Goal: Transaction & Acquisition: Subscribe to service/newsletter

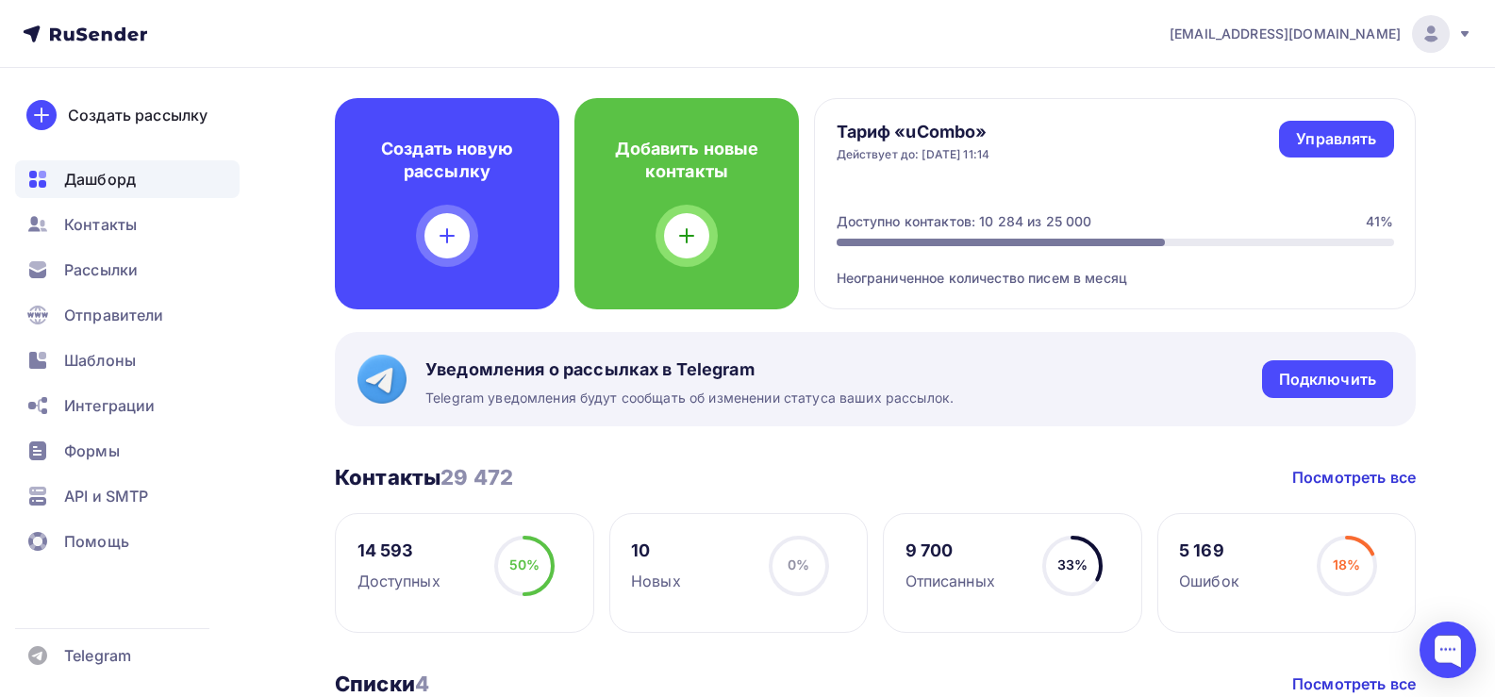
scroll to position [189, 0]
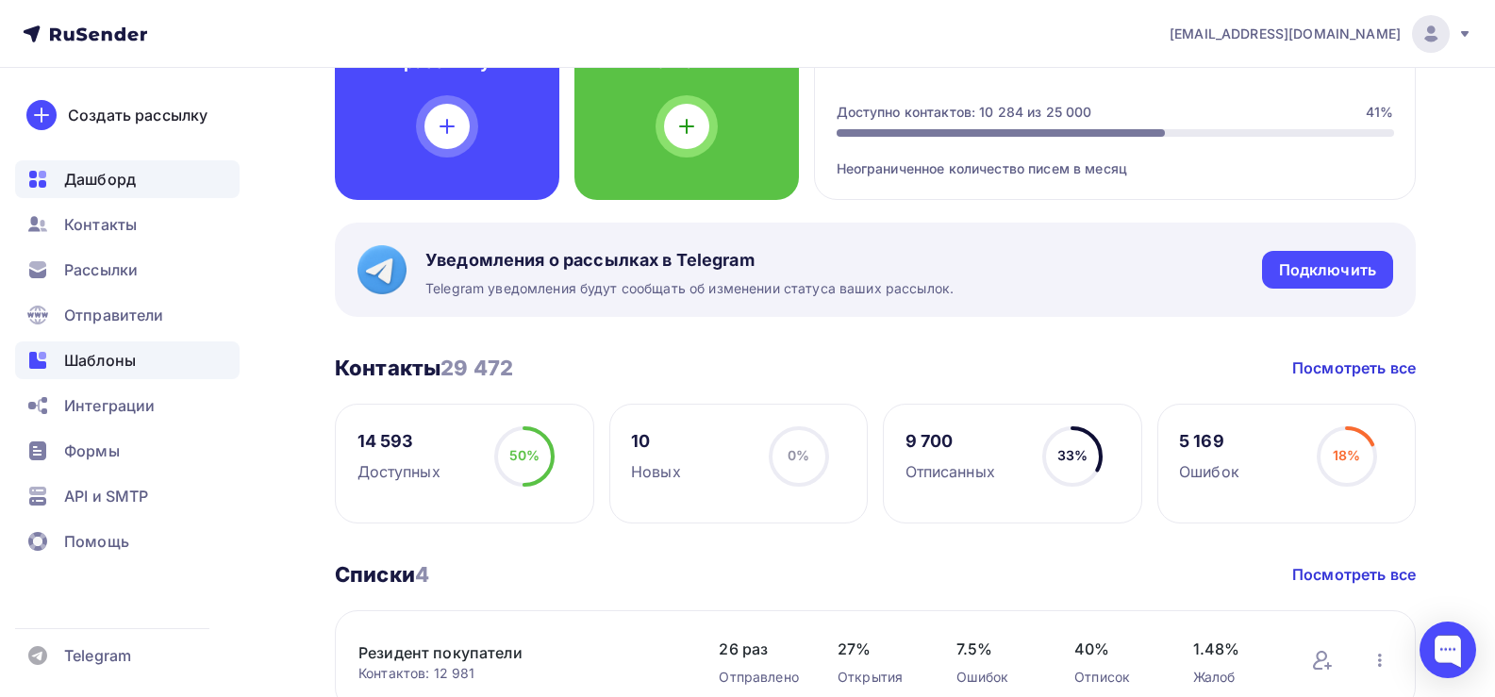
click at [71, 367] on span "Шаблоны" at bounding box center [100, 360] width 72 height 23
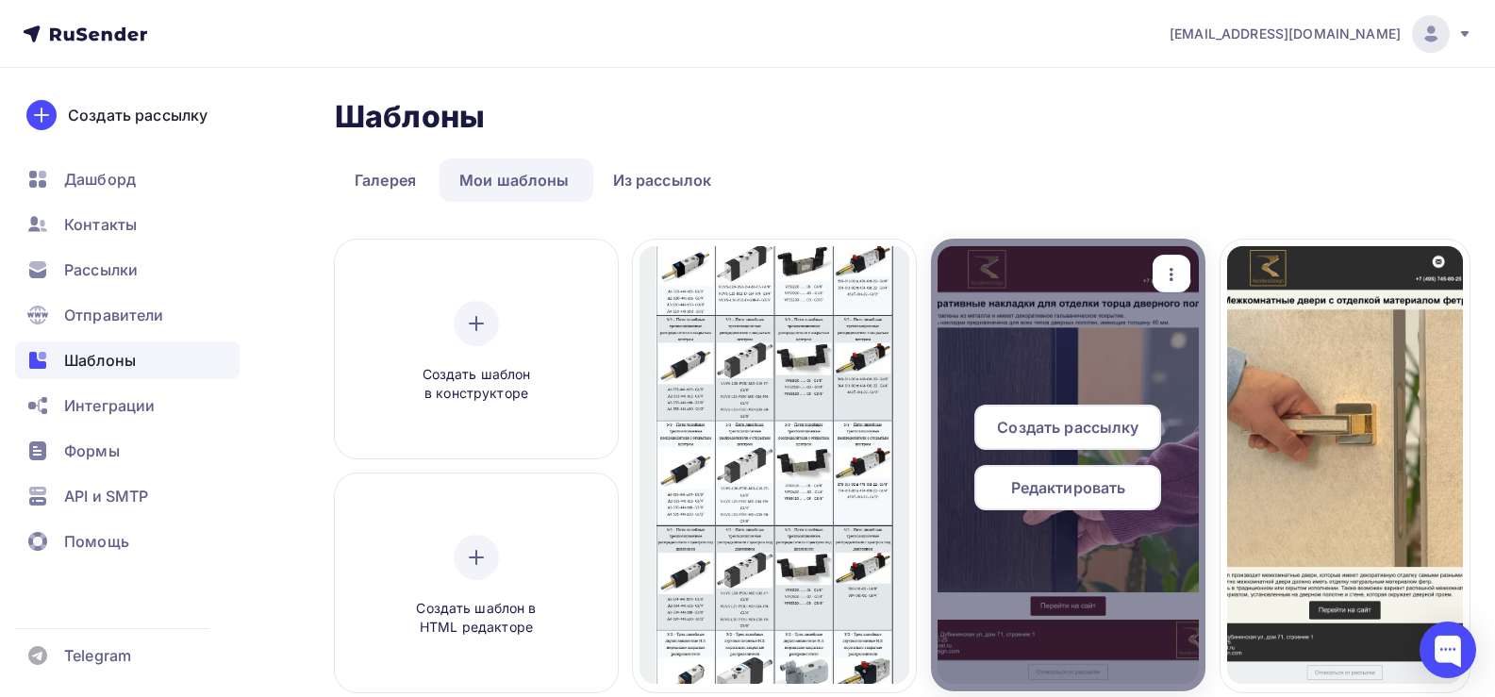
click at [1129, 500] on div "Редактировать" at bounding box center [1067, 487] width 187 height 45
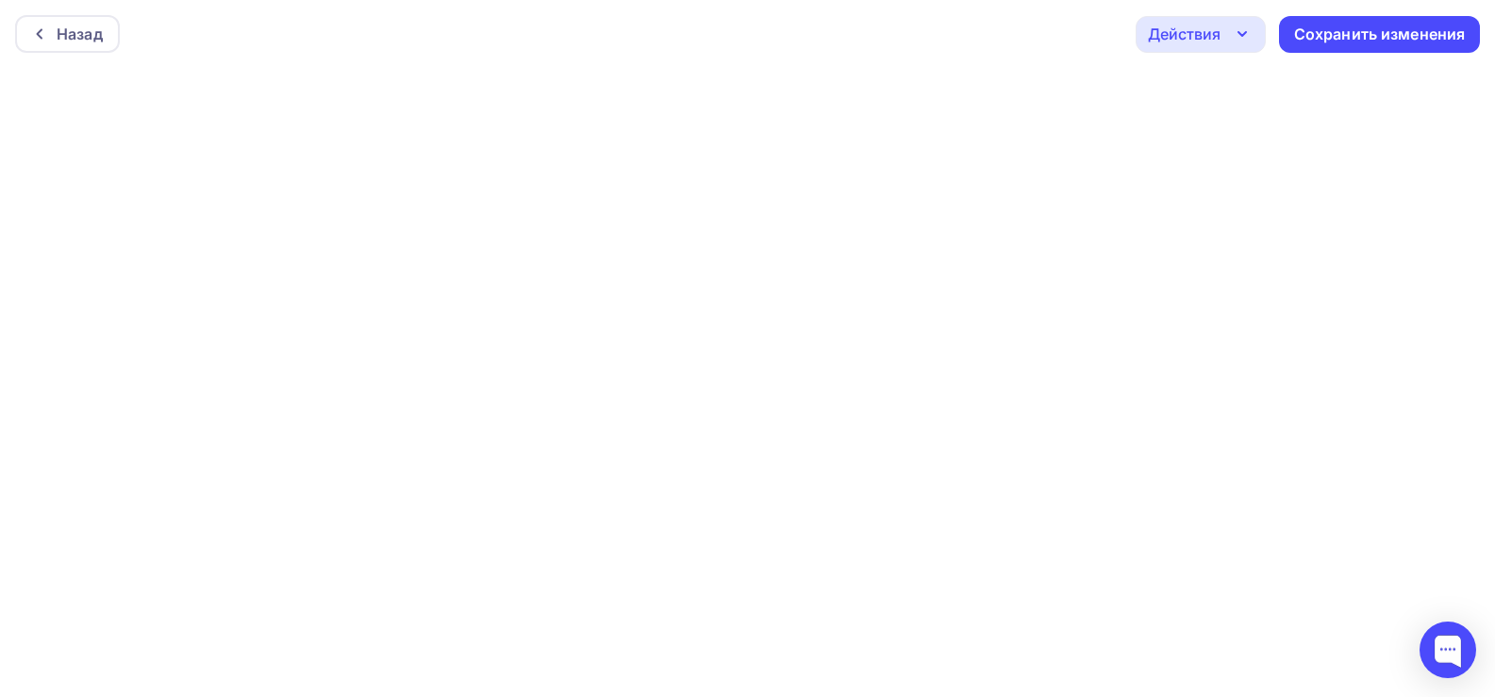
click at [1215, 28] on div "Действия" at bounding box center [1184, 34] width 73 height 23
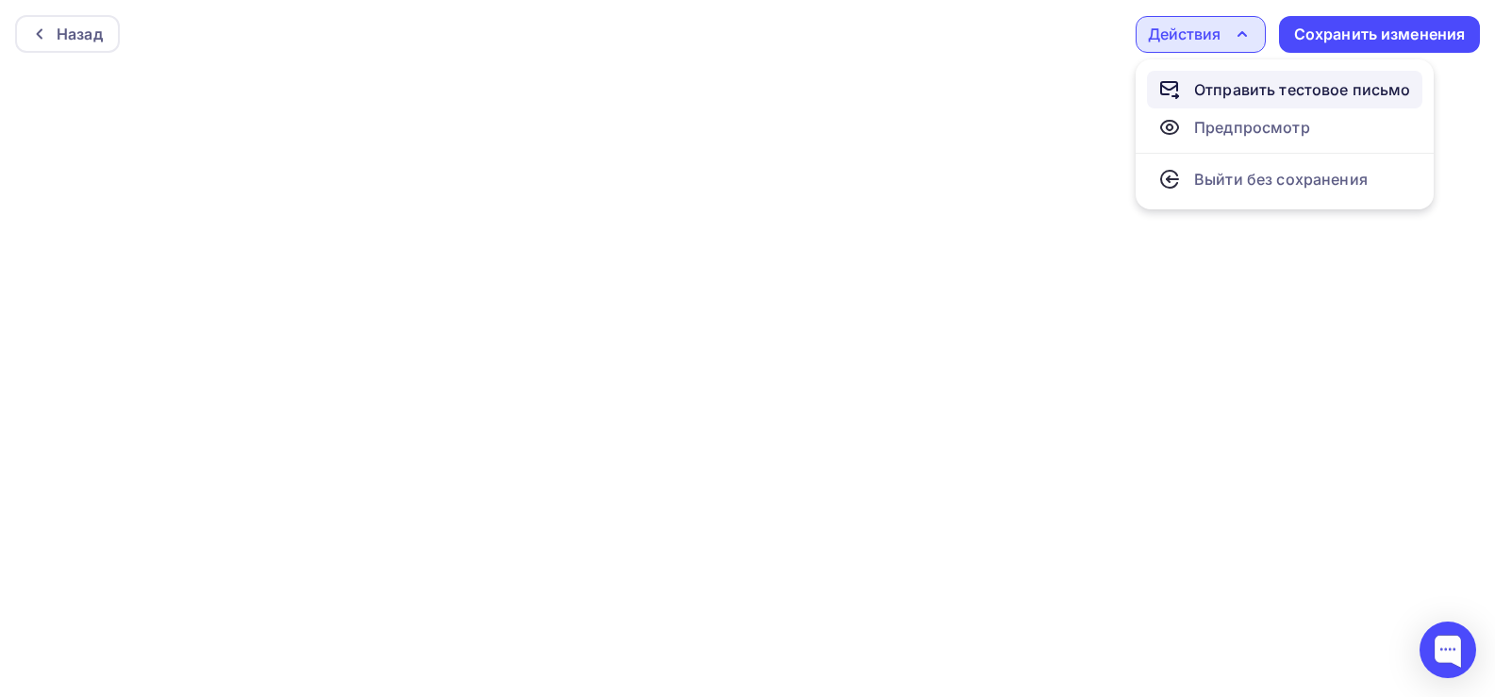
click at [1242, 84] on div "Отправить тестовое письмо" at bounding box center [1302, 89] width 217 height 23
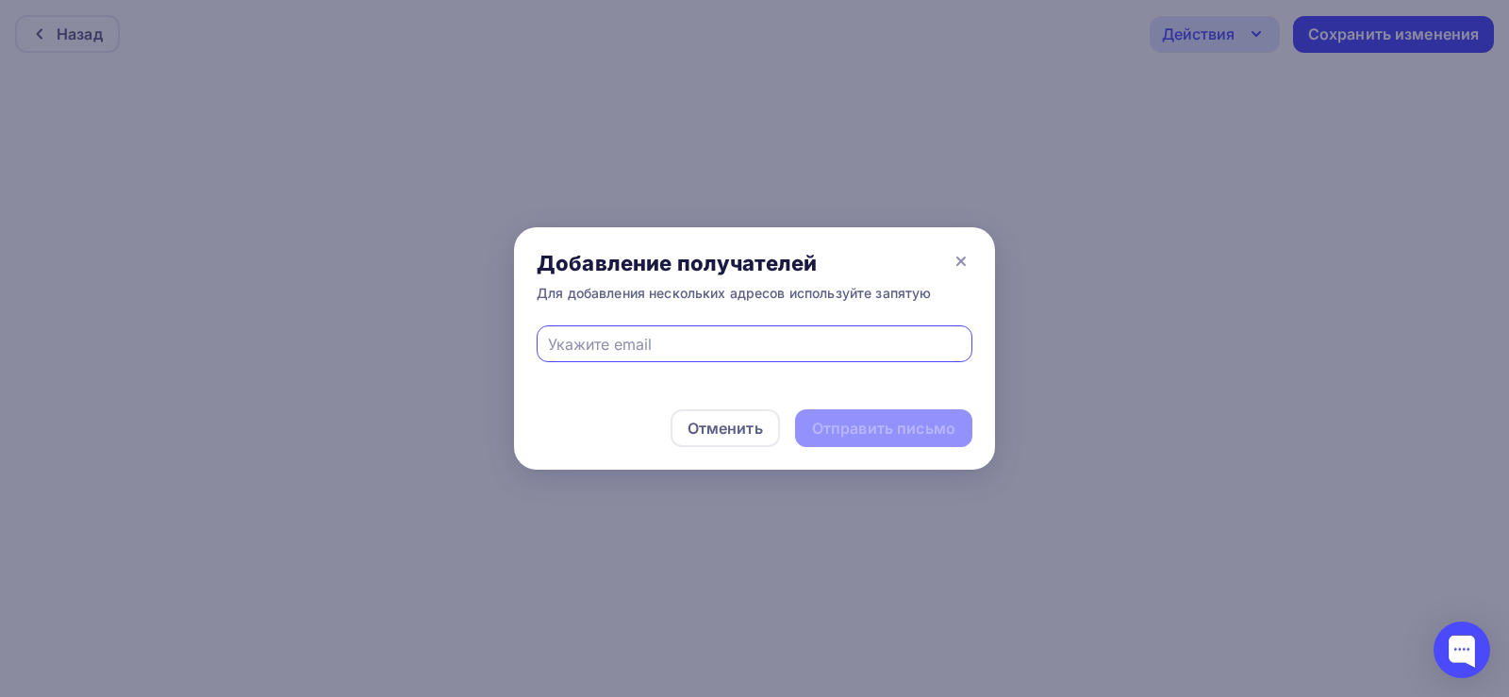
click at [662, 349] on input "text" at bounding box center [755, 344] width 414 height 23
type input "rezident@rezidentdesign.com"
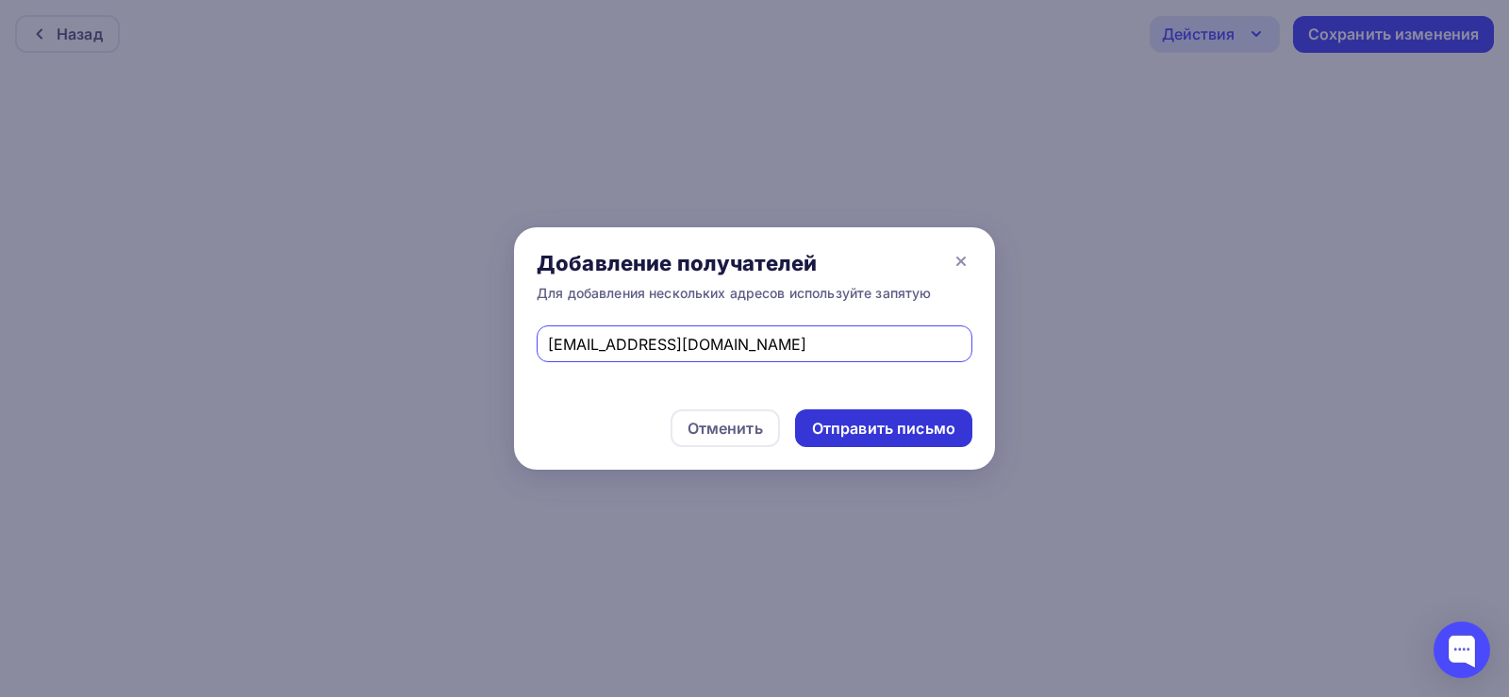
click at [875, 423] on div "Отправить письмо" at bounding box center [883, 429] width 143 height 22
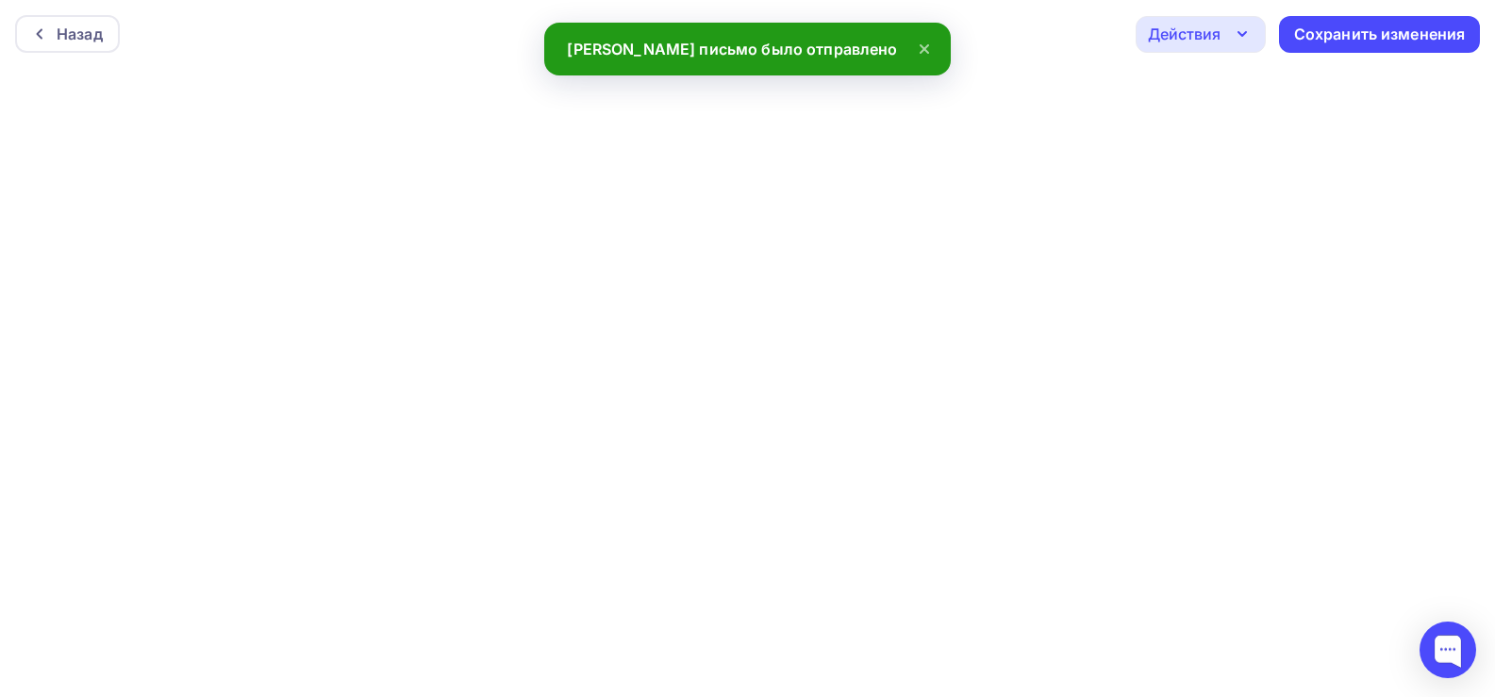
click at [1199, 42] on div "Действия" at bounding box center [1184, 34] width 73 height 23
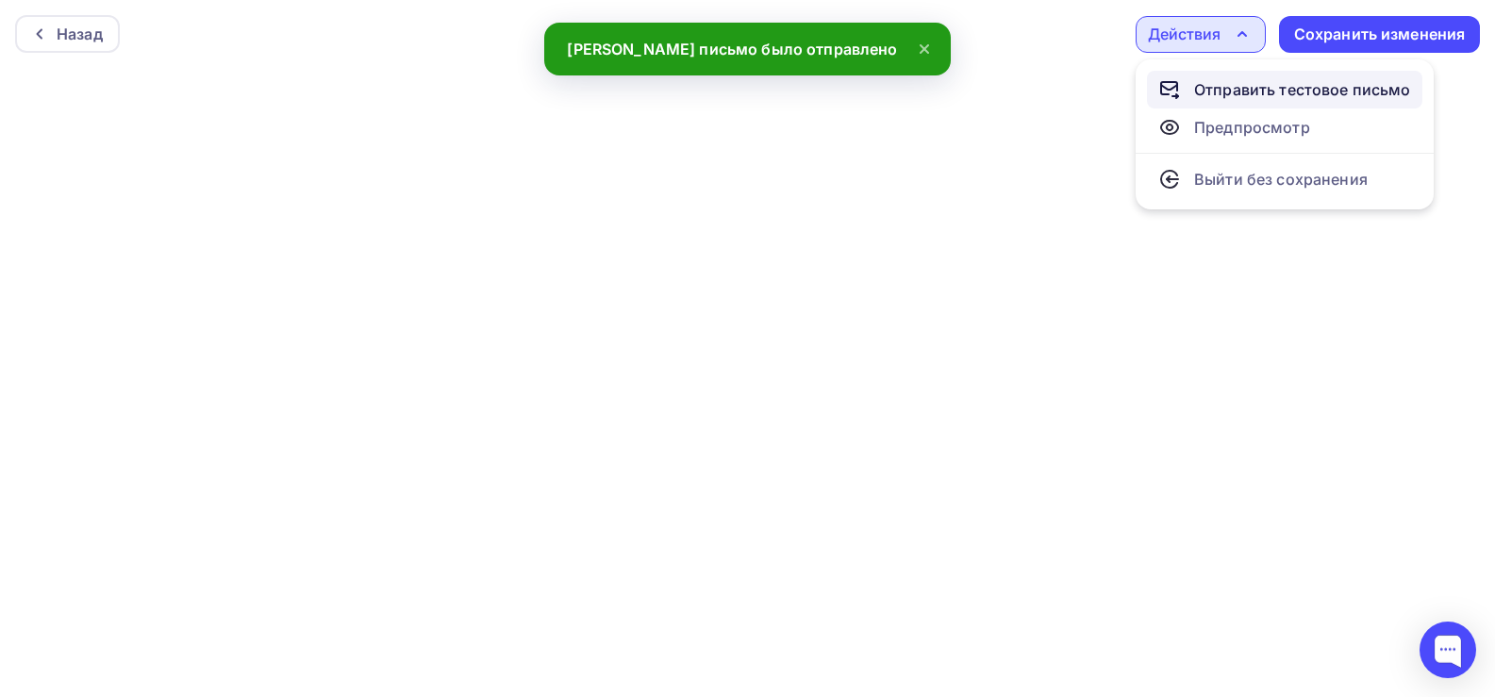
click at [1215, 91] on div "Отправить тестовое письмо" at bounding box center [1302, 89] width 217 height 23
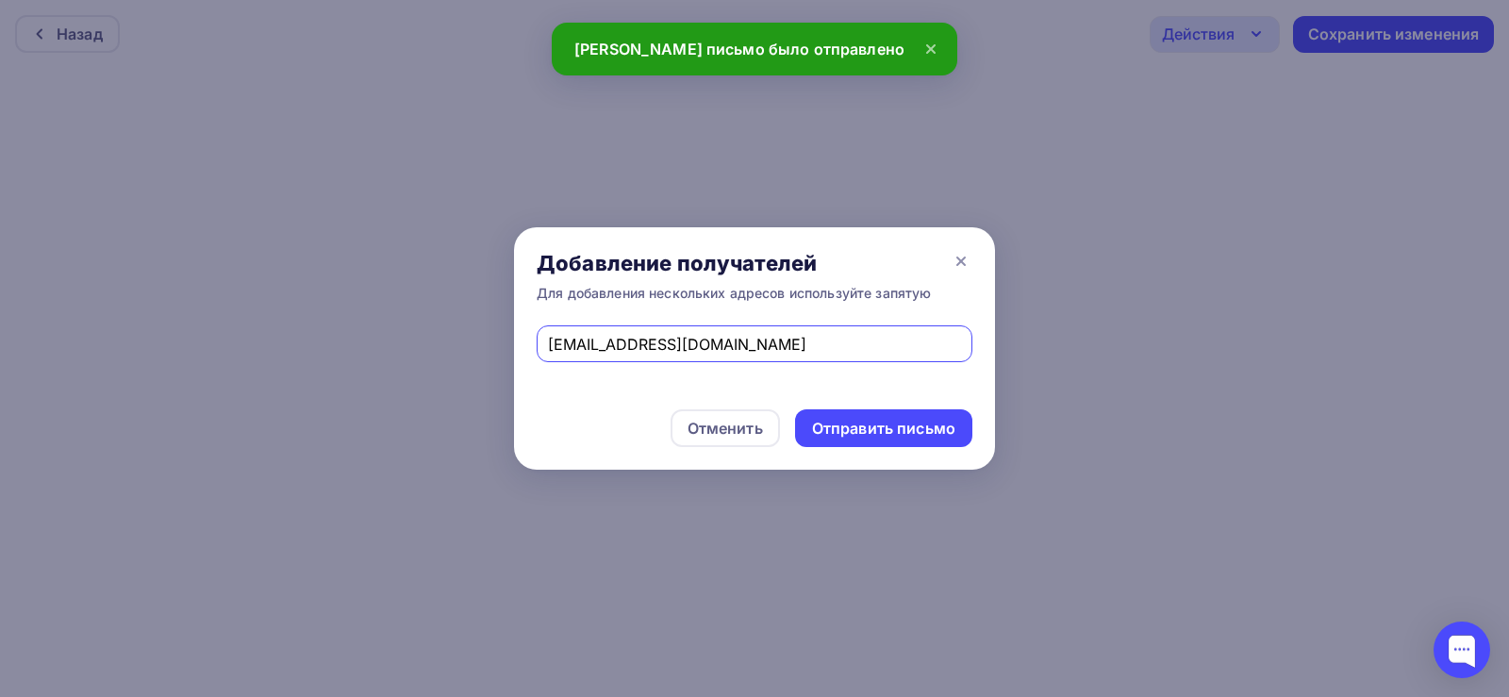
drag, startPoint x: 680, startPoint y: 351, endPoint x: 420, endPoint y: 340, distance: 260.5
click at [420, 340] on div "Добавление получателей Для добавления нескольких адресов используйте запятую re…" at bounding box center [754, 348] width 1509 height 697
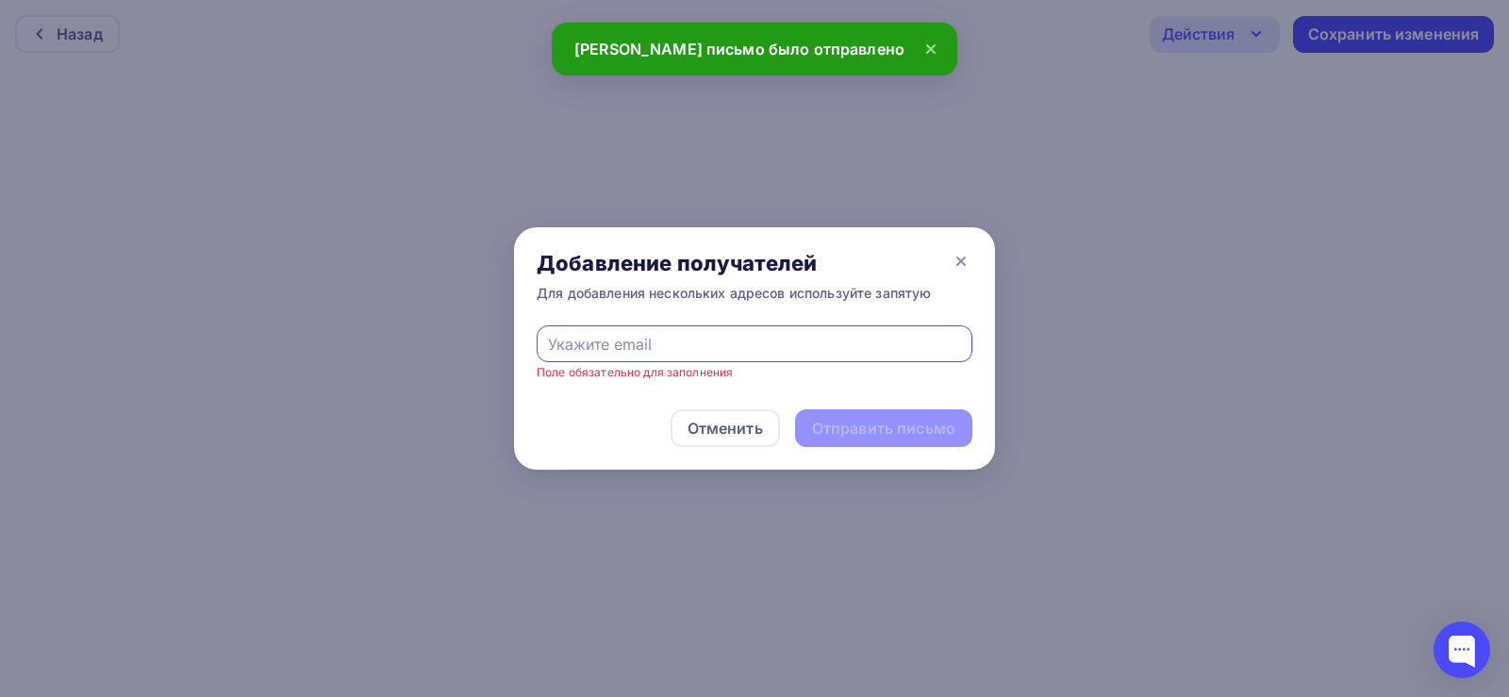
click at [573, 341] on input "text" at bounding box center [755, 344] width 414 height 23
type input "director@pnevmolux.com"
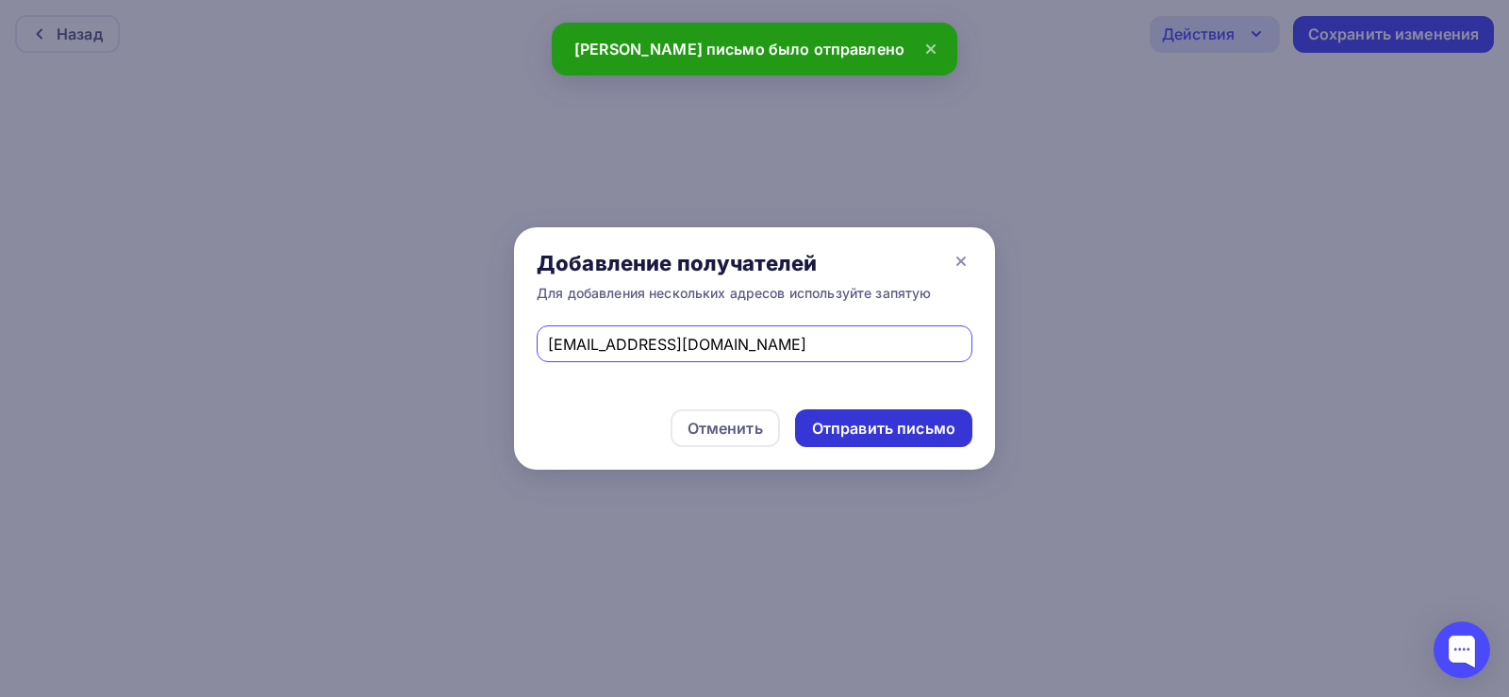
click at [896, 437] on div "Отправить письмо" at bounding box center [883, 429] width 143 height 22
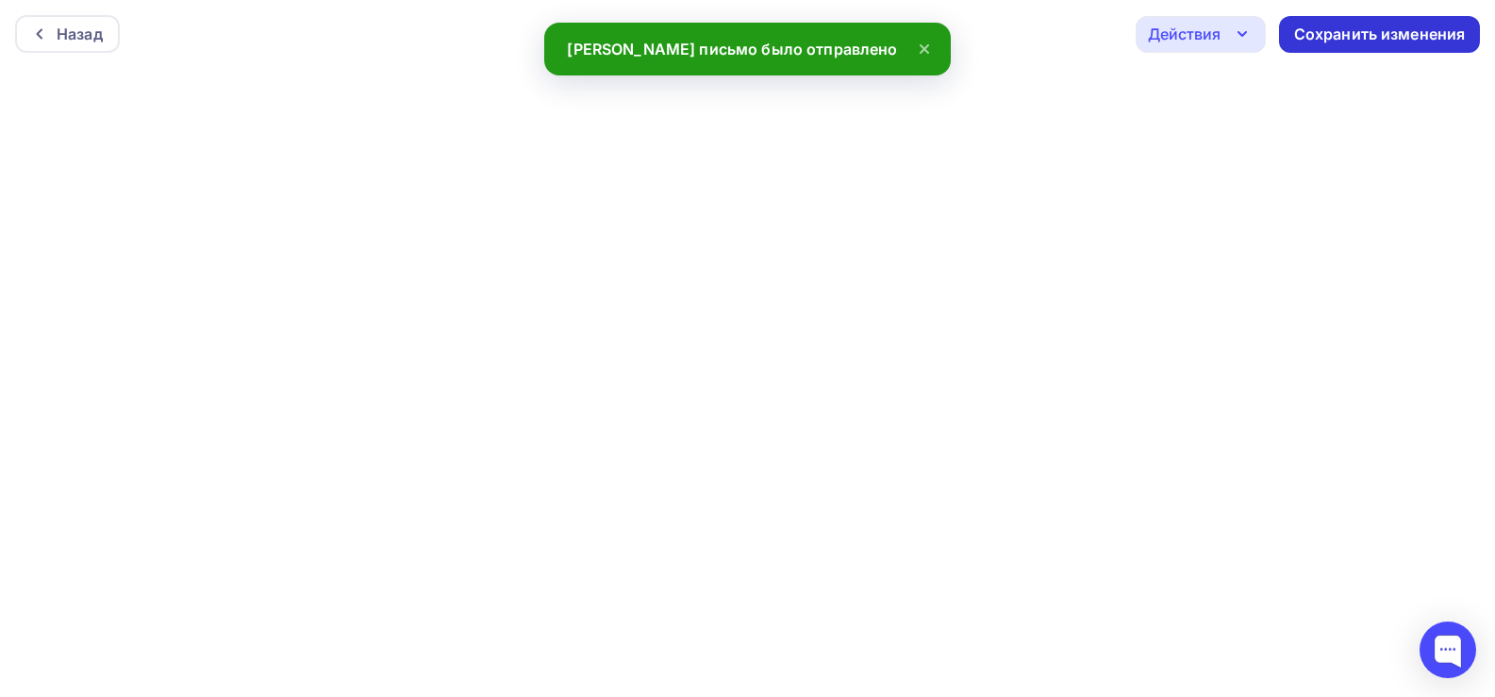
click at [1298, 39] on div "Сохранить изменения" at bounding box center [1380, 35] width 172 height 22
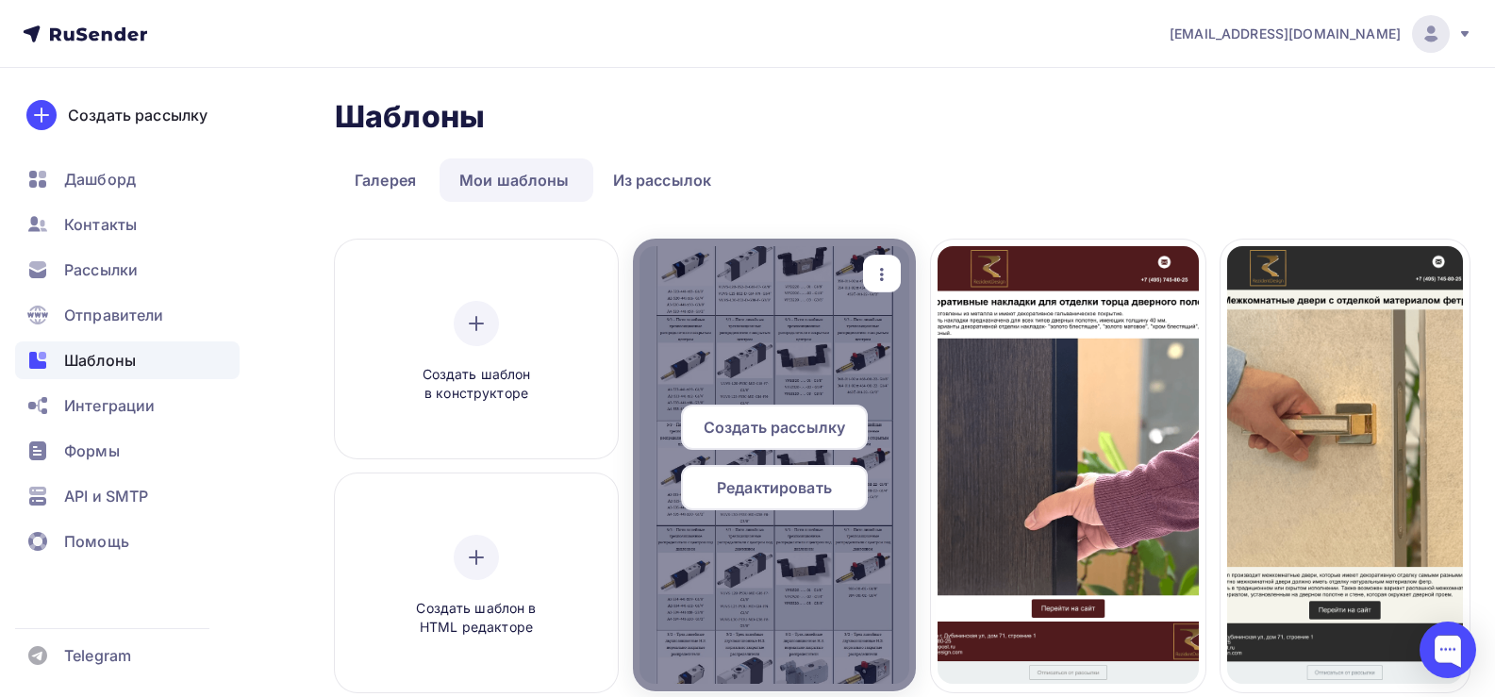
click at [758, 486] on span "Редактировать" at bounding box center [774, 487] width 115 height 23
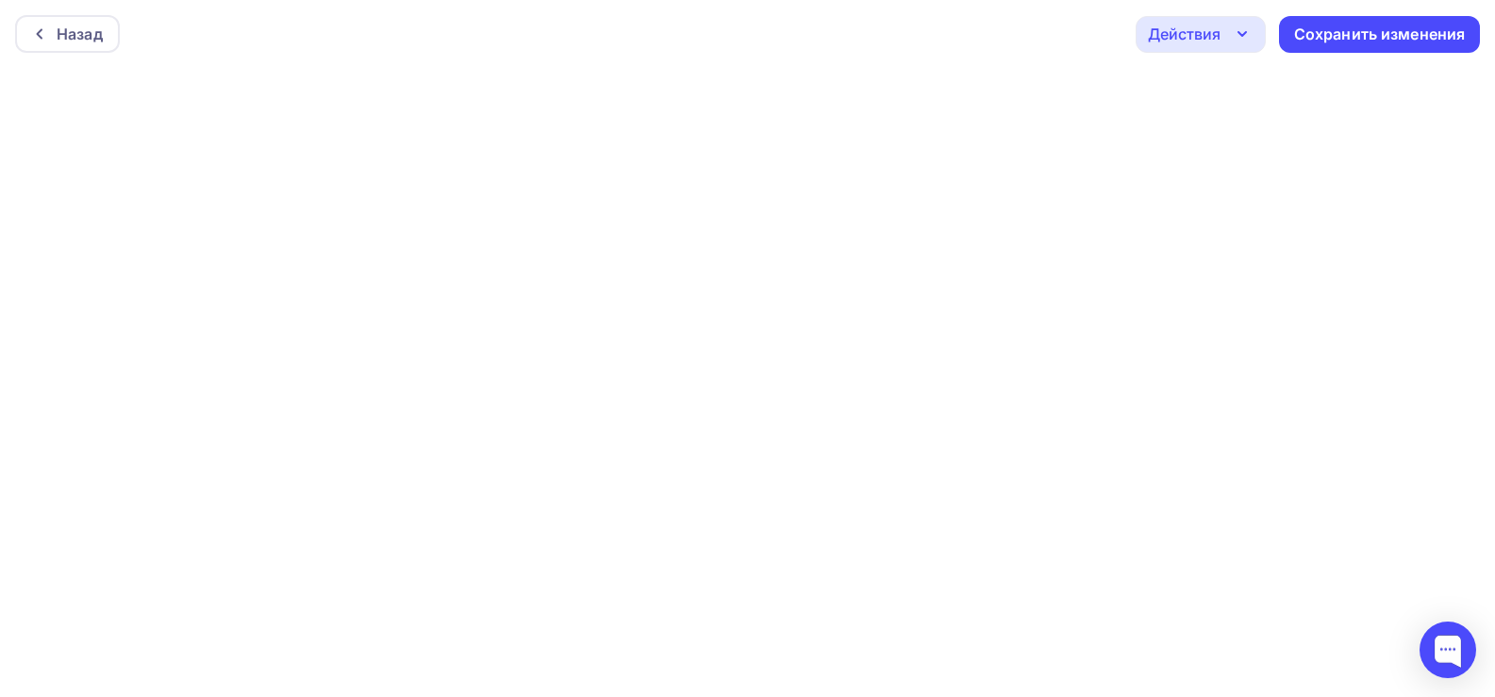
click at [1224, 39] on div "Действия" at bounding box center [1200, 34] width 130 height 37
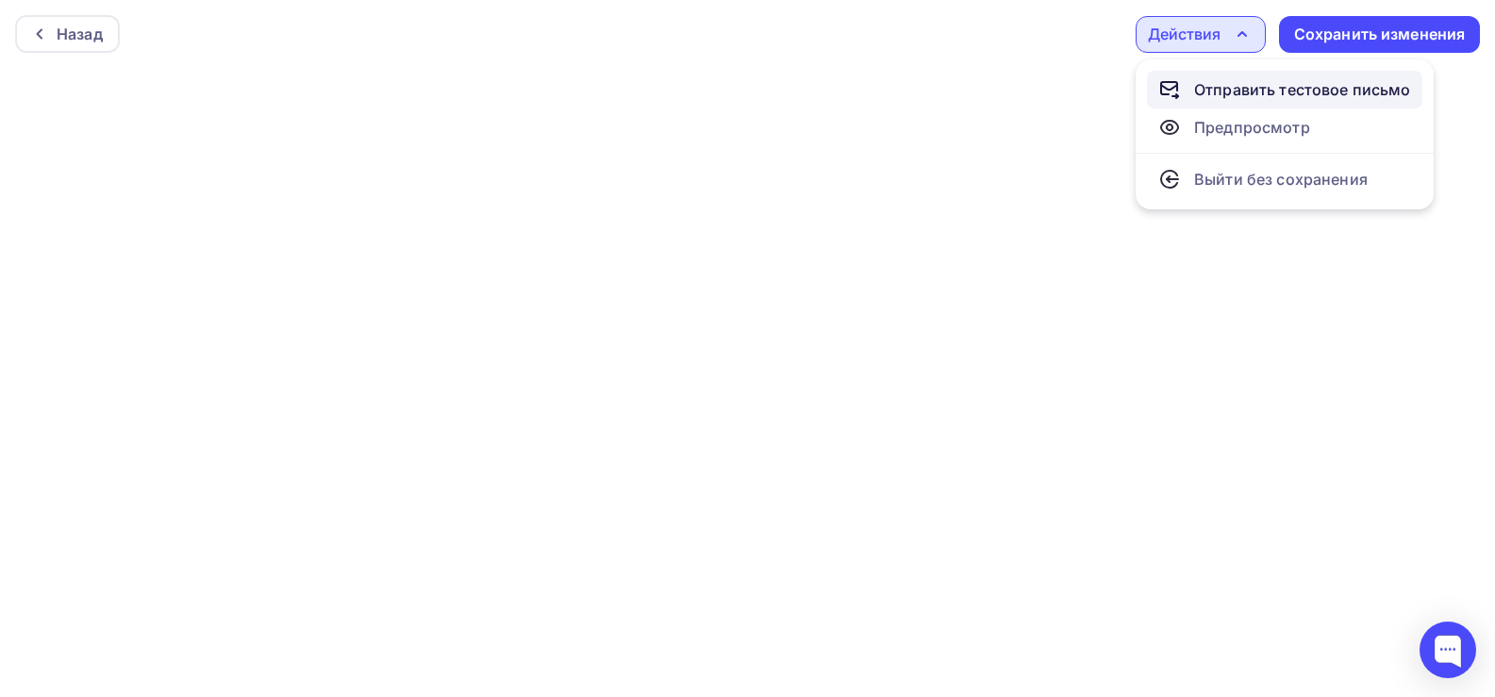
click at [1229, 87] on div "Отправить тестовое письмо" at bounding box center [1302, 89] width 217 height 23
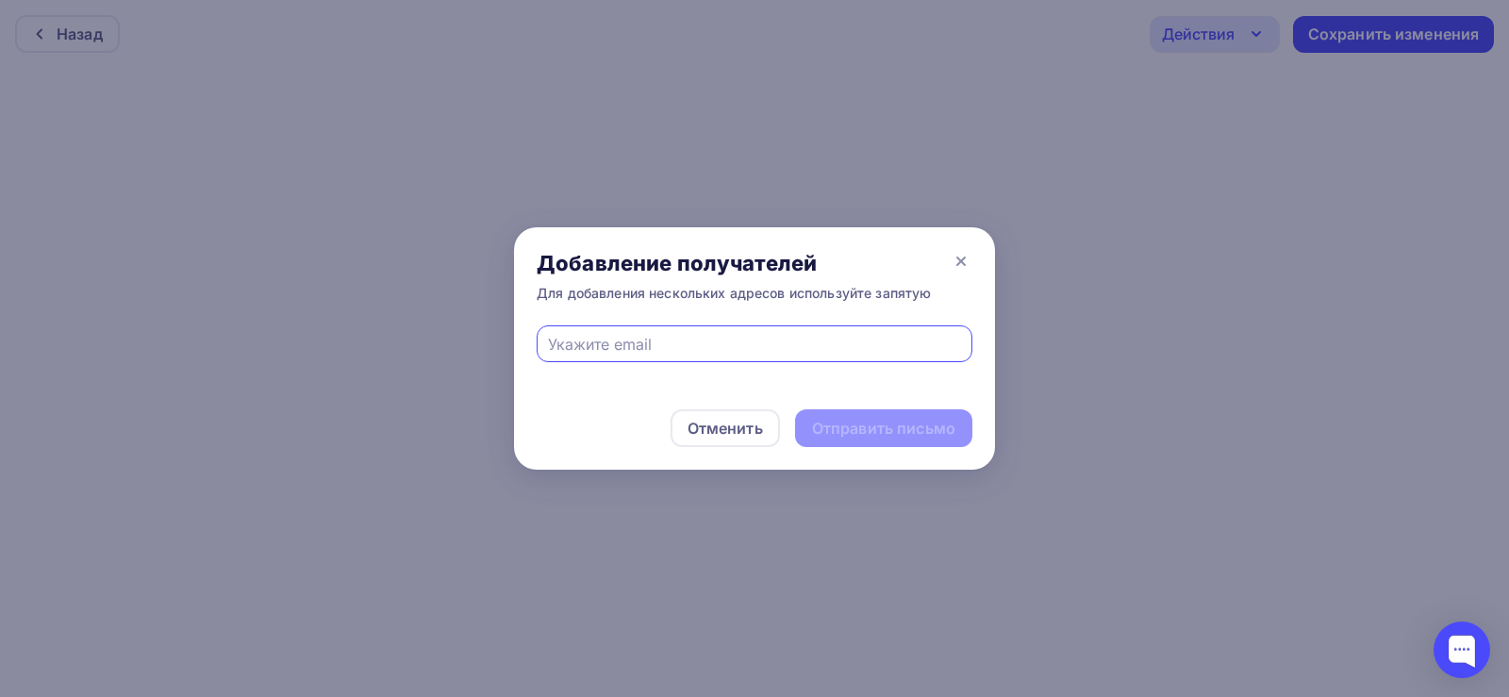
click at [695, 349] on input "text" at bounding box center [755, 344] width 414 height 23
type input "director@pnevmolux.com"
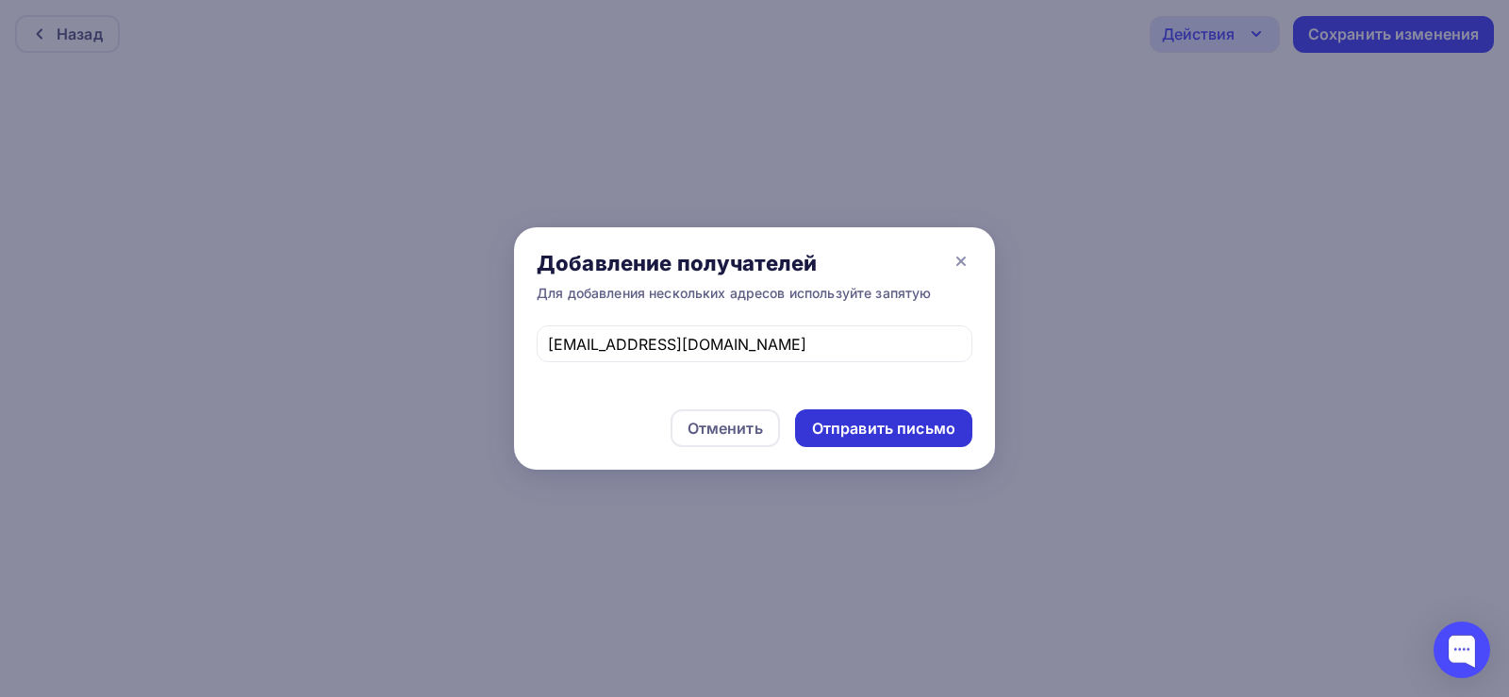
click at [864, 418] on div "Отправить письмо" at bounding box center [883, 429] width 143 height 22
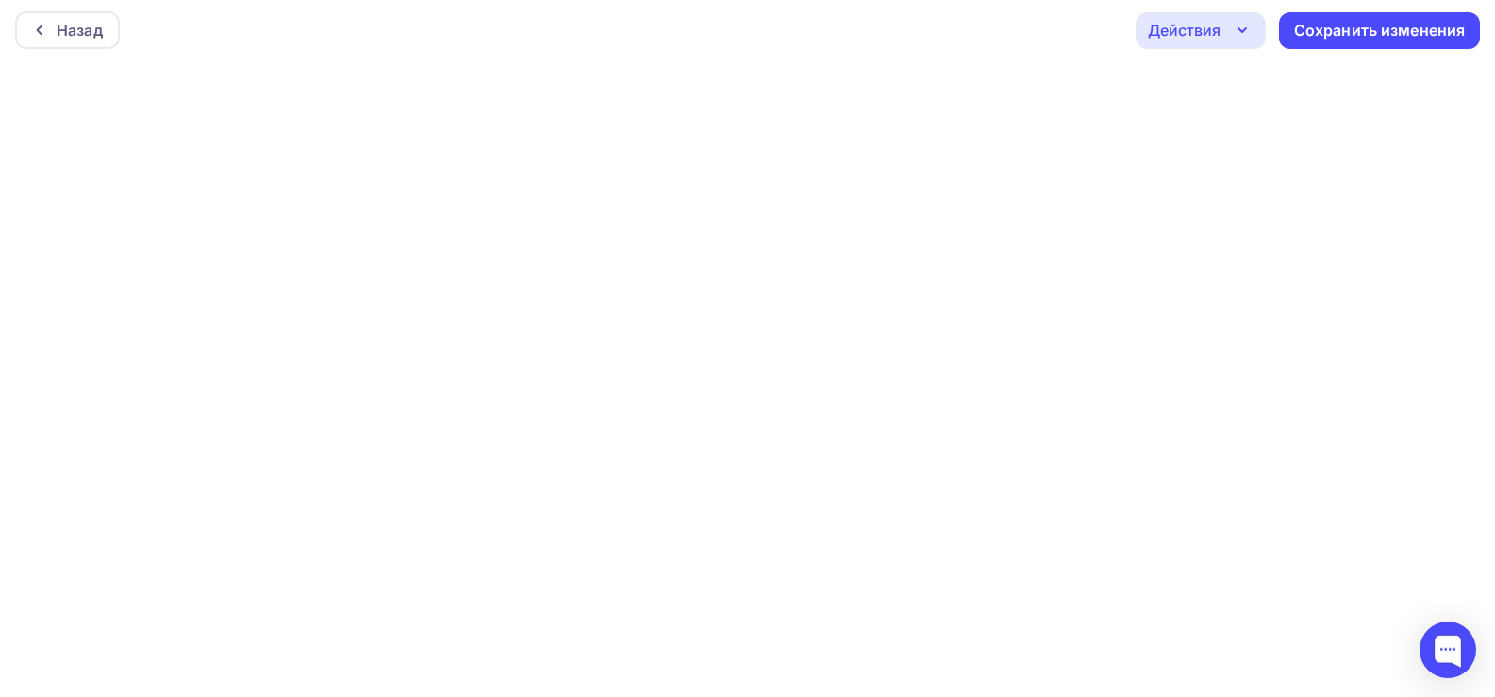
scroll to position [5, 0]
click at [1209, 25] on div "Действия" at bounding box center [1184, 29] width 73 height 23
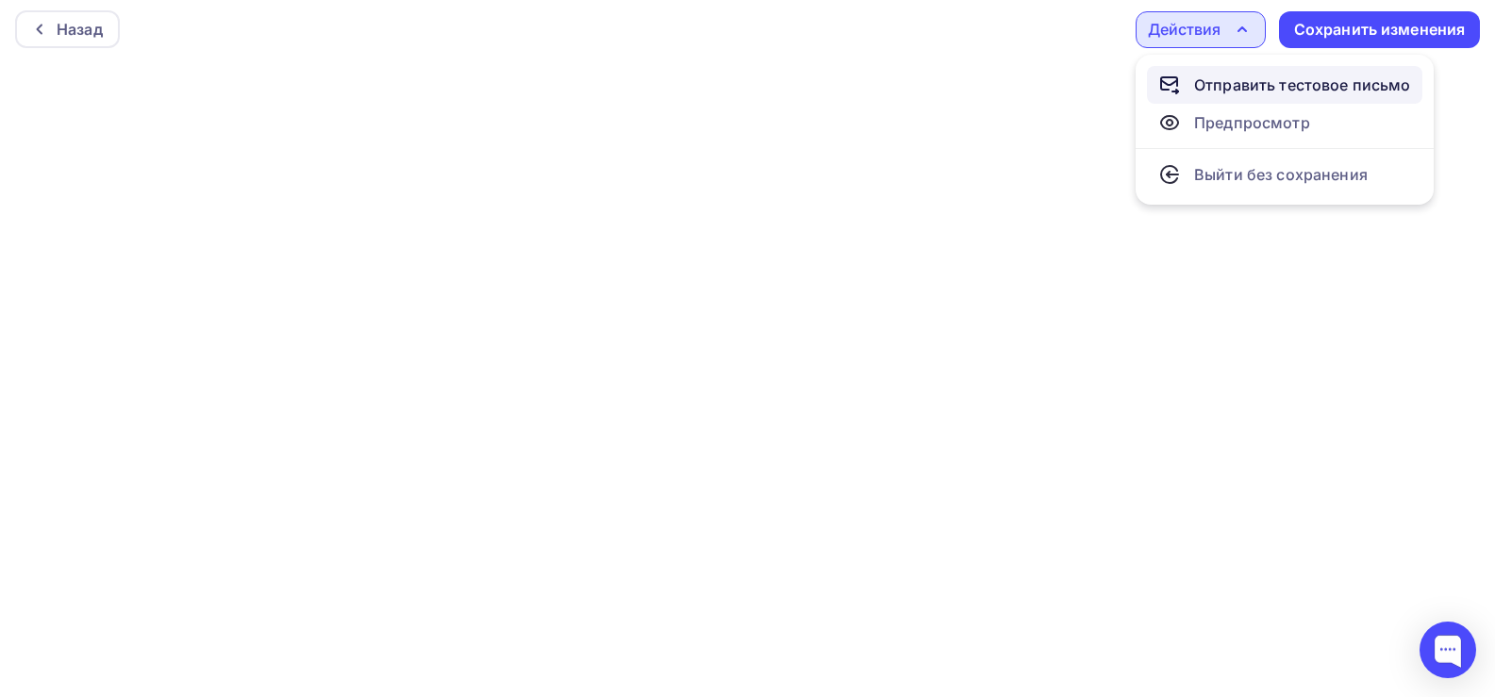
click at [1220, 75] on div "Отправить тестовое письмо" at bounding box center [1302, 85] width 217 height 23
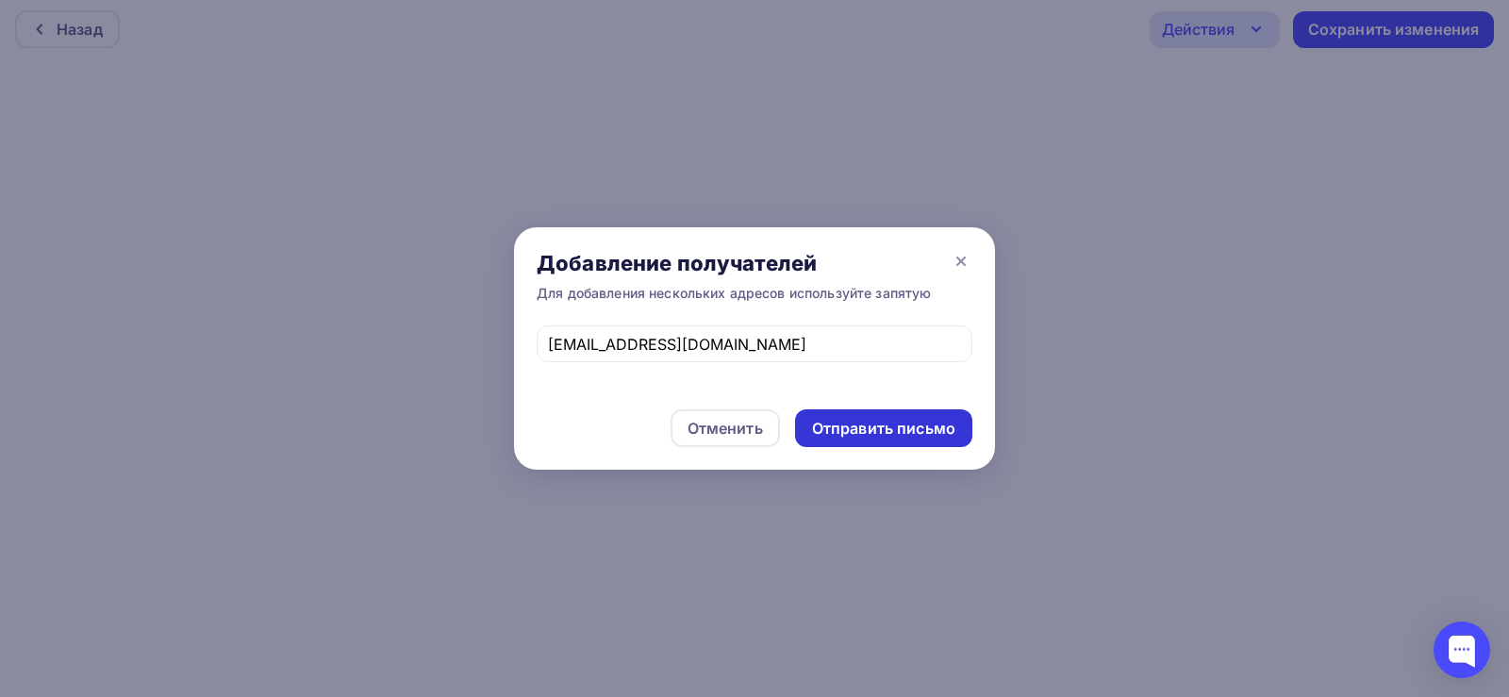
click at [869, 428] on div "Отправить письмо" at bounding box center [883, 429] width 143 height 22
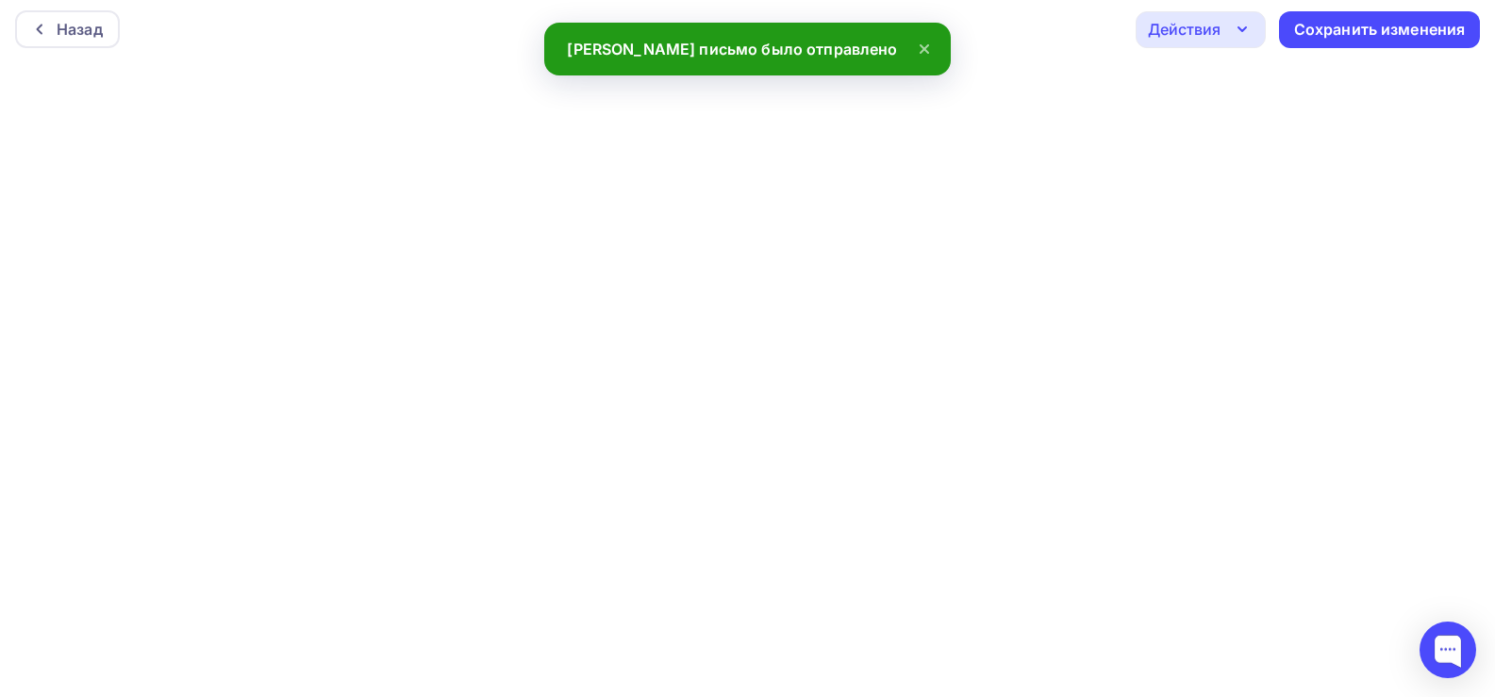
click at [1239, 48] on div "Назад Действия Отправить тестовое письмо Предпросмотр Выйти без сохранения Сохр…" at bounding box center [747, 29] width 1495 height 68
click at [1232, 33] on icon "button" at bounding box center [1242, 29] width 23 height 23
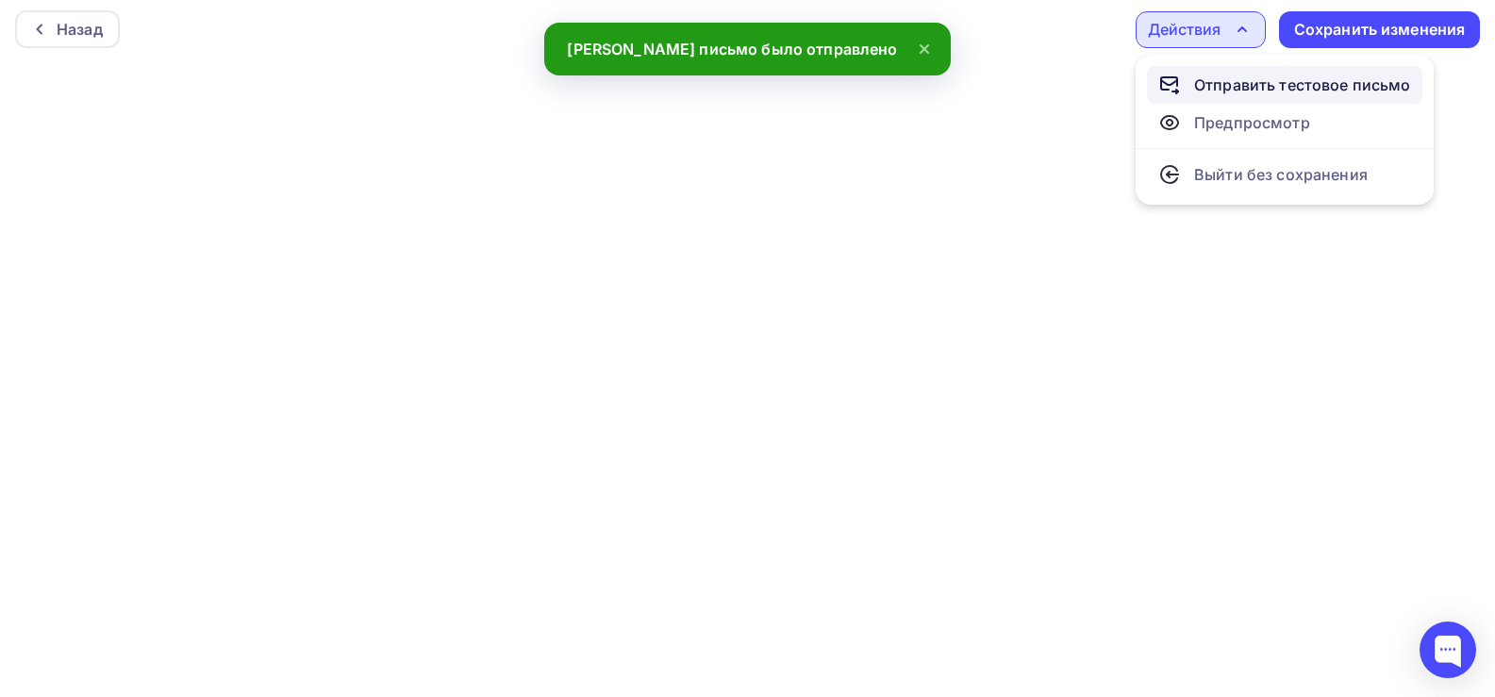
click at [1226, 92] on div "Отправить тестовое письмо" at bounding box center [1302, 85] width 217 height 23
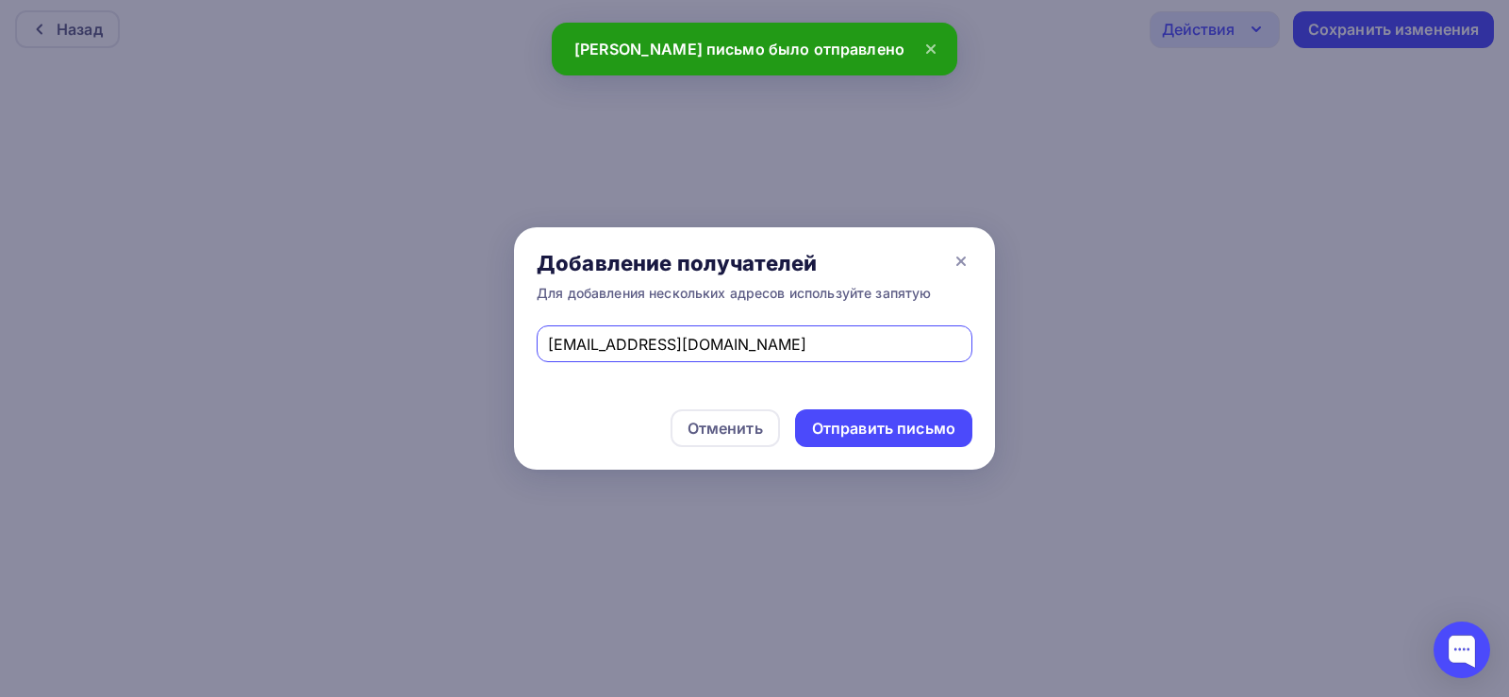
drag, startPoint x: 736, startPoint y: 348, endPoint x: 445, endPoint y: 344, distance: 291.4
click at [445, 344] on div "Добавление получателей Для добавления нескольких адресов используйте запятую di…" at bounding box center [754, 348] width 1509 height 697
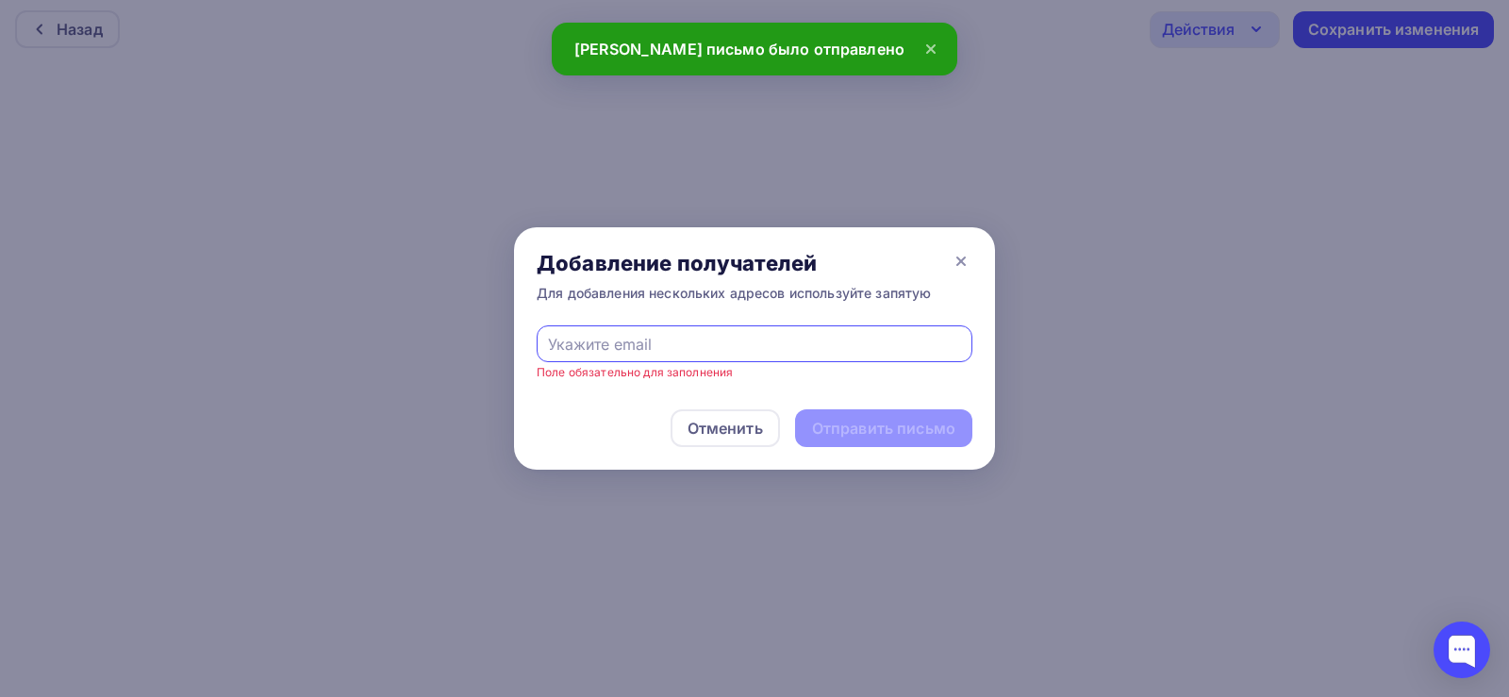
click at [596, 345] on input "text" at bounding box center [755, 344] width 414 height 23
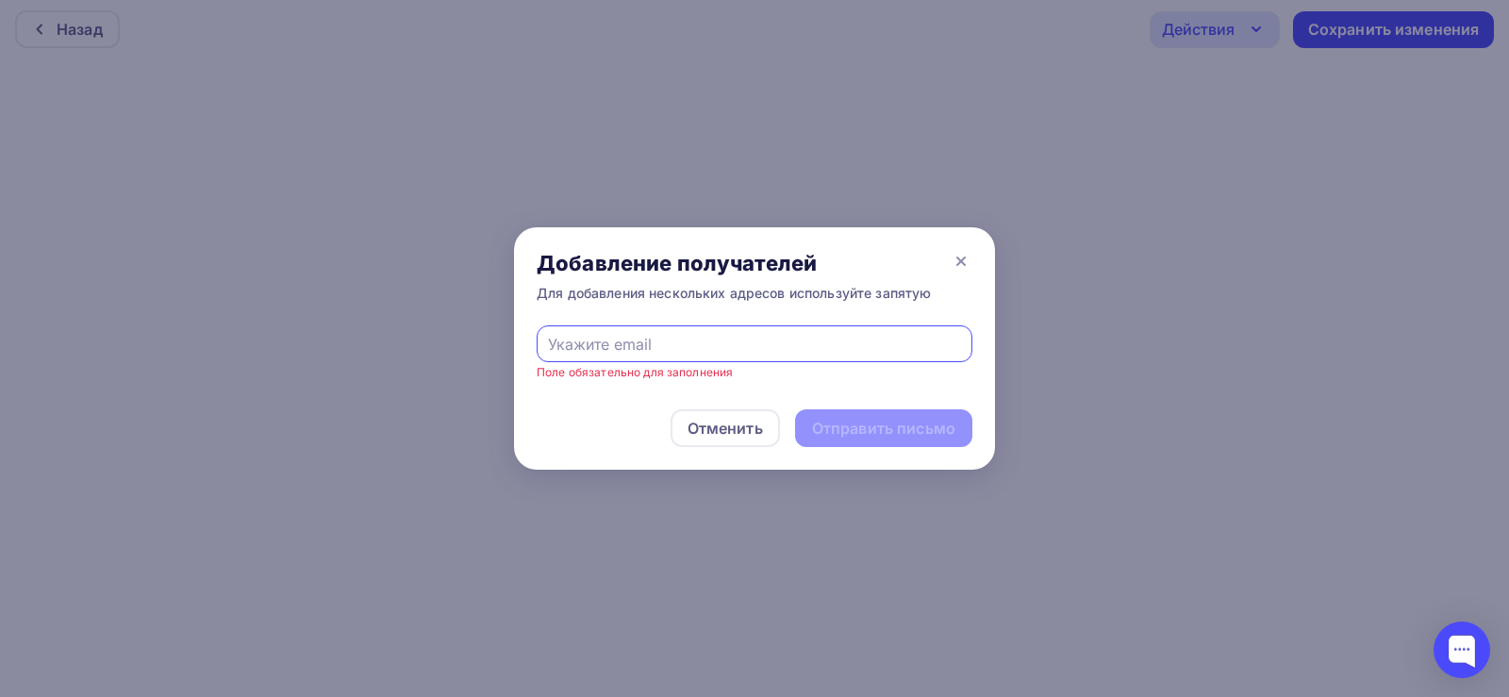
type input "rezident@rezidentdesign.com"
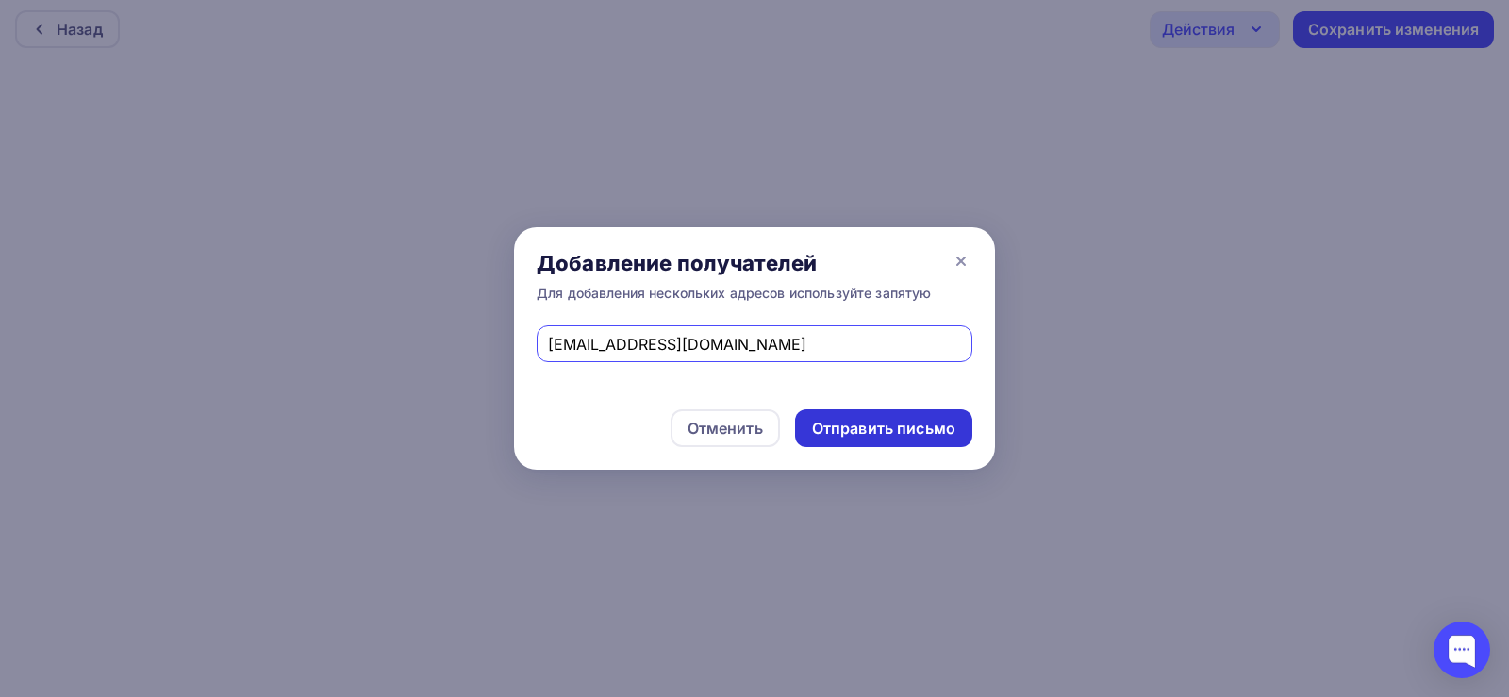
click at [851, 429] on div "Отправить письмо" at bounding box center [883, 429] width 143 height 22
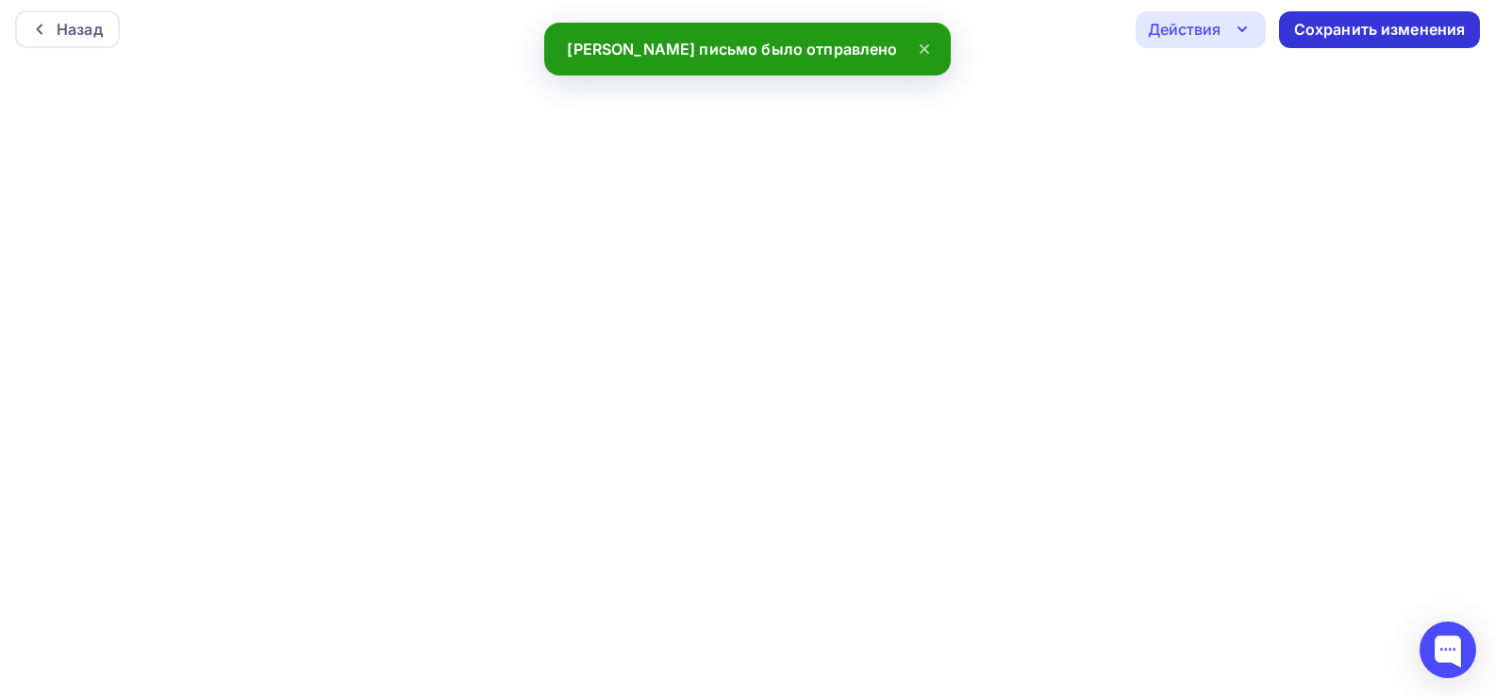
click at [1350, 36] on div "Сохранить изменения" at bounding box center [1380, 30] width 172 height 22
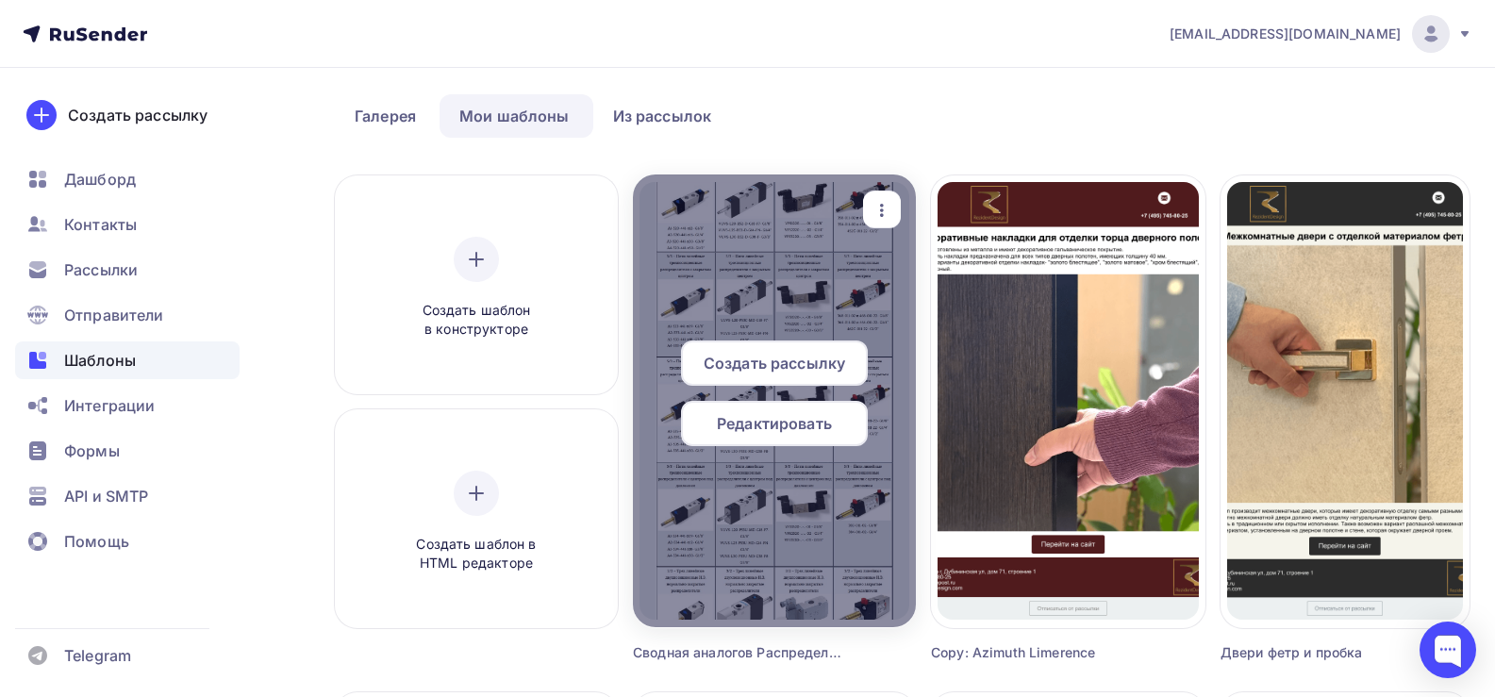
scroll to position [94, 0]
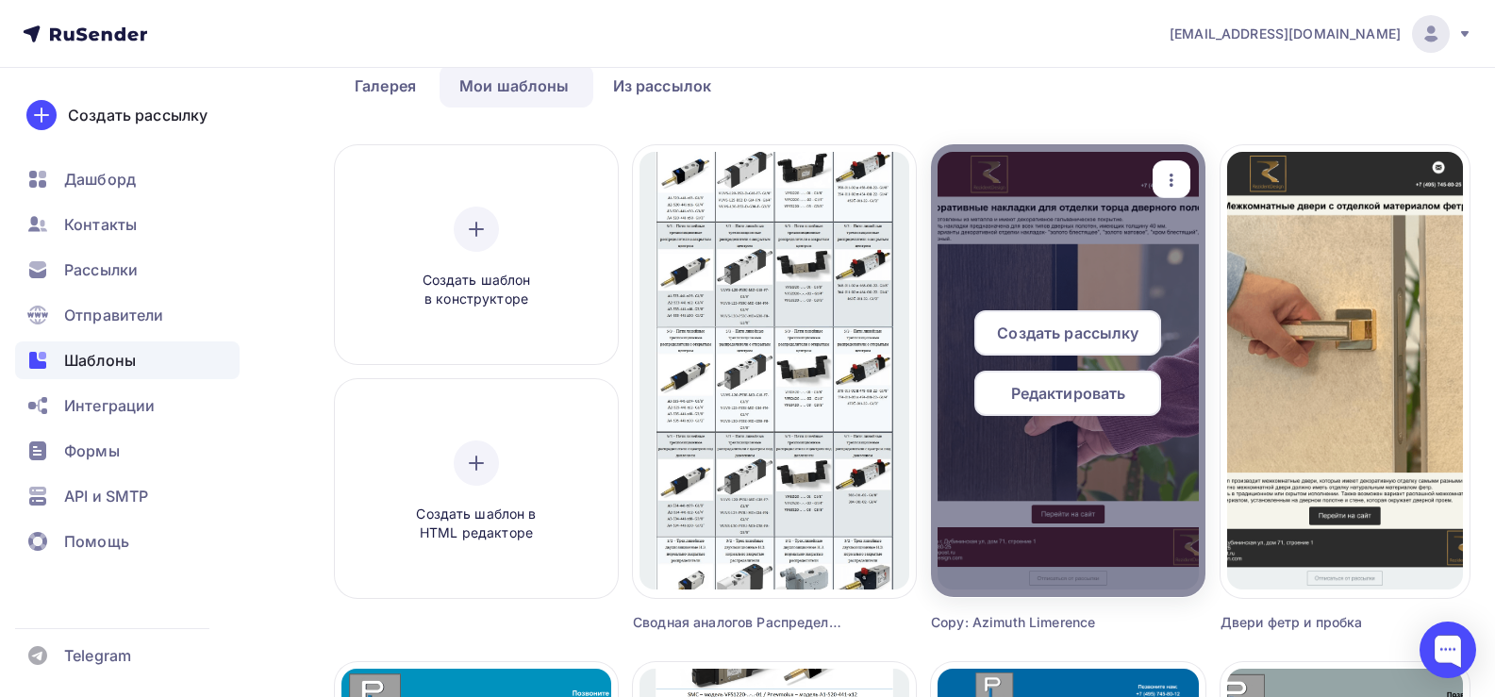
click at [1056, 392] on span "Редактировать" at bounding box center [1068, 393] width 115 height 23
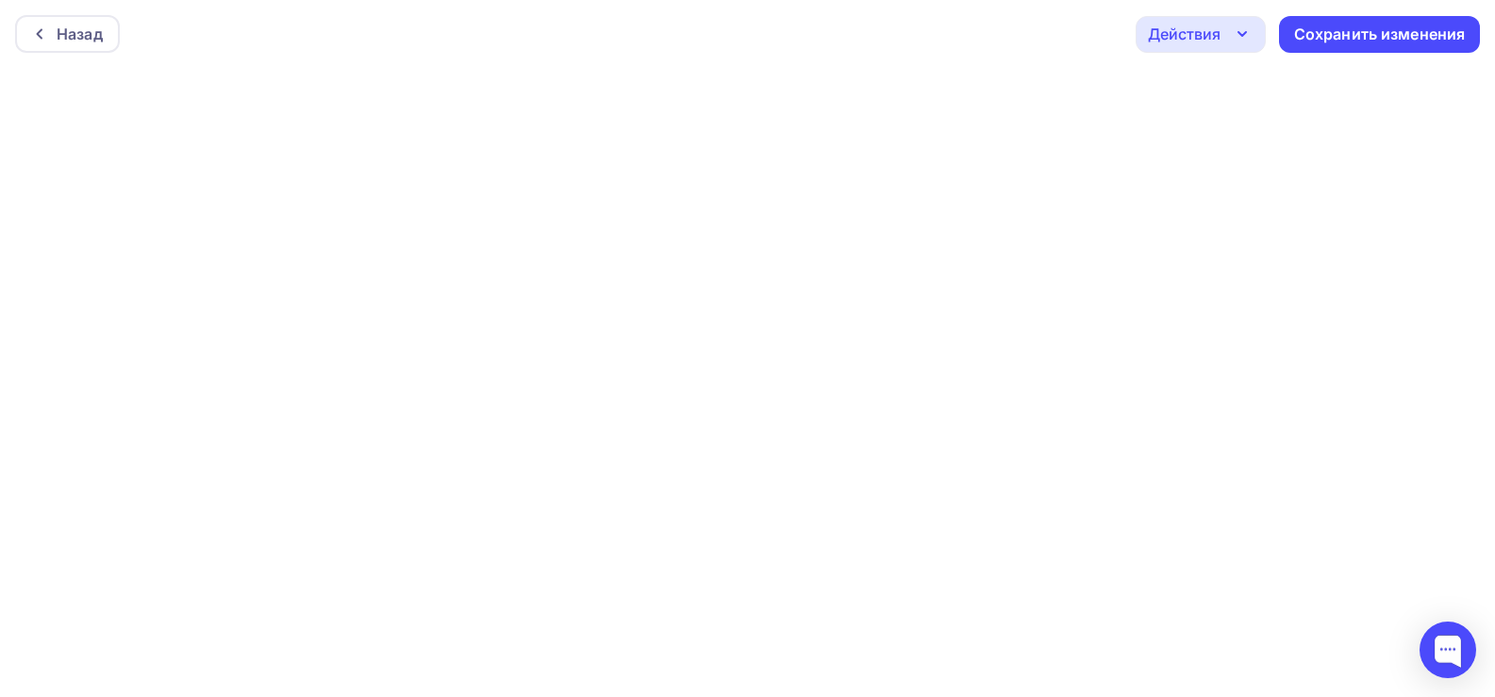
click at [1238, 31] on icon "button" at bounding box center [1242, 34] width 23 height 23
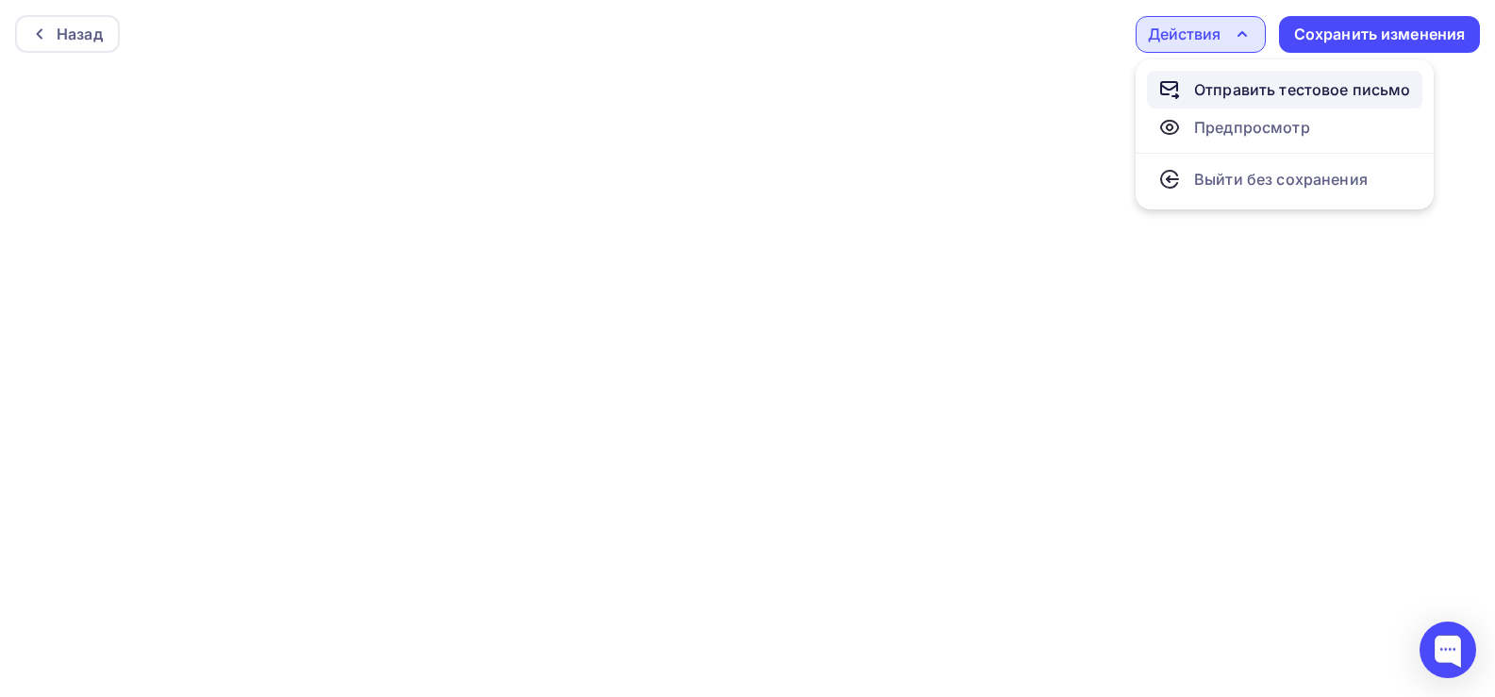
click at [1229, 99] on div "Отправить тестовое письмо" at bounding box center [1302, 89] width 217 height 23
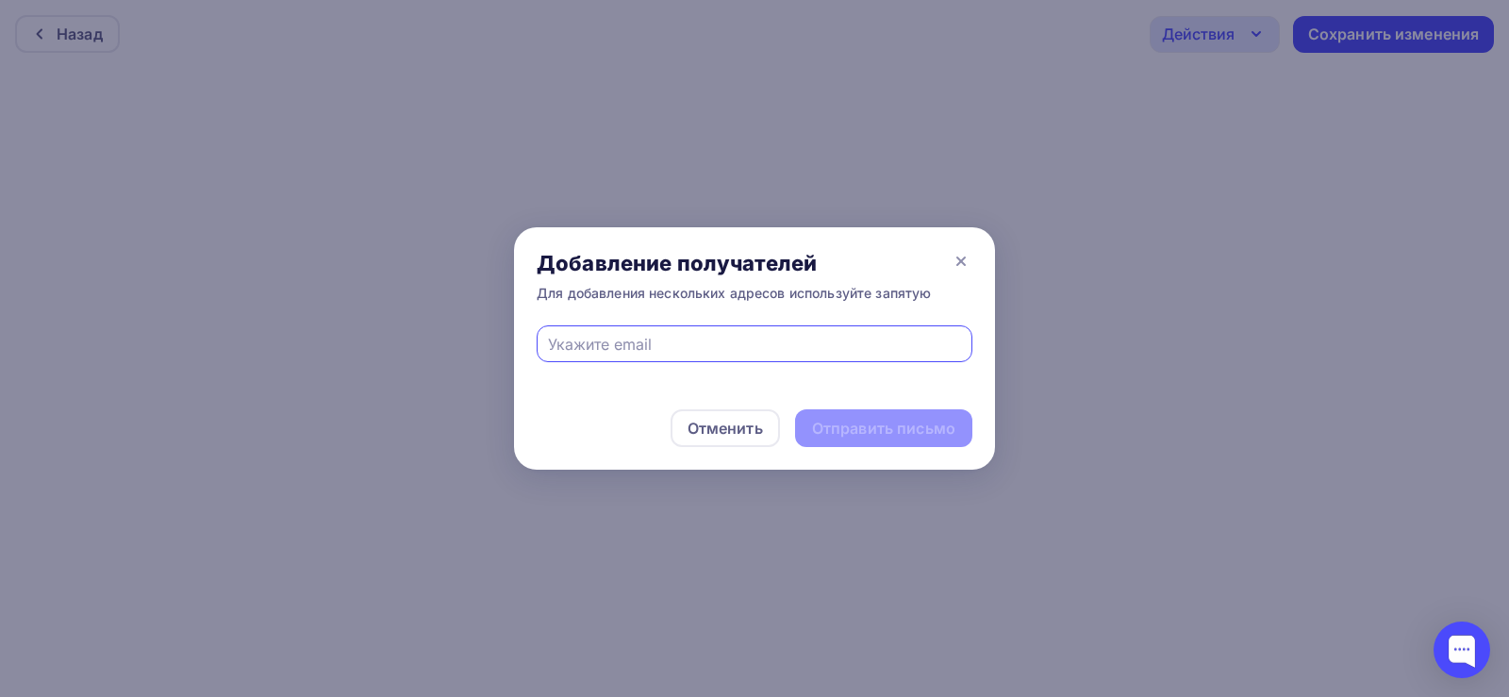
click at [653, 341] on input "text" at bounding box center [755, 344] width 414 height 23
type input "rezident@rezidentdesign.com"
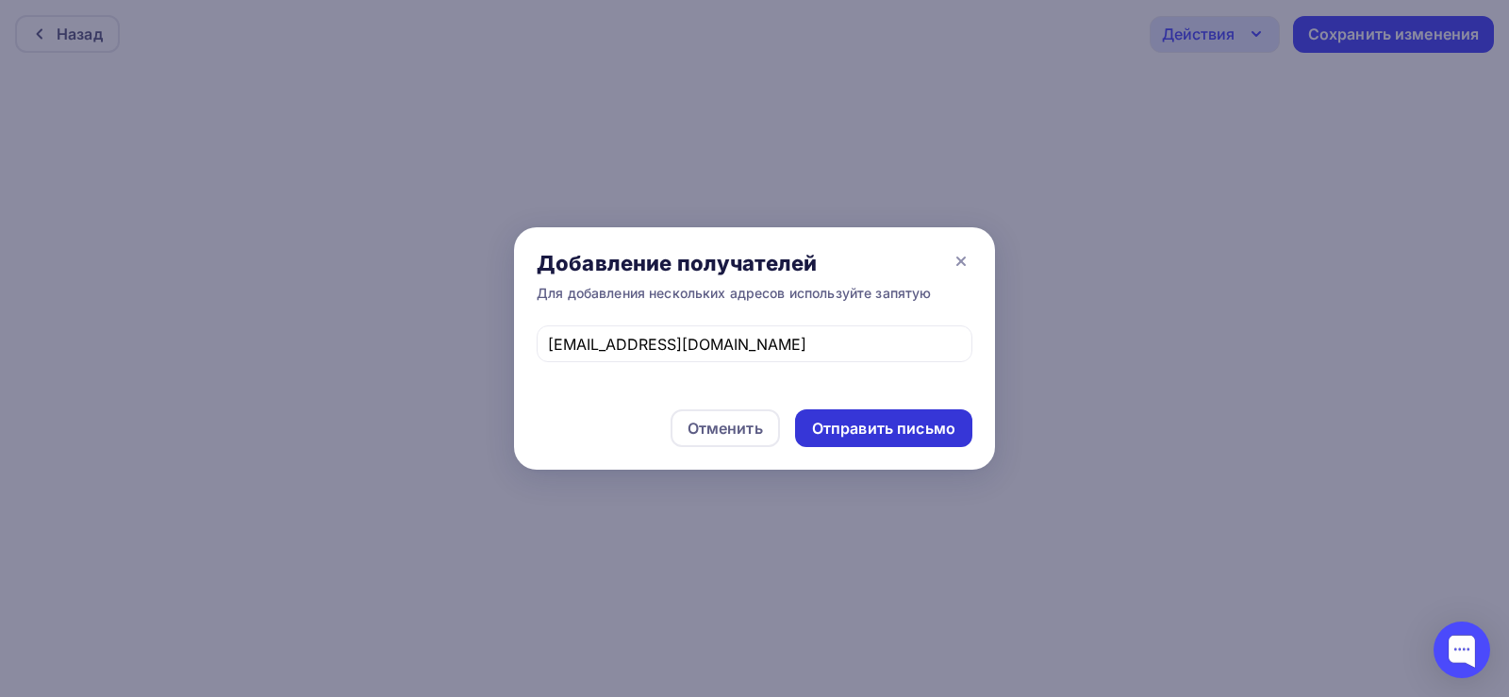
click at [877, 436] on div "Отправить письмо" at bounding box center [883, 429] width 143 height 22
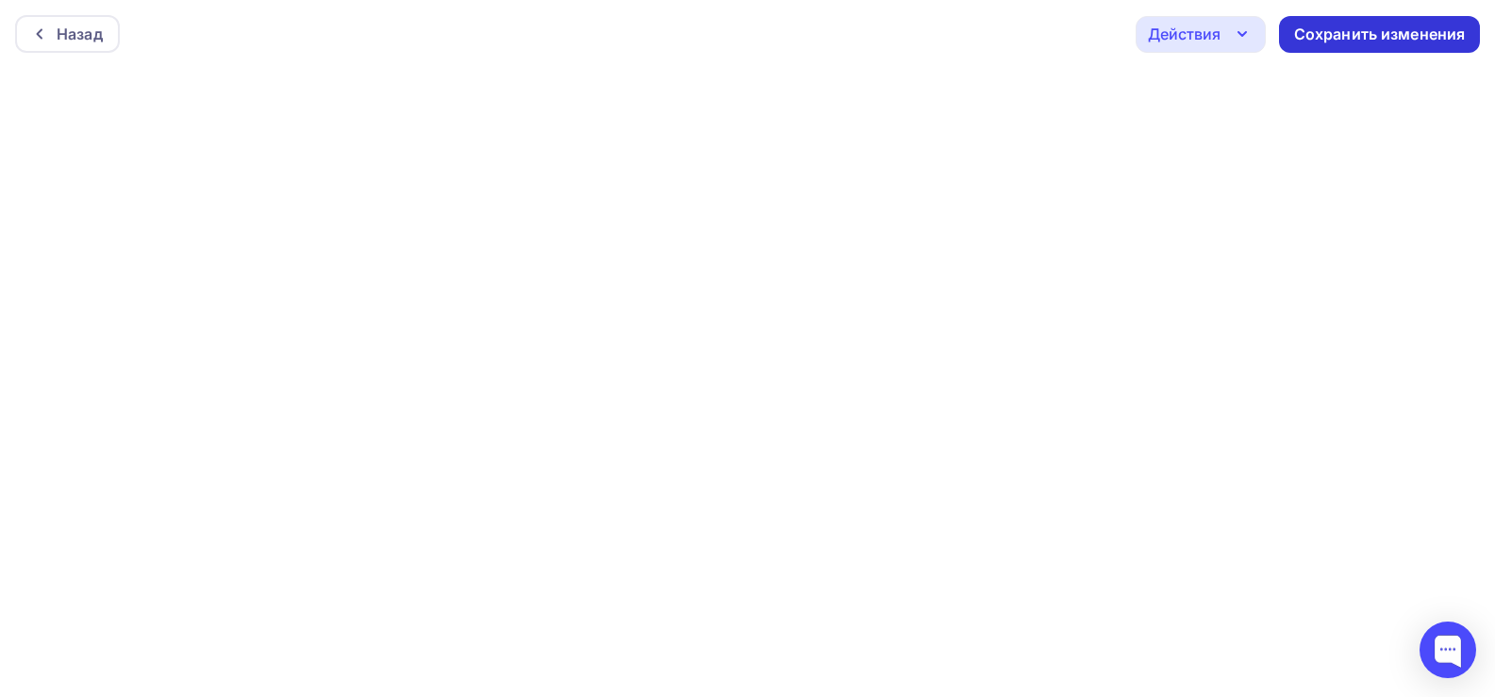
click at [1318, 25] on div "Сохранить изменения" at bounding box center [1380, 35] width 172 height 22
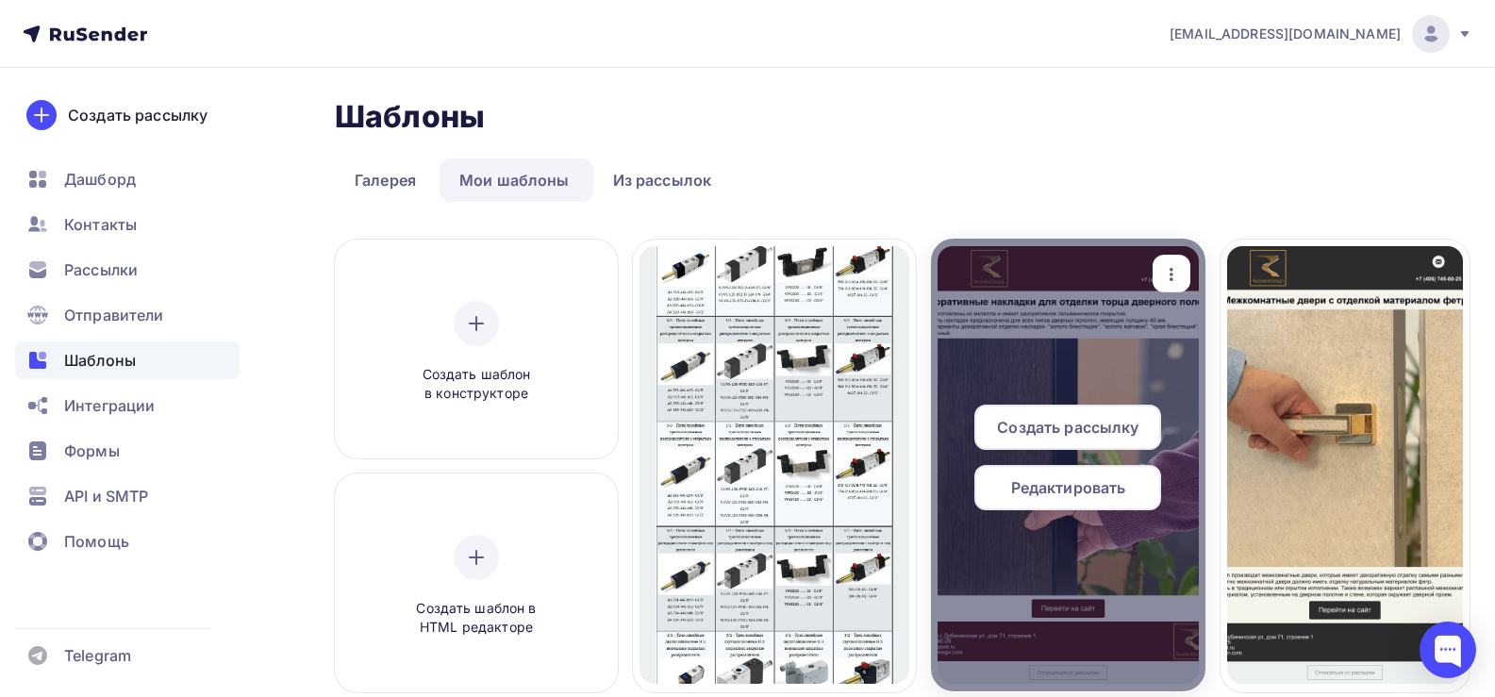
click at [1178, 270] on icon "button" at bounding box center [1171, 274] width 23 height 23
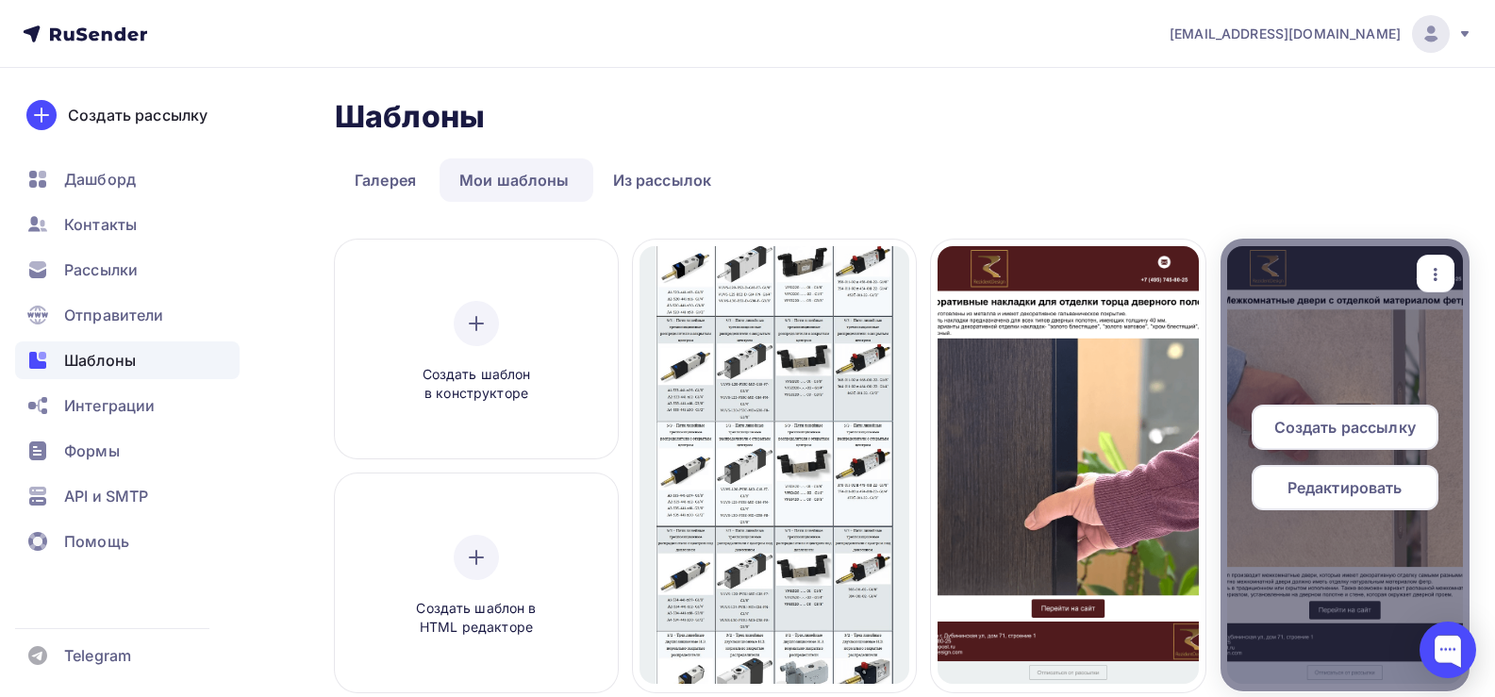
click at [1265, 367] on div "Предпросмотр" at bounding box center [1269, 356] width 116 height 23
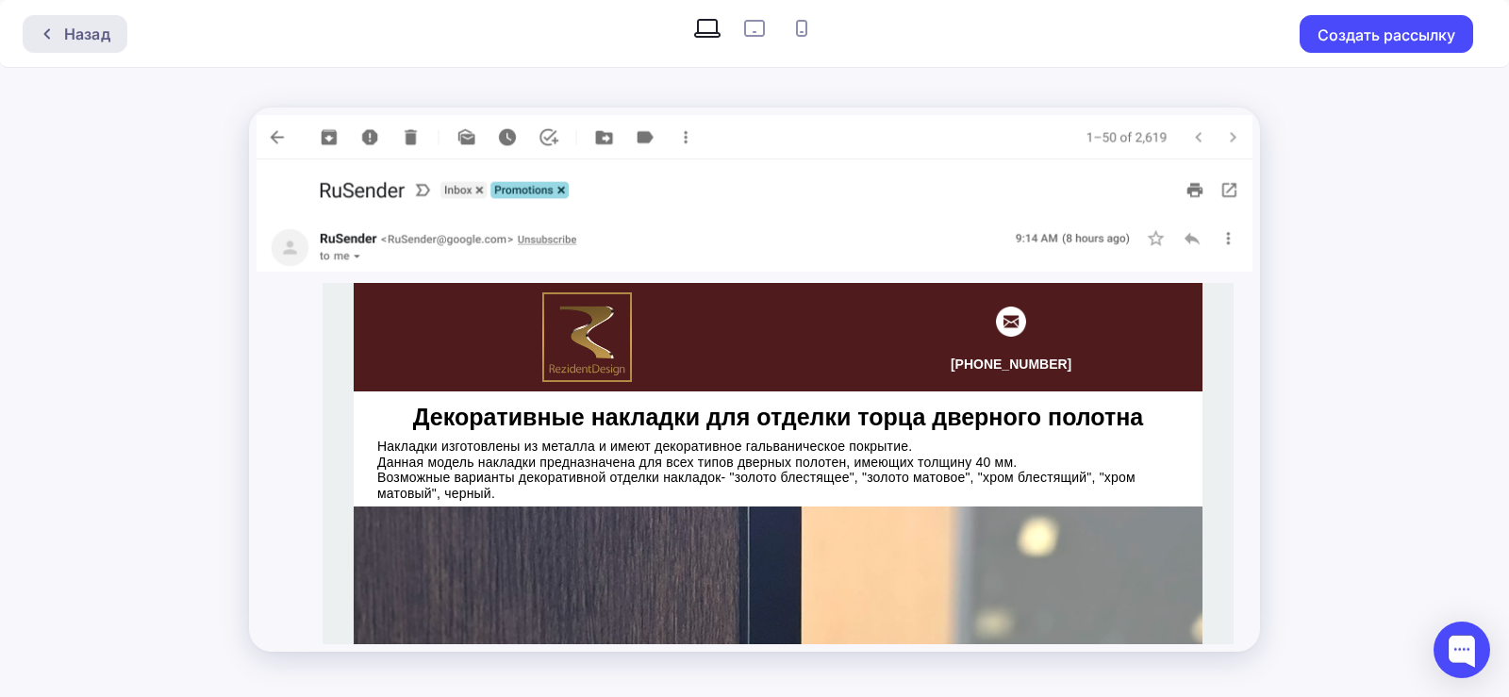
click at [42, 33] on icon at bounding box center [47, 33] width 15 height 15
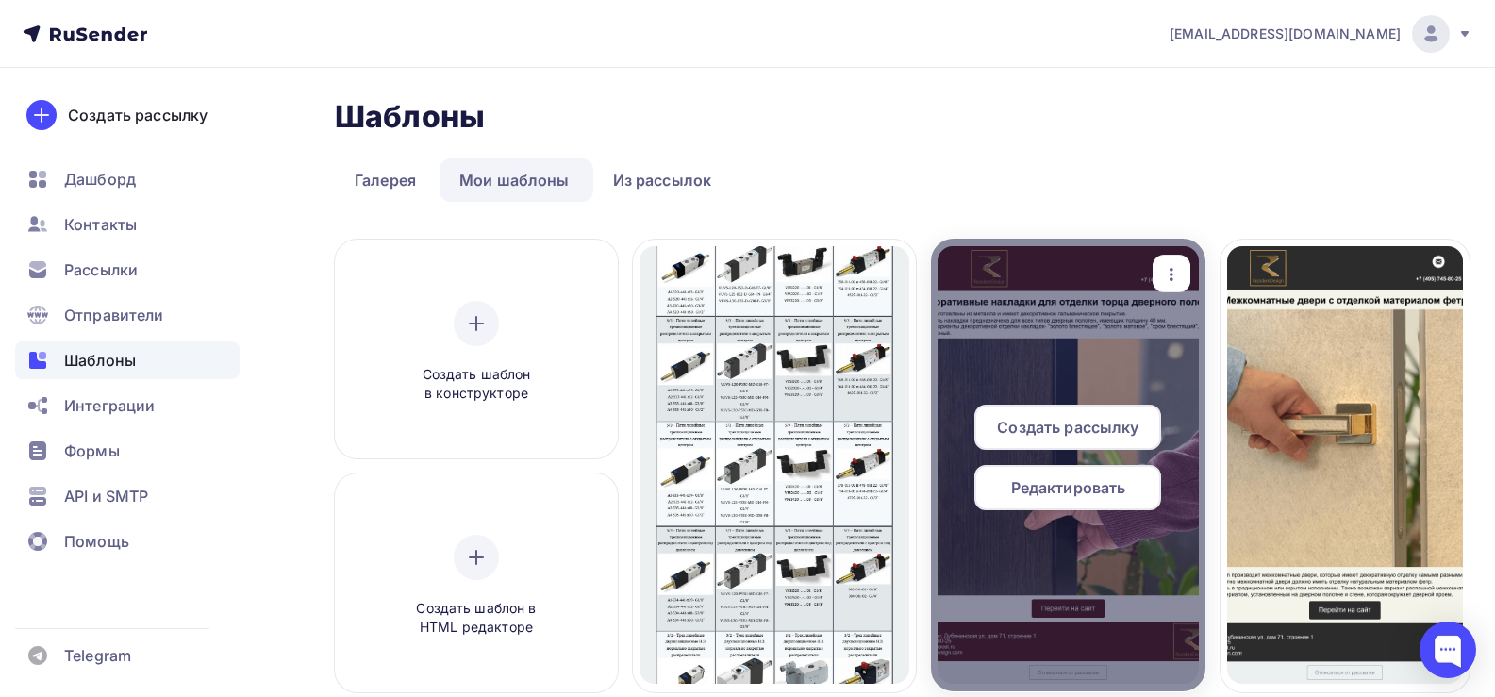
click at [1060, 422] on span "Создать рассылку" at bounding box center [1067, 427] width 141 height 23
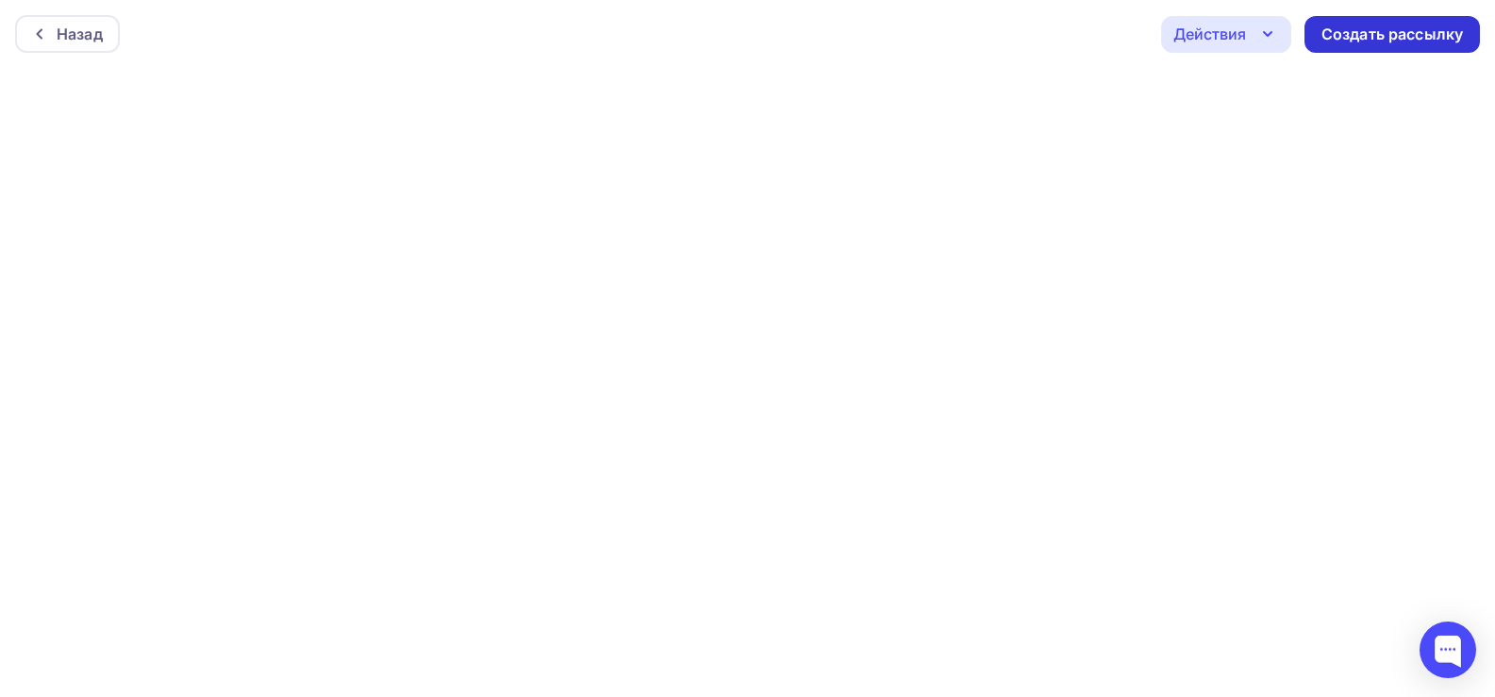
click at [1380, 36] on div "Создать рассылку" at bounding box center [1391, 35] width 141 height 22
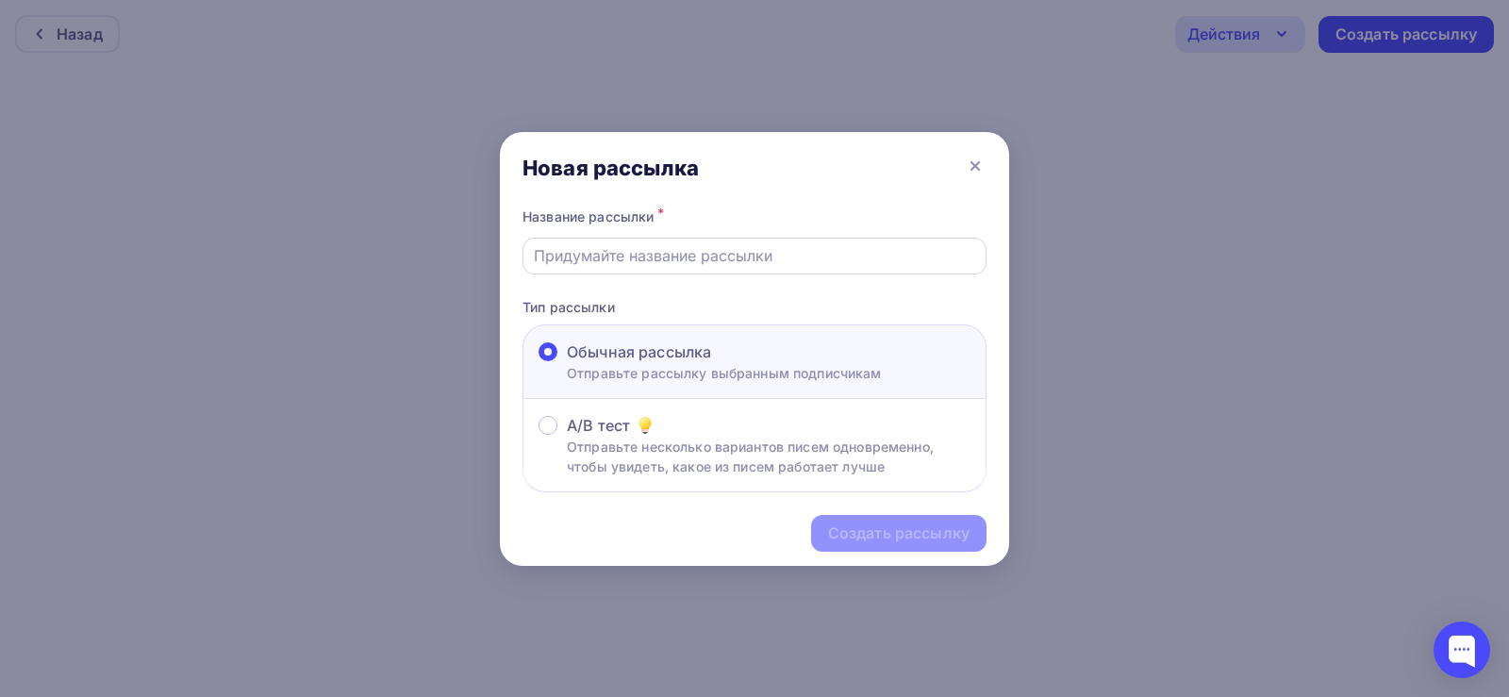
click at [655, 257] on input "text" at bounding box center [755, 255] width 442 height 23
type input "Накладки NS"
click at [881, 539] on div "Создать рассылку" at bounding box center [898, 533] width 141 height 22
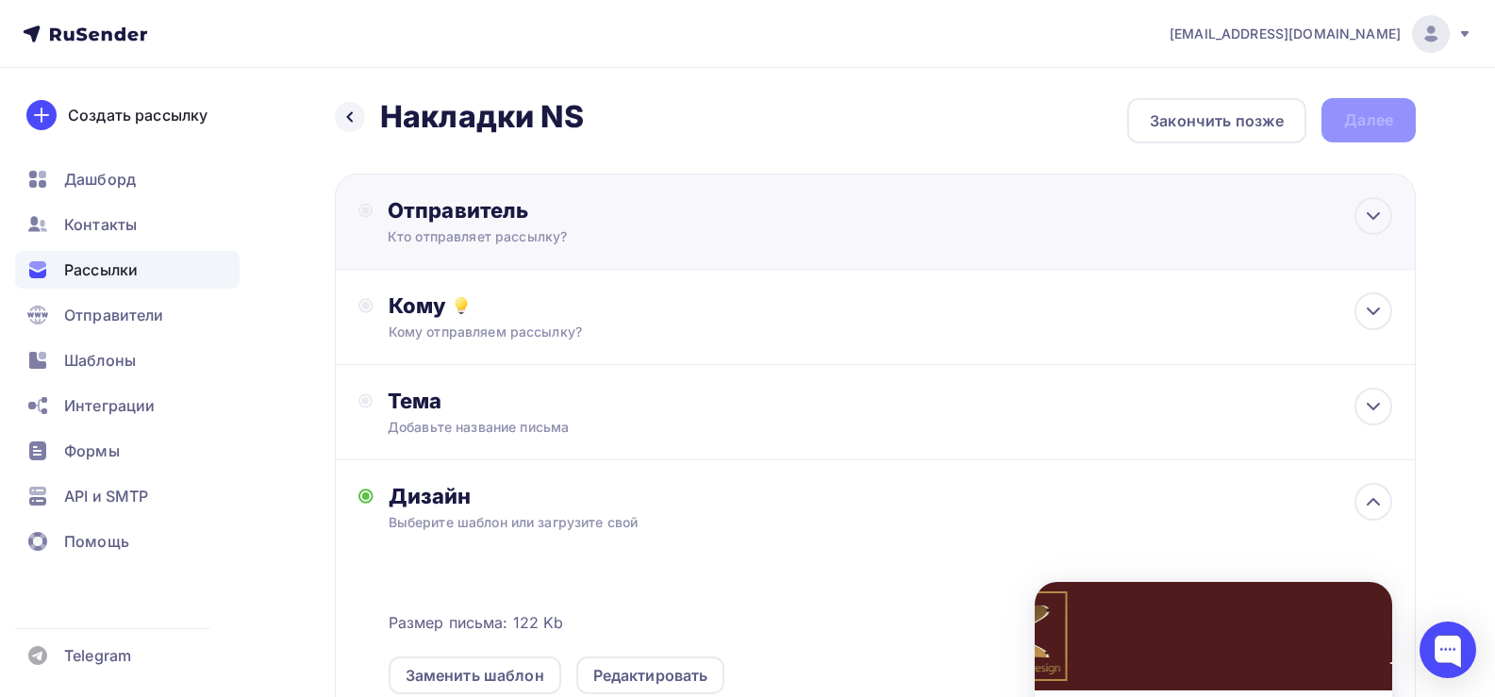
click at [454, 206] on div "Отправитель" at bounding box center [592, 210] width 408 height 26
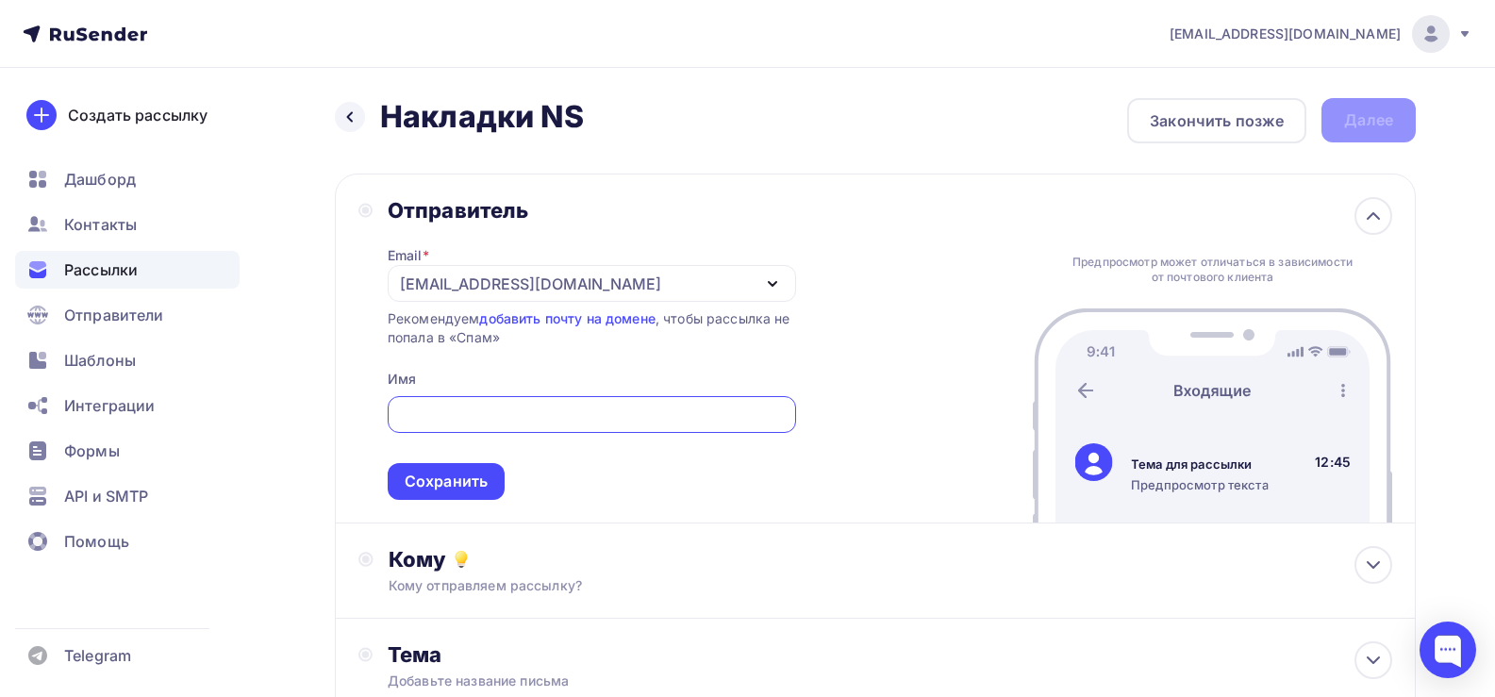
click at [495, 283] on div "[EMAIL_ADDRESS][DOMAIN_NAME]" at bounding box center [530, 284] width 261 height 23
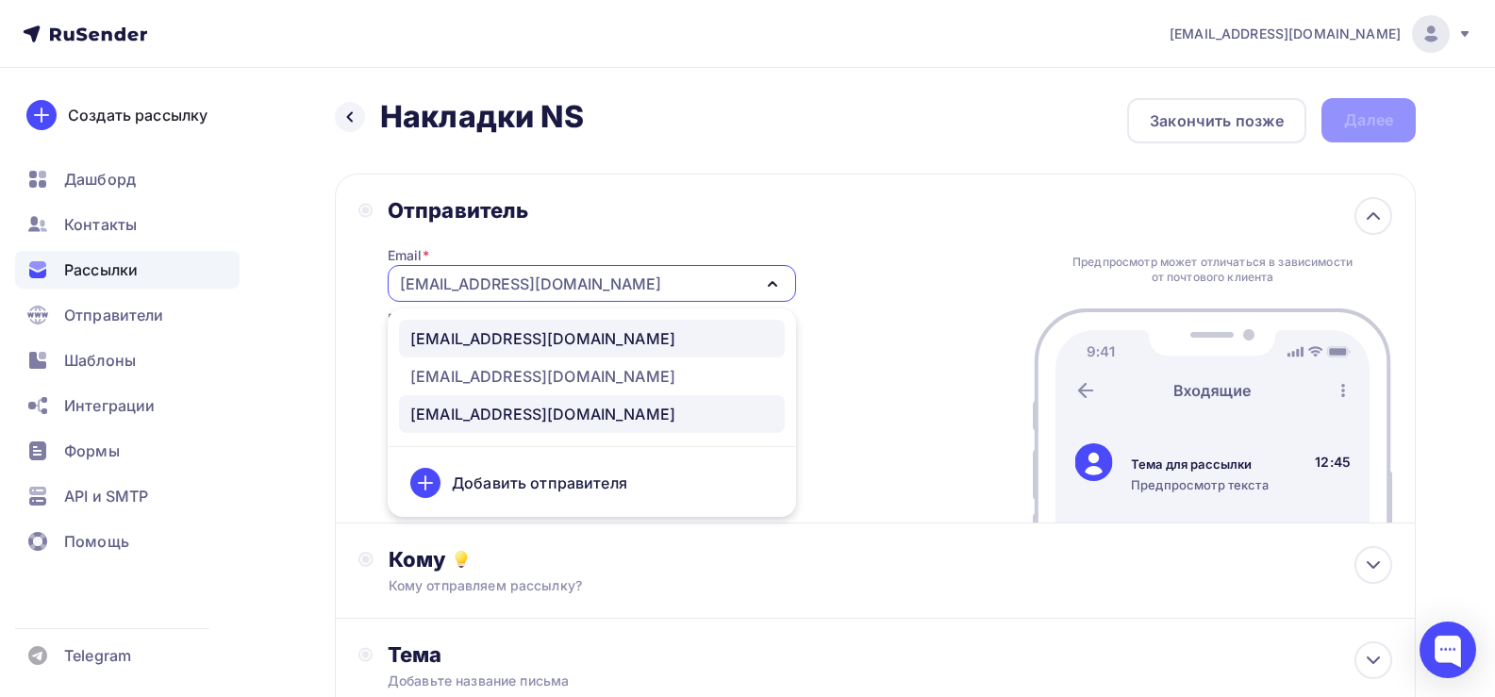
click at [472, 340] on div "info@rezidentdesign.com" at bounding box center [542, 338] width 265 height 23
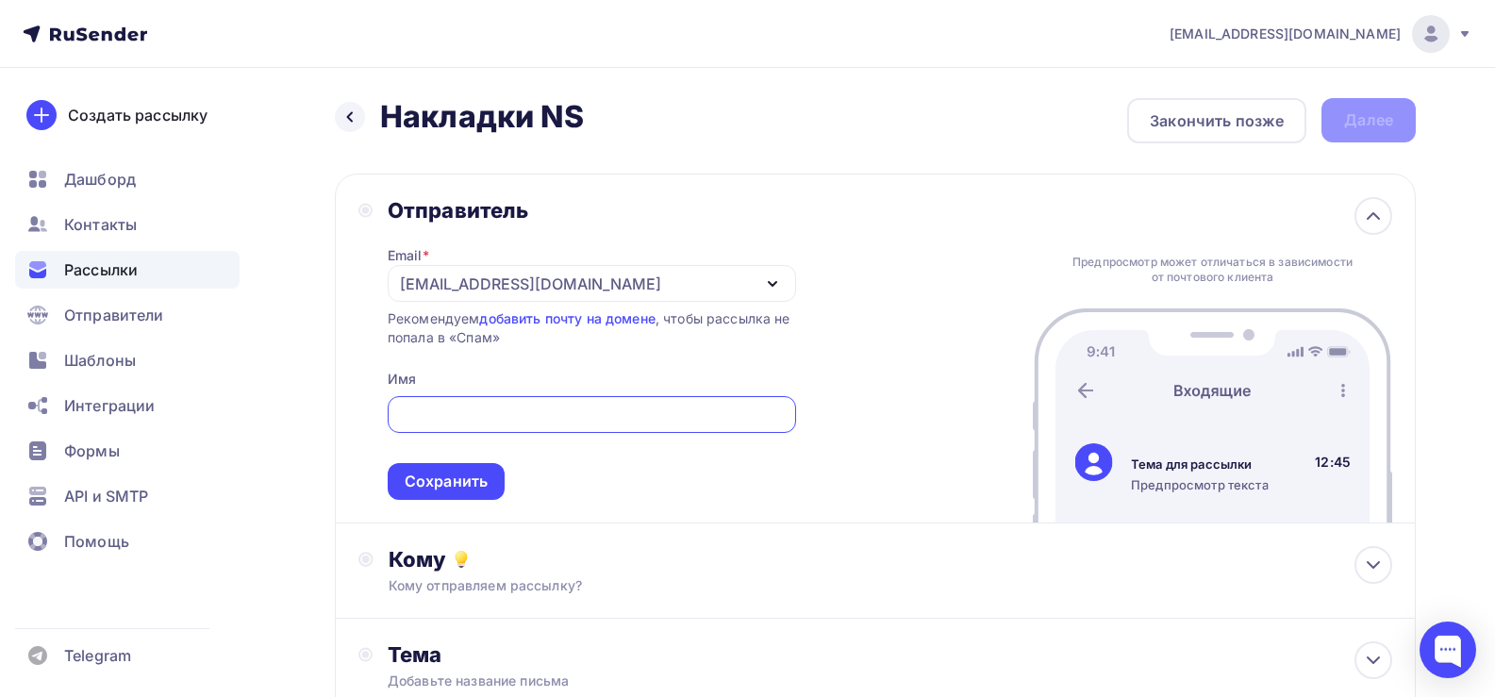
click at [471, 406] on input "text" at bounding box center [591, 415] width 387 height 23
paste input "RezidentDesign"
type input "RezidentDesign"
click at [438, 475] on div "Сохранить" at bounding box center [446, 482] width 83 height 22
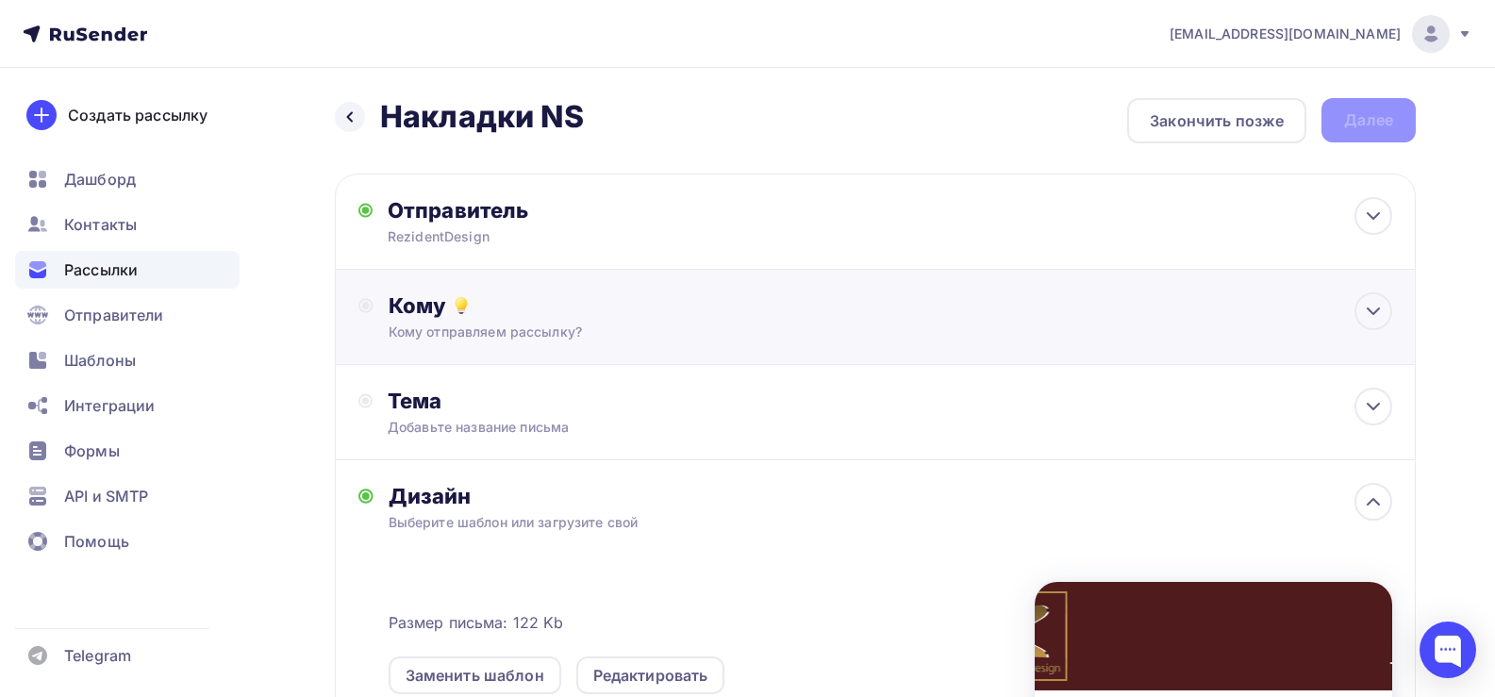
click at [432, 319] on div "Кому Кому отправляем рассылку? Списки получателей Выберите список Все списки id…" at bounding box center [890, 316] width 1003 height 49
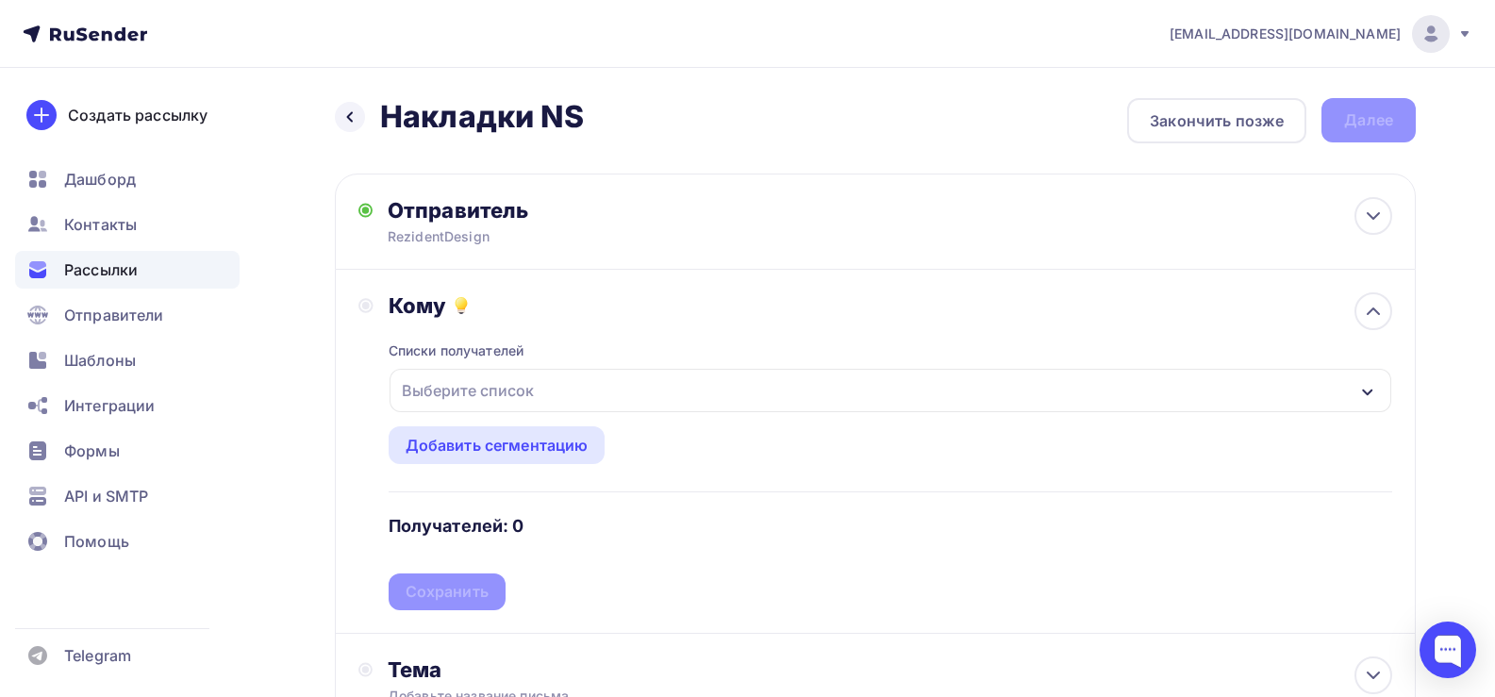
click at [475, 387] on div "Выберите список" at bounding box center [467, 390] width 147 height 34
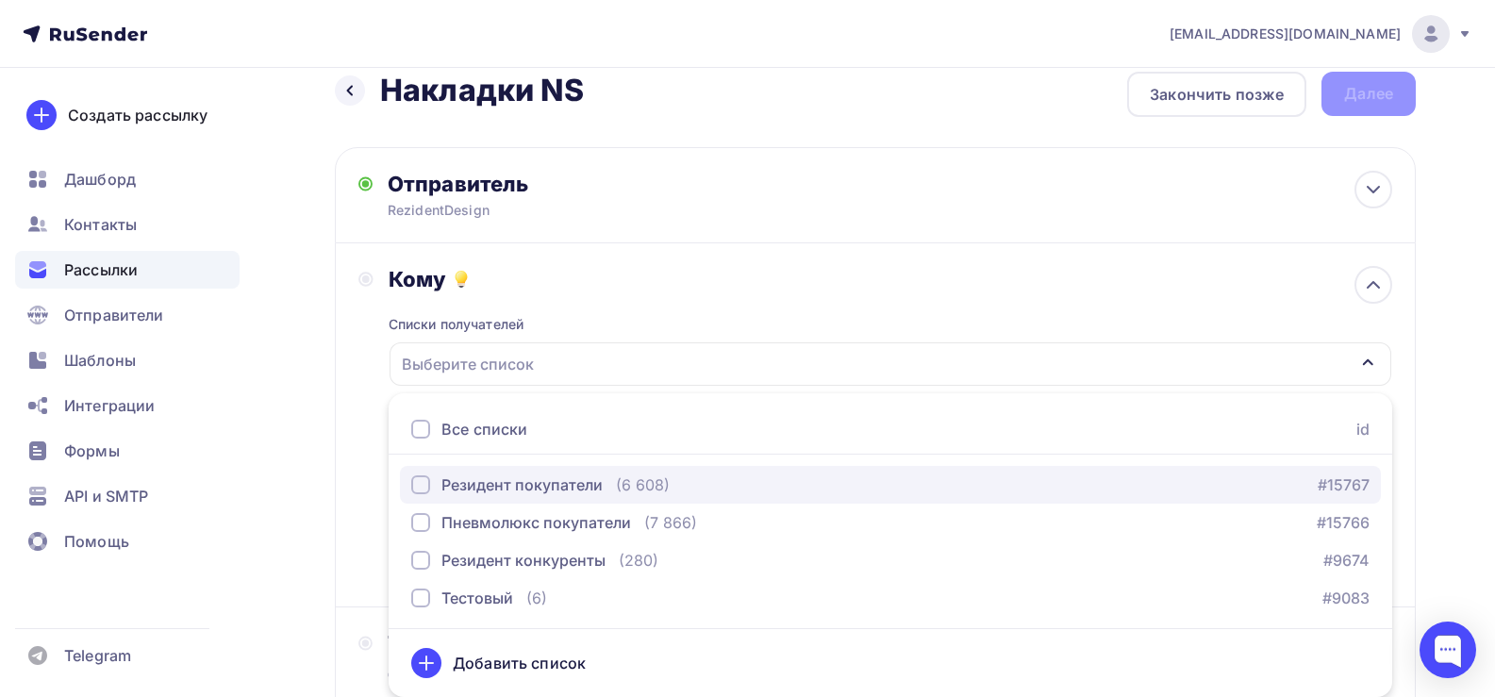
click at [511, 479] on div "Резидент покупатели" at bounding box center [521, 484] width 161 height 23
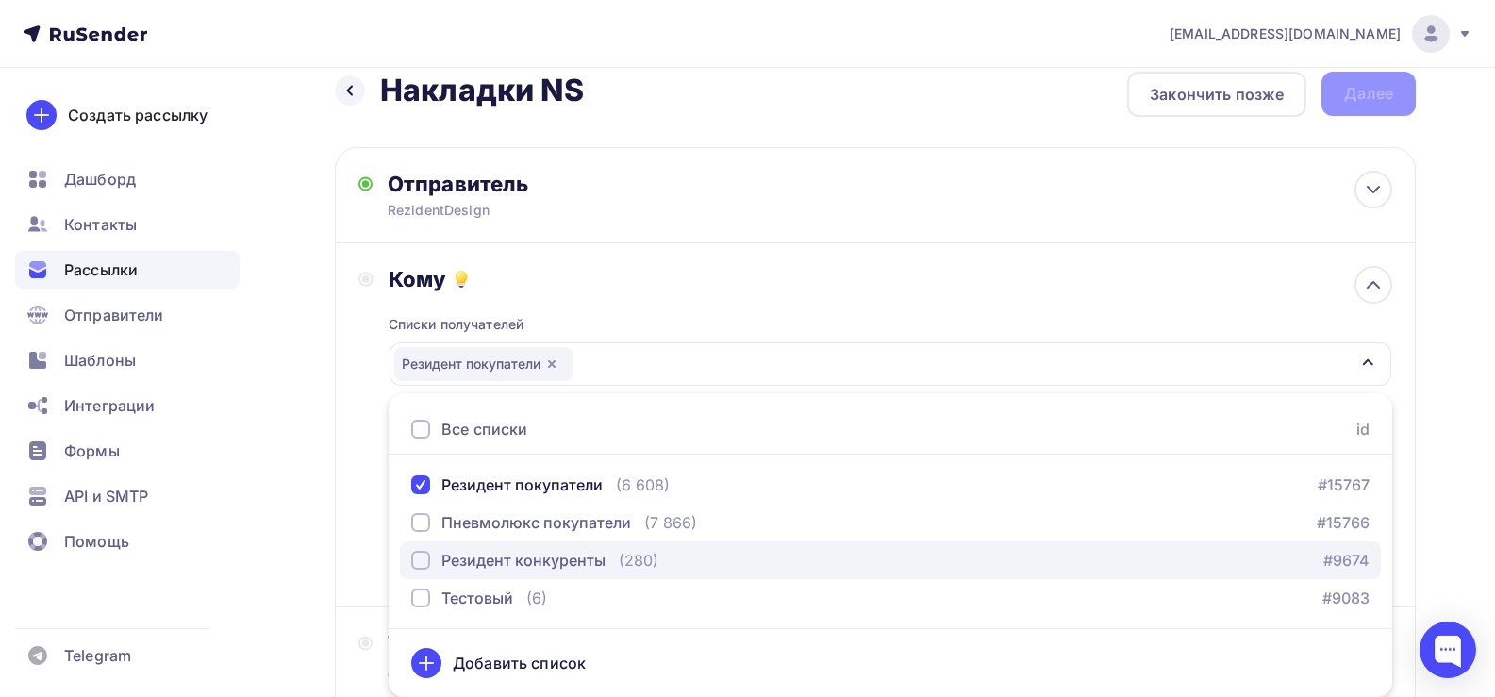
click at [504, 554] on div "Резидент конкуренты" at bounding box center [523, 560] width 164 height 23
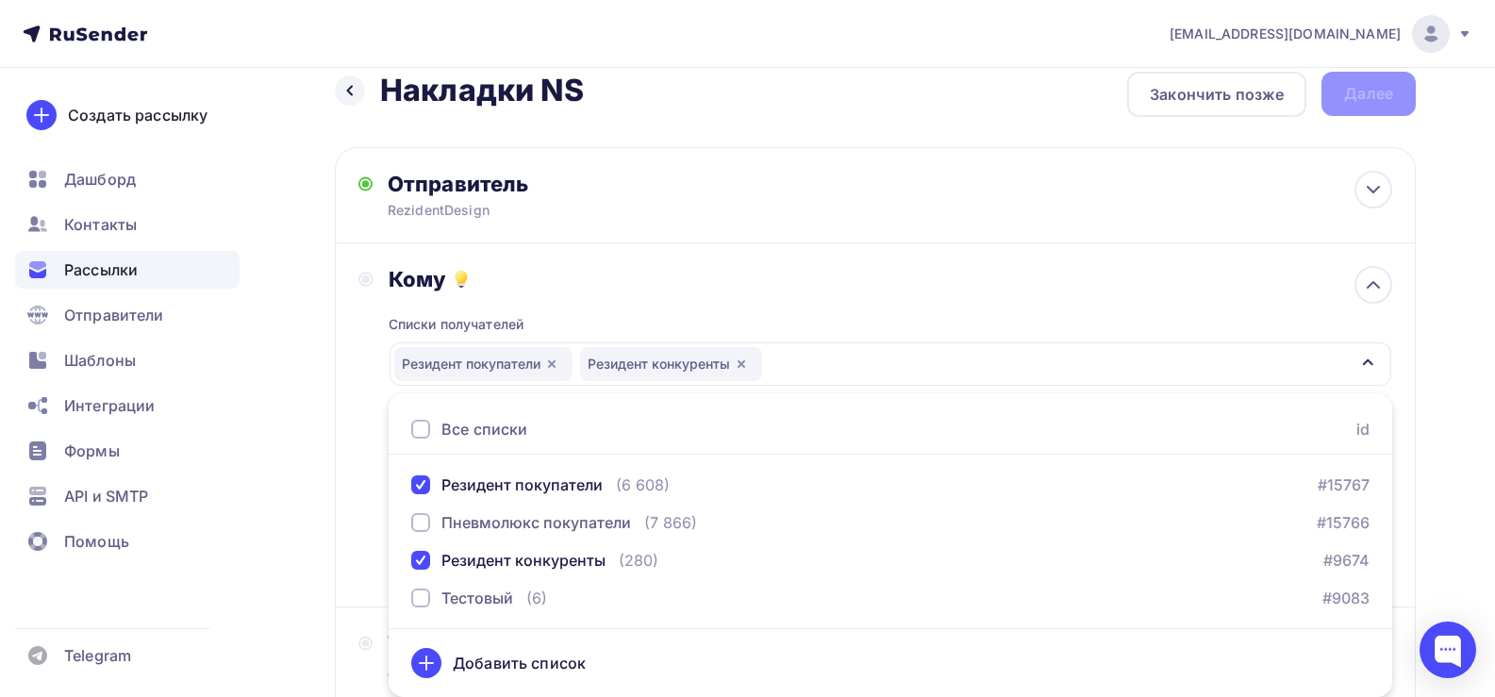
click at [363, 491] on div "Кому Списки получателей Резидент покупатели Резидент конкуренты Все списки id Р…" at bounding box center [874, 425] width 1033 height 318
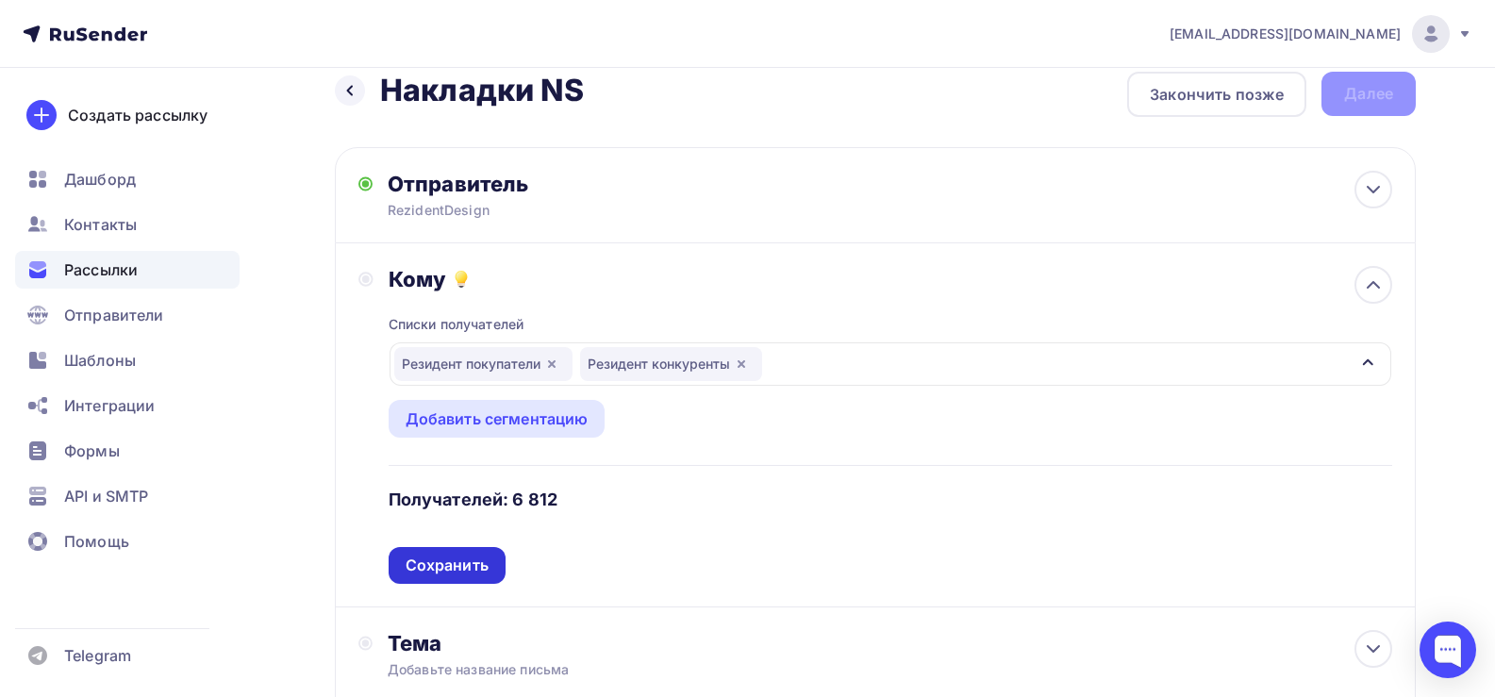
click at [452, 565] on div "Сохранить" at bounding box center [446, 565] width 83 height 22
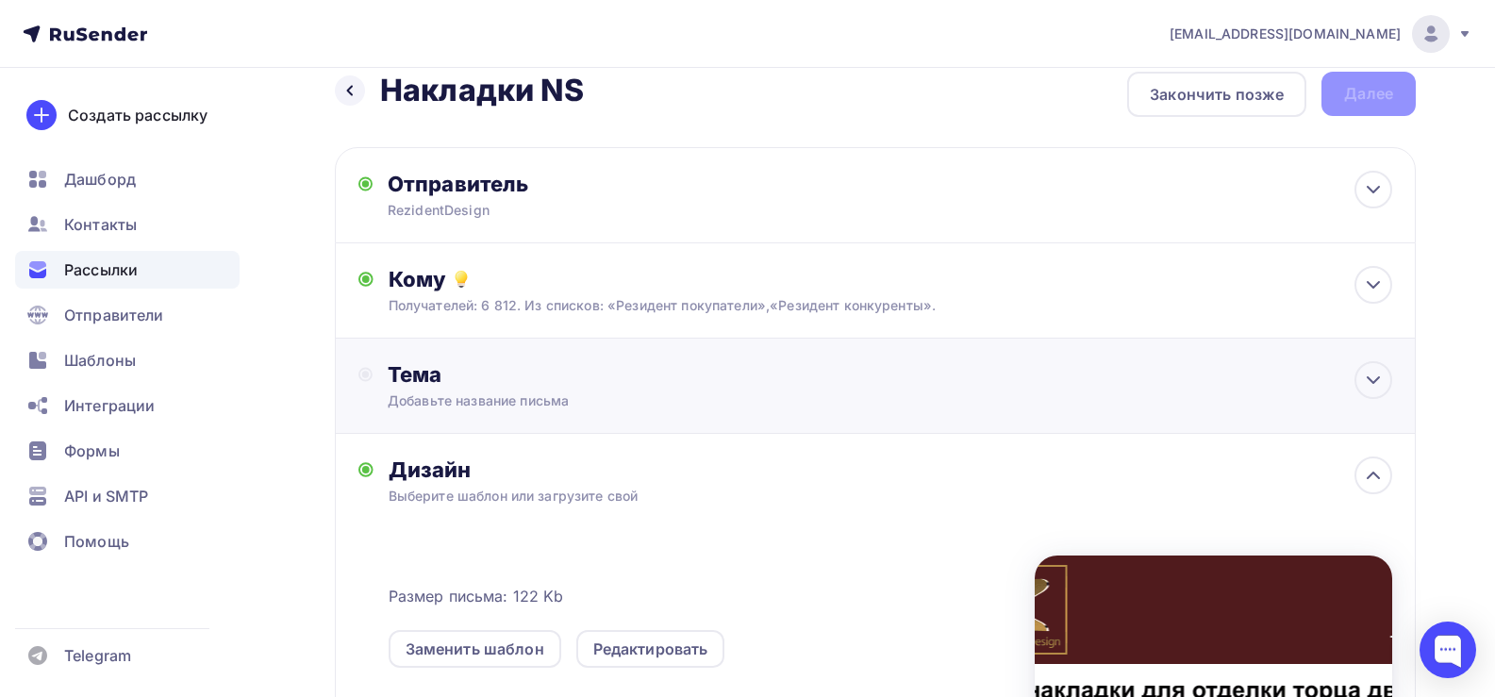
click at [457, 393] on div "Добавьте название письма" at bounding box center [556, 400] width 336 height 19
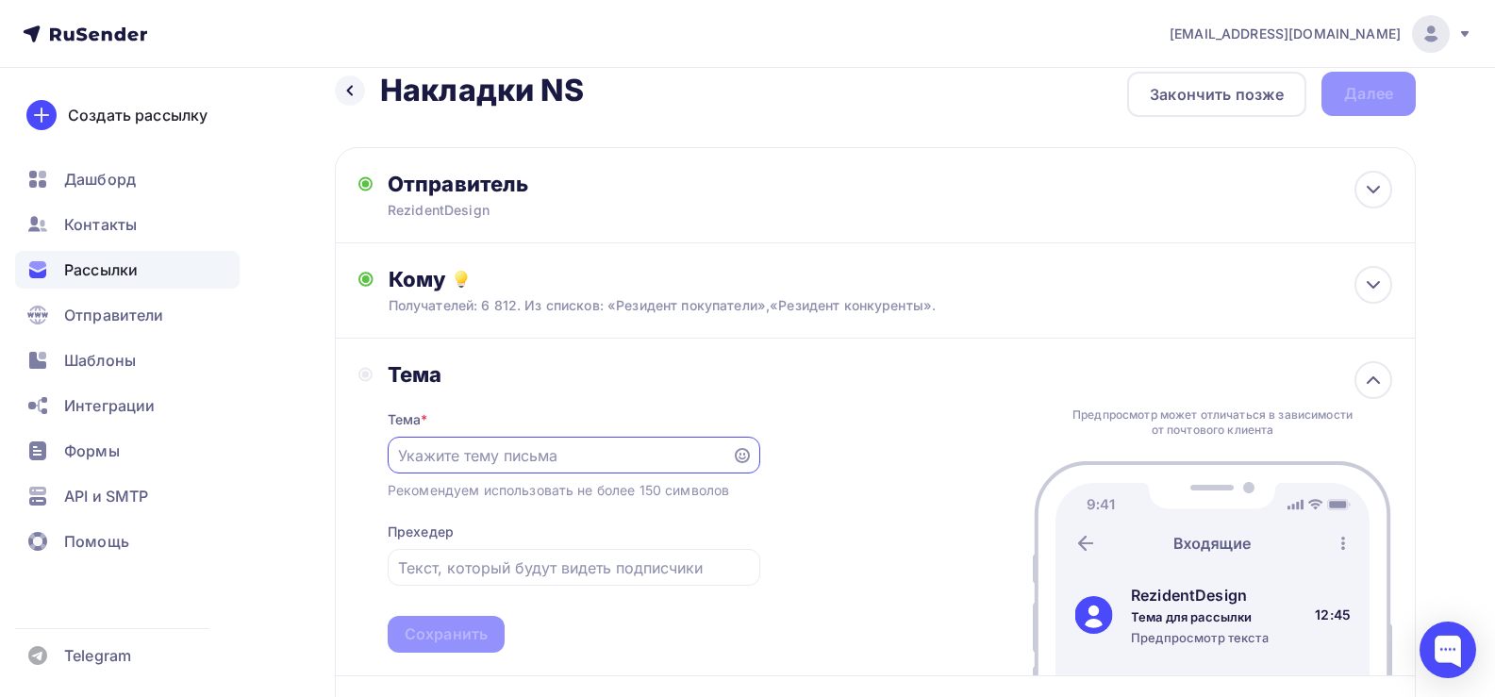
scroll to position [0, 0]
click at [450, 452] on input "text" at bounding box center [559, 455] width 322 height 23
click at [652, 452] on input "Декоративные накладки на торец дверей" at bounding box center [559, 455] width 322 height 23
click at [456, 577] on input "text" at bounding box center [573, 567] width 351 height 23
click at [653, 456] on input "Декоративные накладки на торец дверей" at bounding box center [559, 455] width 322 height 23
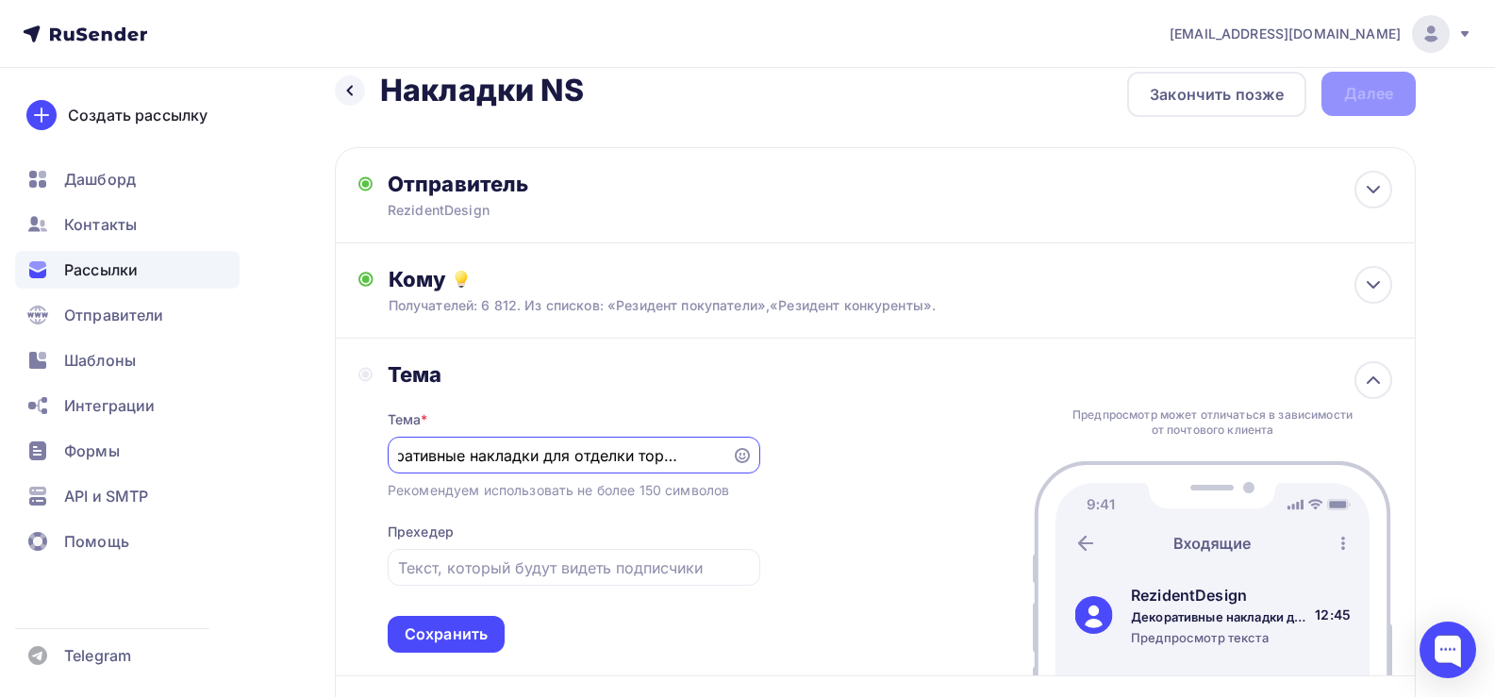
scroll to position [0, 50]
type input "Декоративные накладки для отделки торца двери"
click at [438, 559] on input "text" at bounding box center [573, 567] width 351 height 23
type input "м"
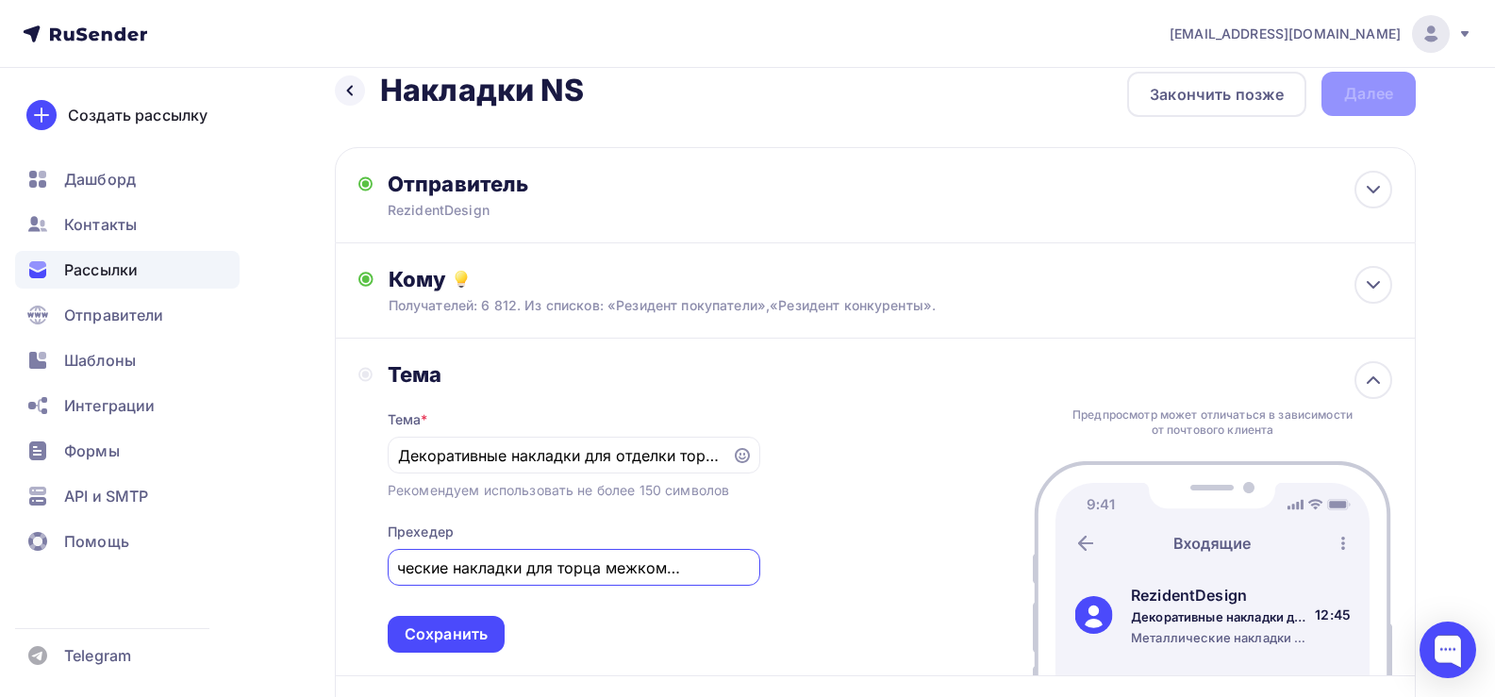
scroll to position [0, 81]
type input "Металлические накладки для торца межкомнатной двери"
drag, startPoint x: 585, startPoint y: 457, endPoint x: 738, endPoint y: 455, distance: 153.7
click at [738, 455] on div "Декоративные накладки для отделки торца двери" at bounding box center [574, 455] width 372 height 37
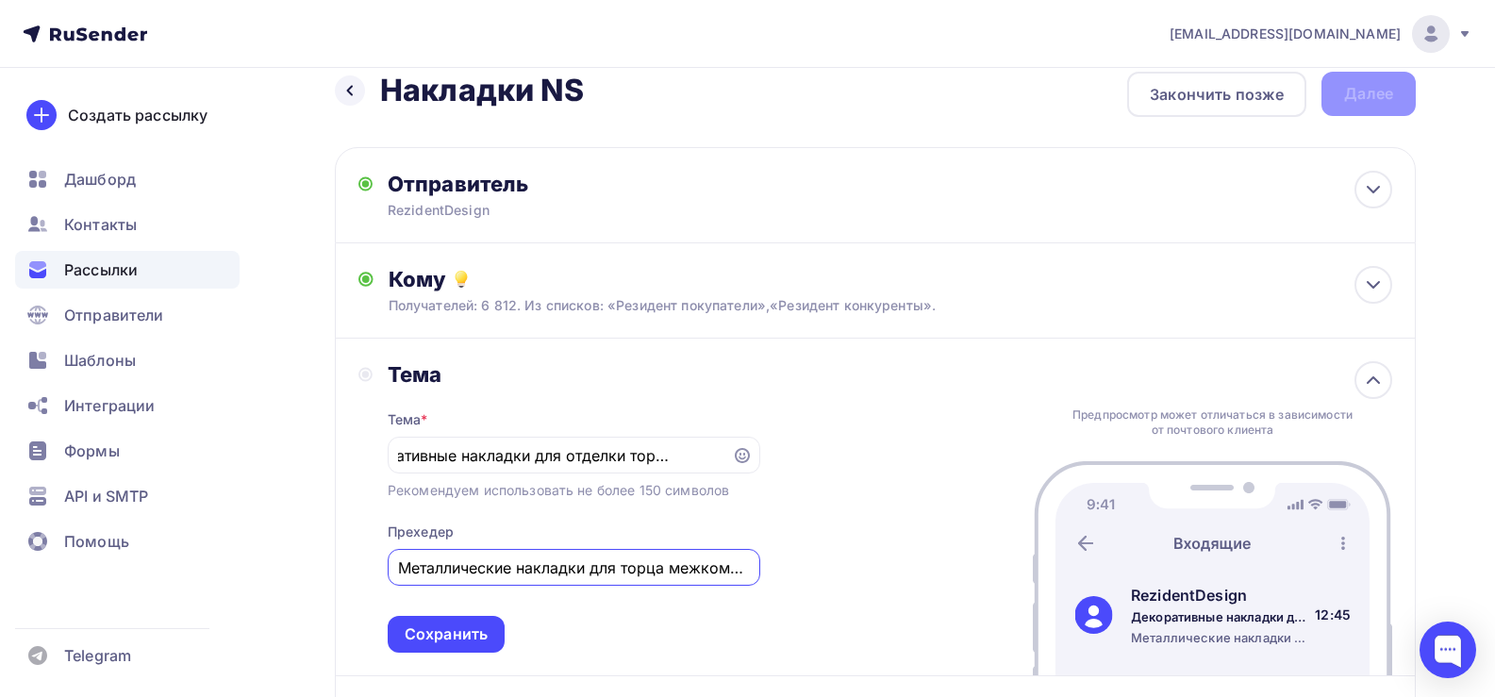
click at [535, 570] on input "Металлические накладки для торца межкомнатной двери" at bounding box center [573, 567] width 351 height 23
drag, startPoint x: 522, startPoint y: 565, endPoint x: 789, endPoint y: 576, distance: 267.1
click at [789, 576] on div "Тема Тема * Декоративные накладки для отделки торца двери Рекомендуем использов…" at bounding box center [875, 508] width 1081 height 338
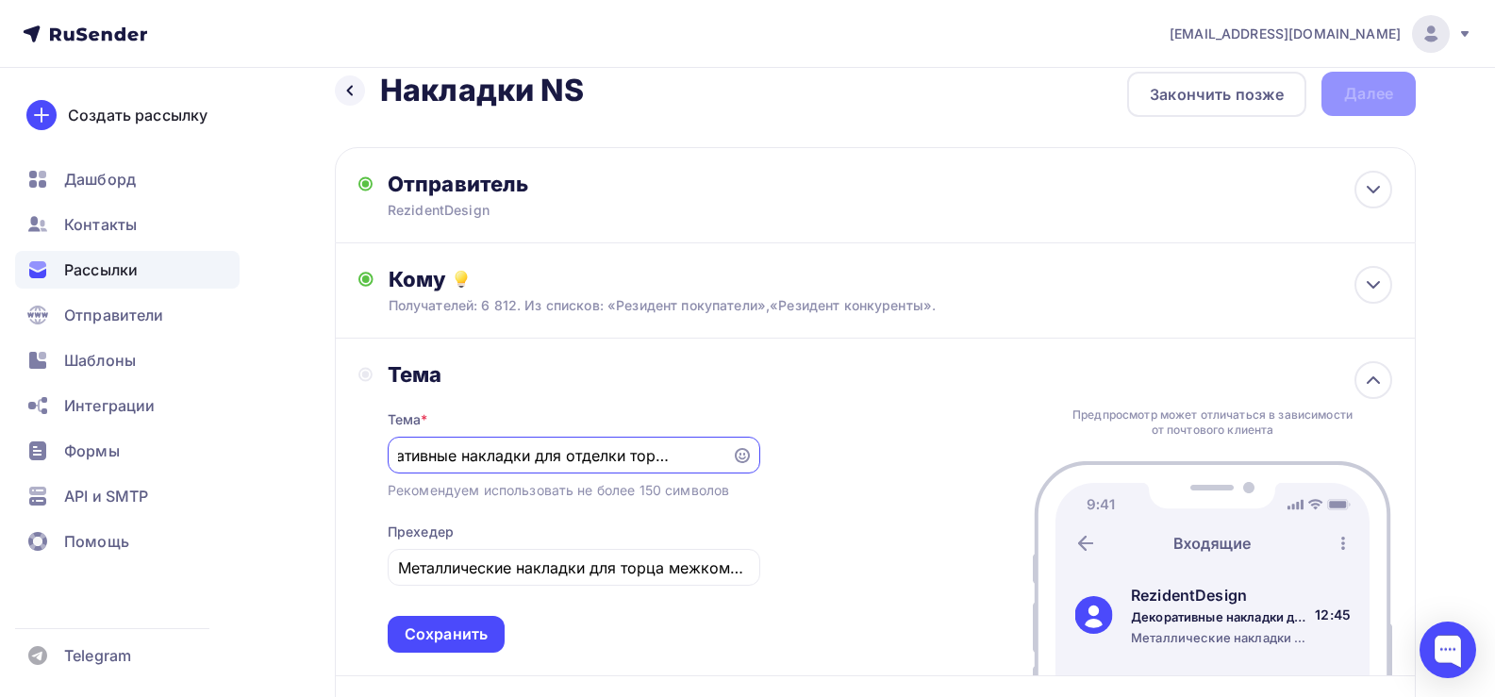
drag, startPoint x: 493, startPoint y: 456, endPoint x: 761, endPoint y: 458, distance: 267.8
click at [761, 458] on div "Тема Тема * Декоративные накладки для отделки торца двери Рекомендуем использов…" at bounding box center [875, 508] width 1081 height 338
drag, startPoint x: 592, startPoint y: 571, endPoint x: 772, endPoint y: 579, distance: 180.3
click at [772, 579] on div "Тема Тема * Декоративные накладки для отделки торца двери Рекомендуем использов…" at bounding box center [875, 508] width 1081 height 338
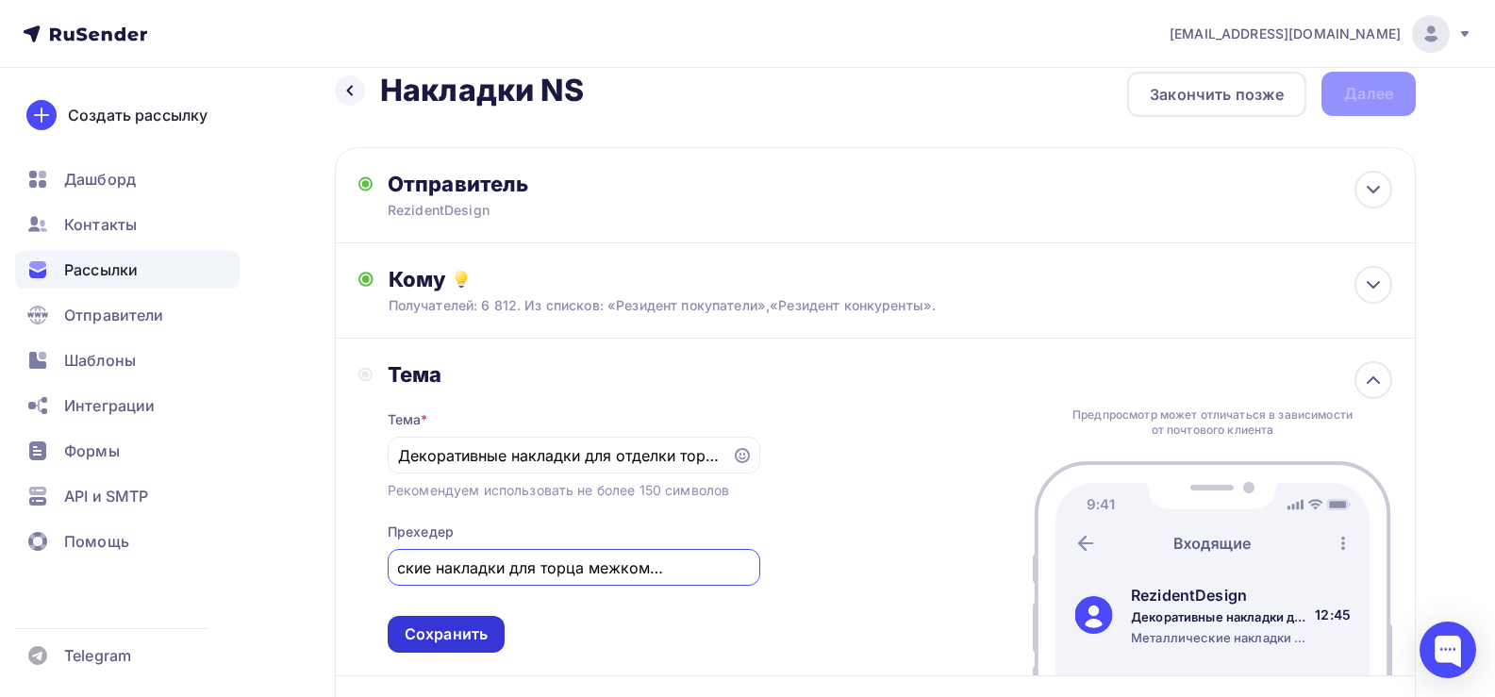
click at [445, 633] on div "Сохранить" at bounding box center [446, 634] width 83 height 22
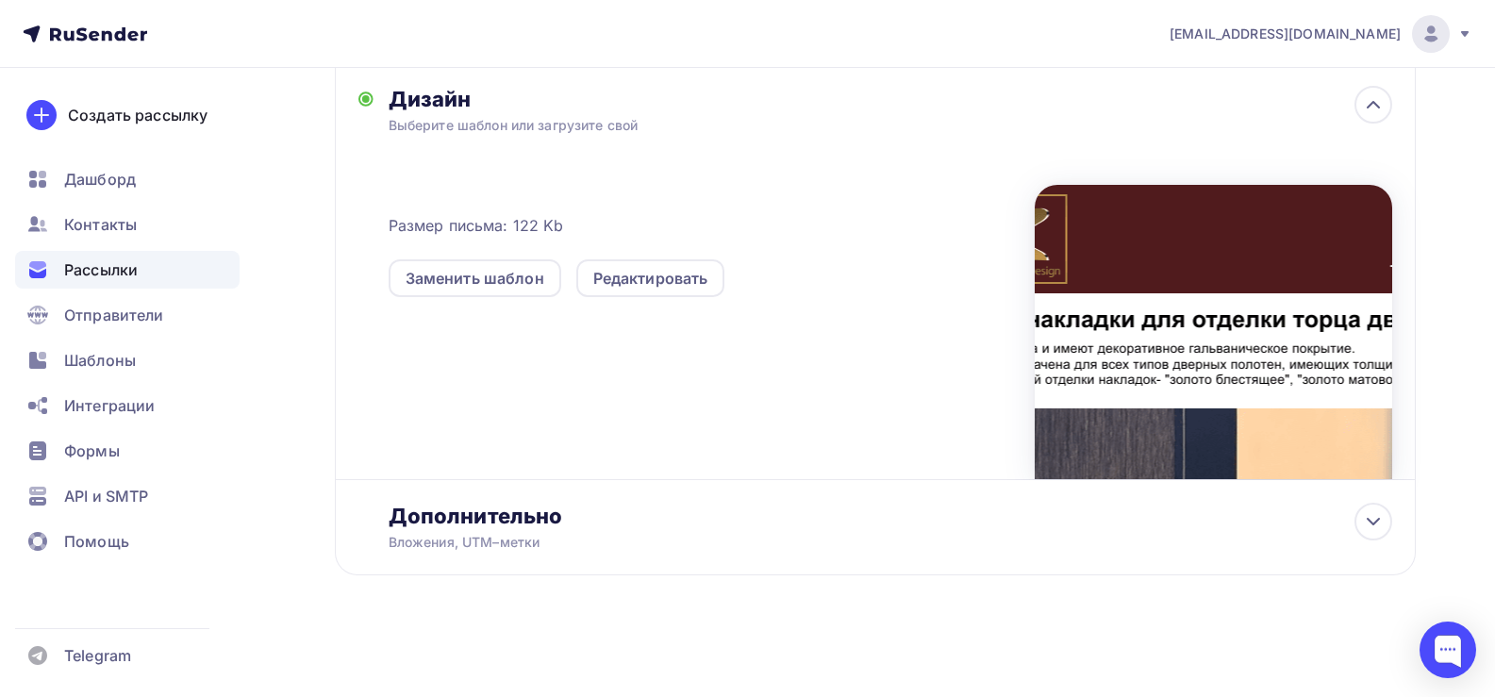
scroll to position [0, 0]
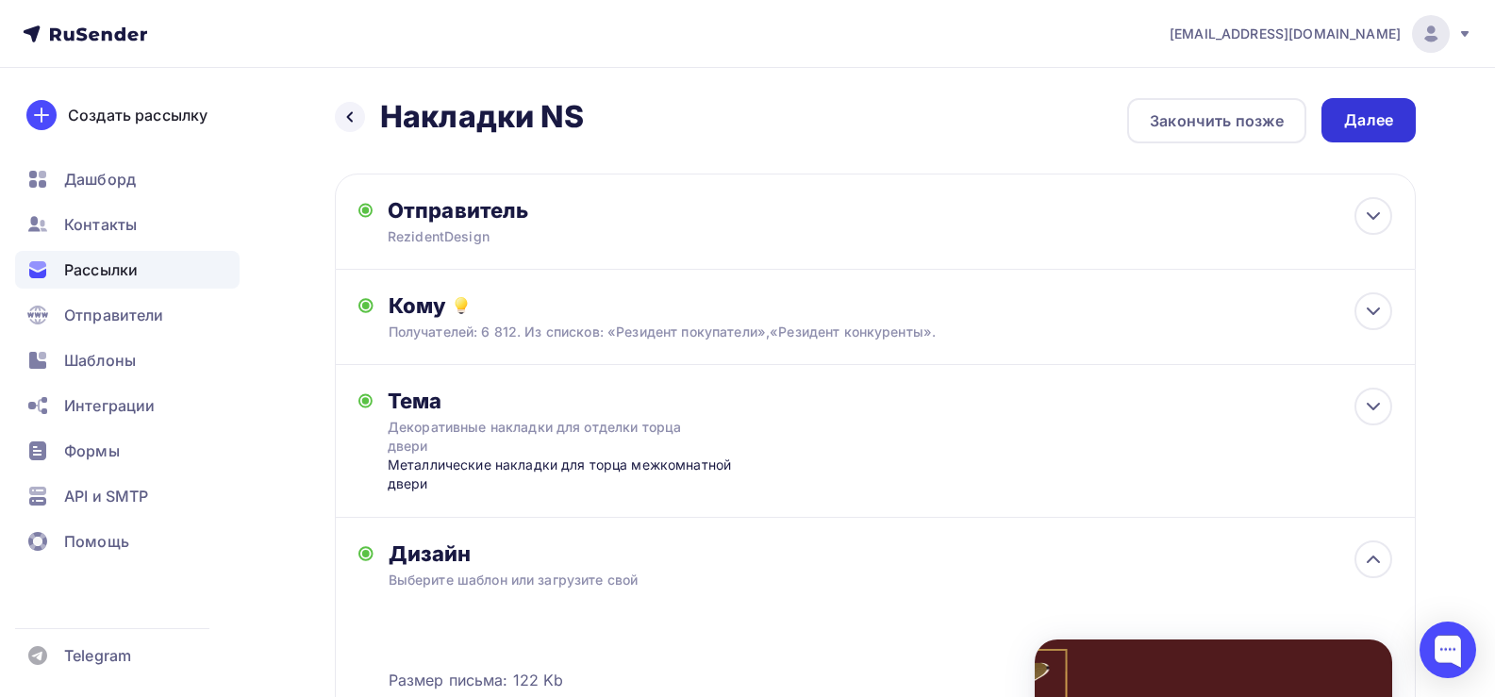
click at [1372, 125] on div "Далее" at bounding box center [1368, 120] width 49 height 22
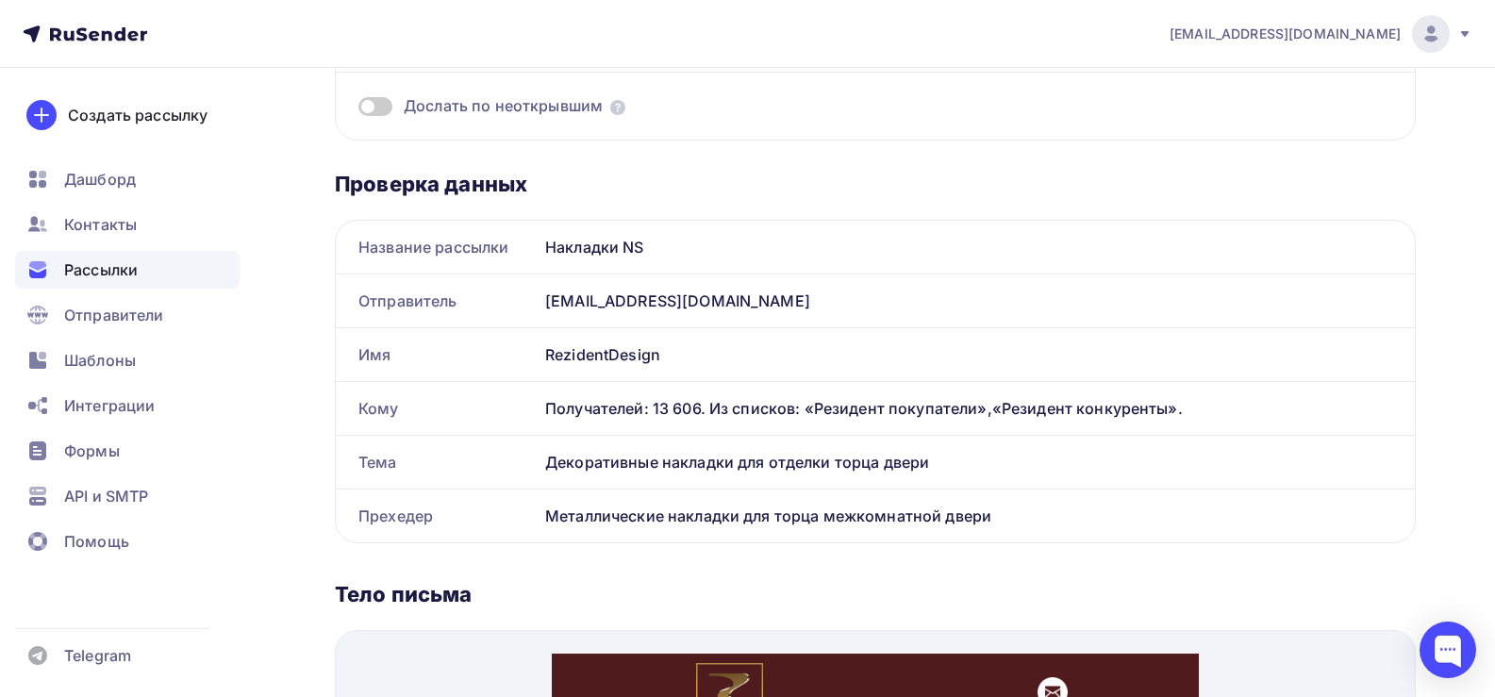
scroll to position [283, 0]
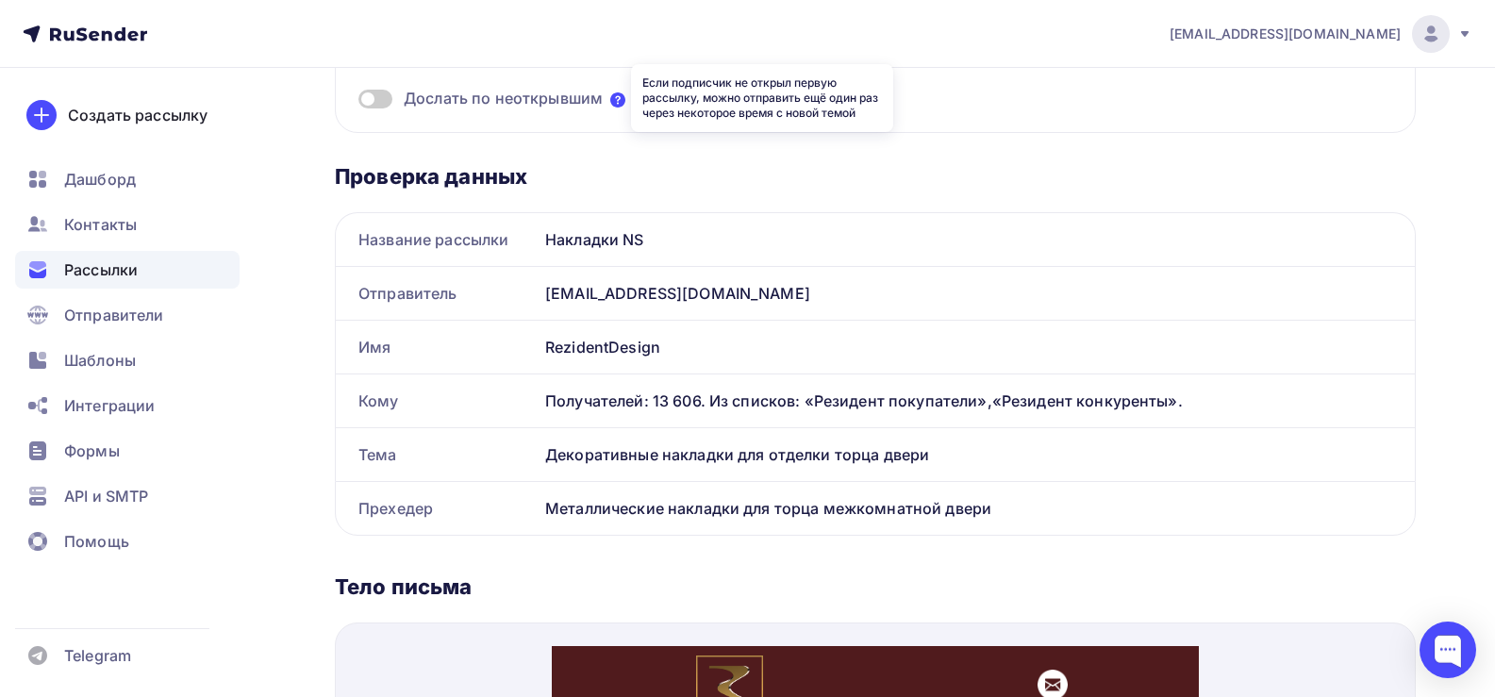
click at [620, 97] on icon at bounding box center [617, 99] width 15 height 15
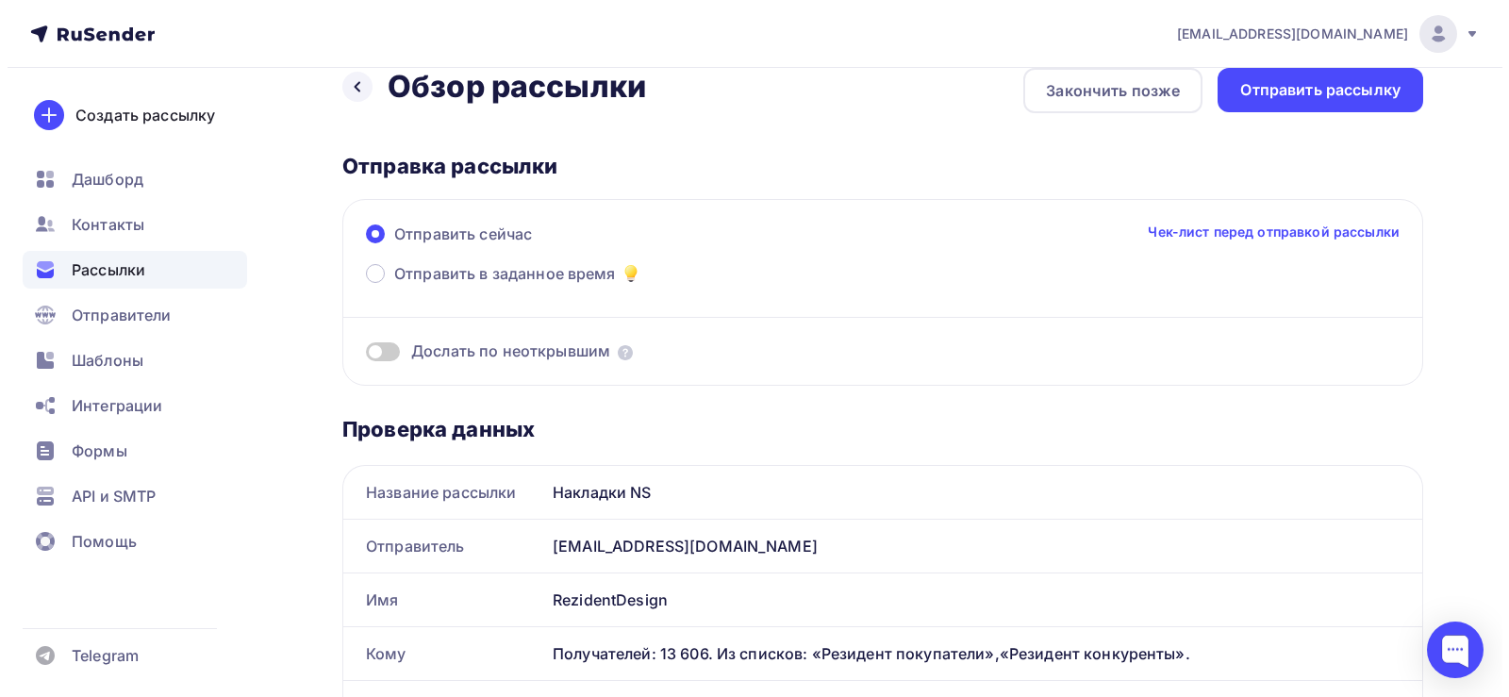
scroll to position [0, 0]
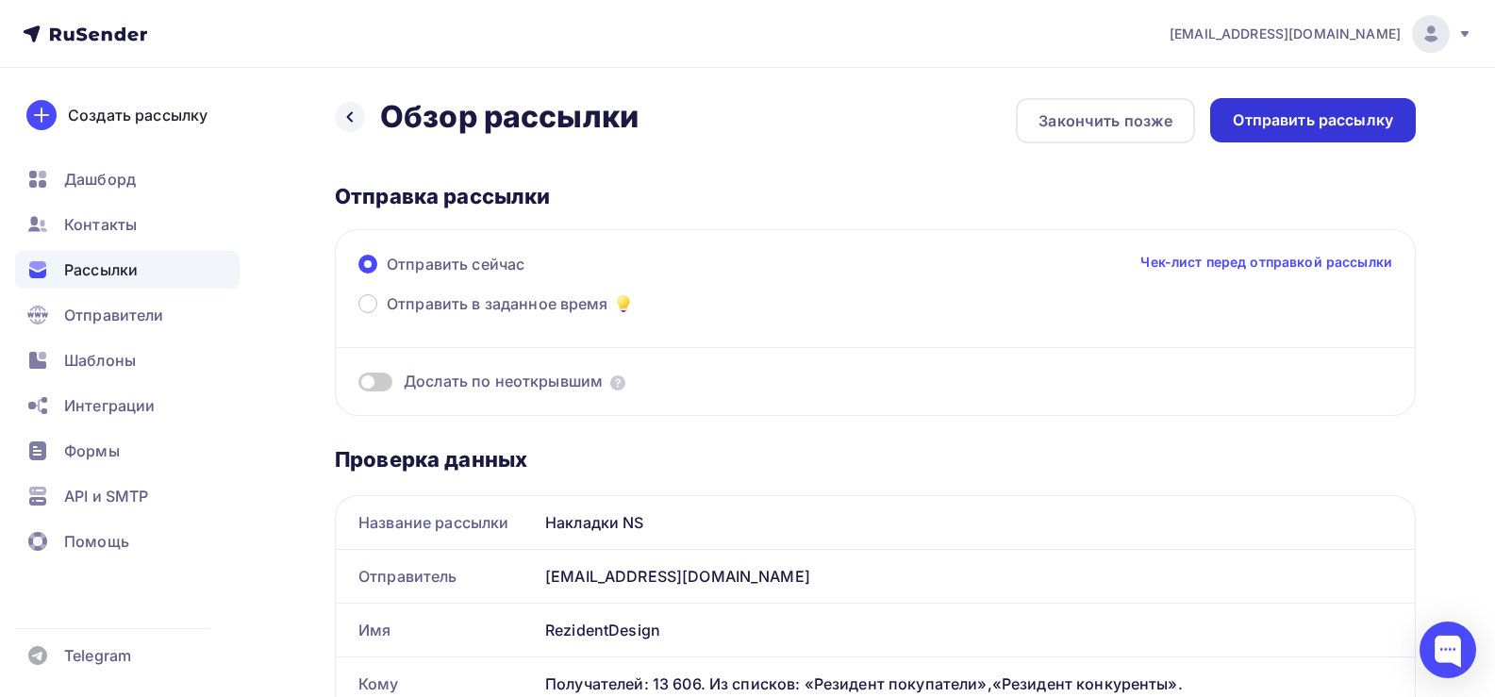
click at [1361, 117] on div "Отправить рассылку" at bounding box center [1312, 120] width 160 height 22
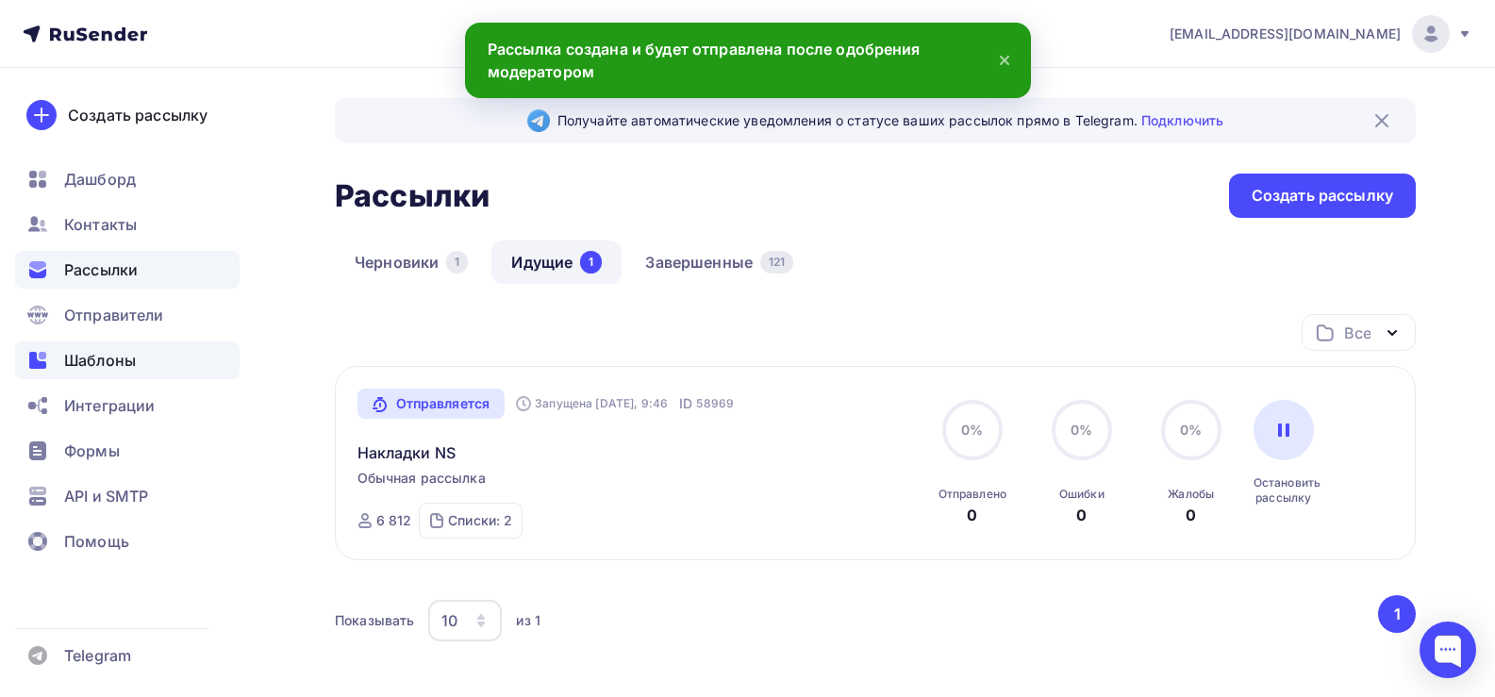
click at [103, 365] on span "Шаблоны" at bounding box center [100, 360] width 72 height 23
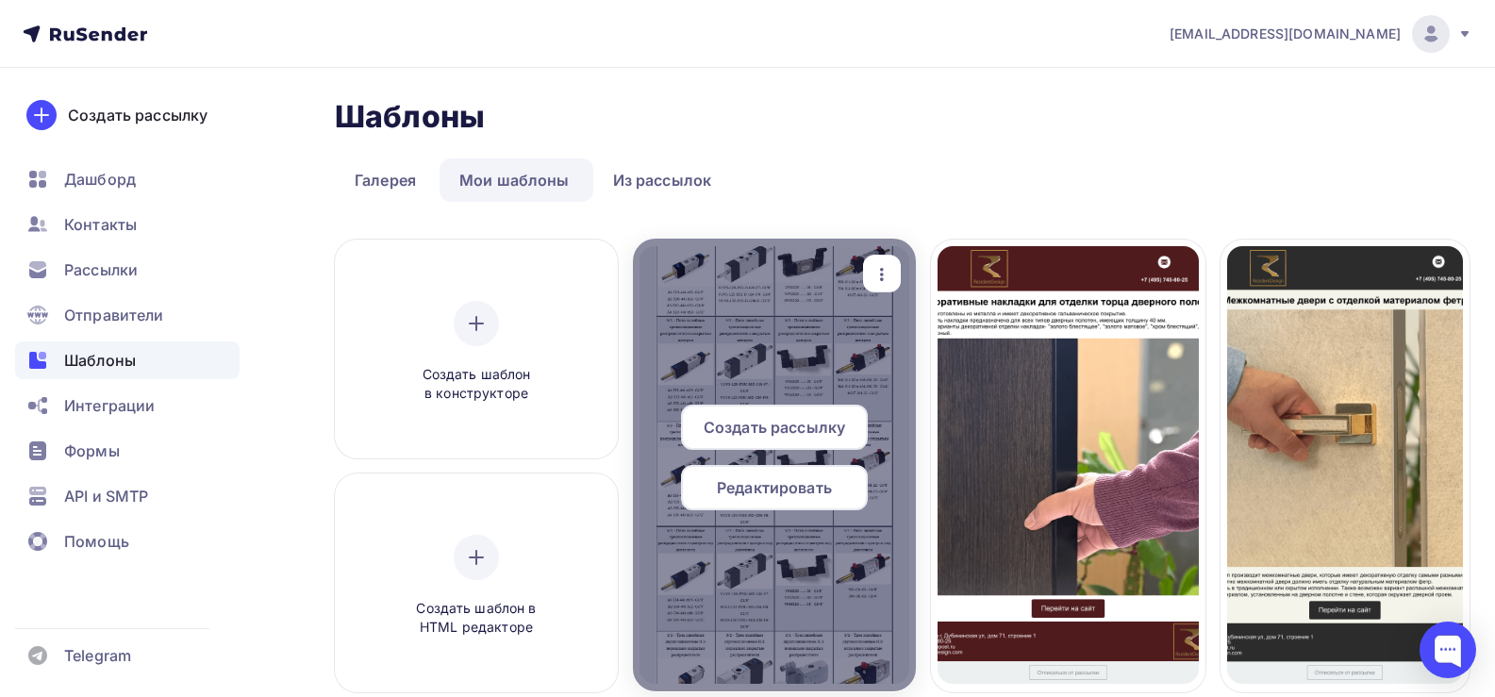
click at [809, 422] on span "Создать рассылку" at bounding box center [773, 427] width 141 height 23
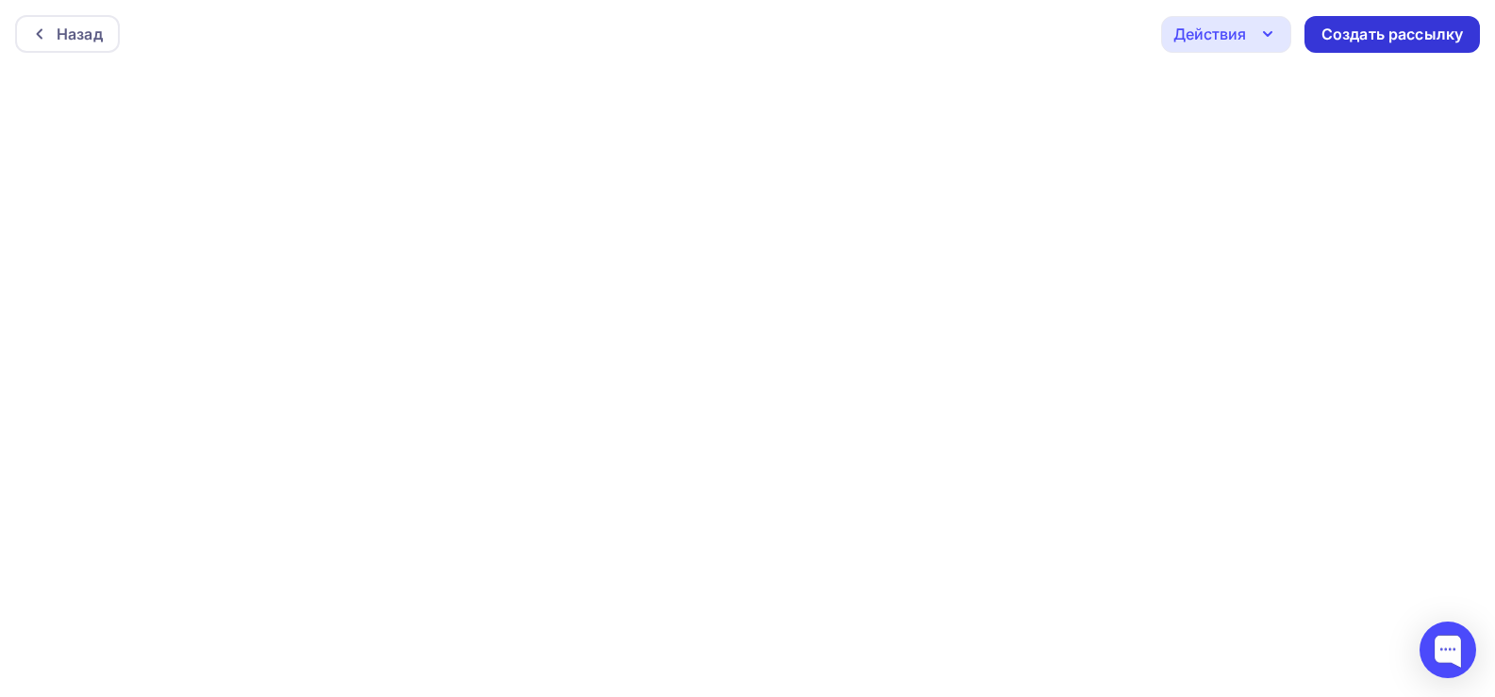
click at [1375, 33] on div "Создать рассылку" at bounding box center [1391, 35] width 141 height 22
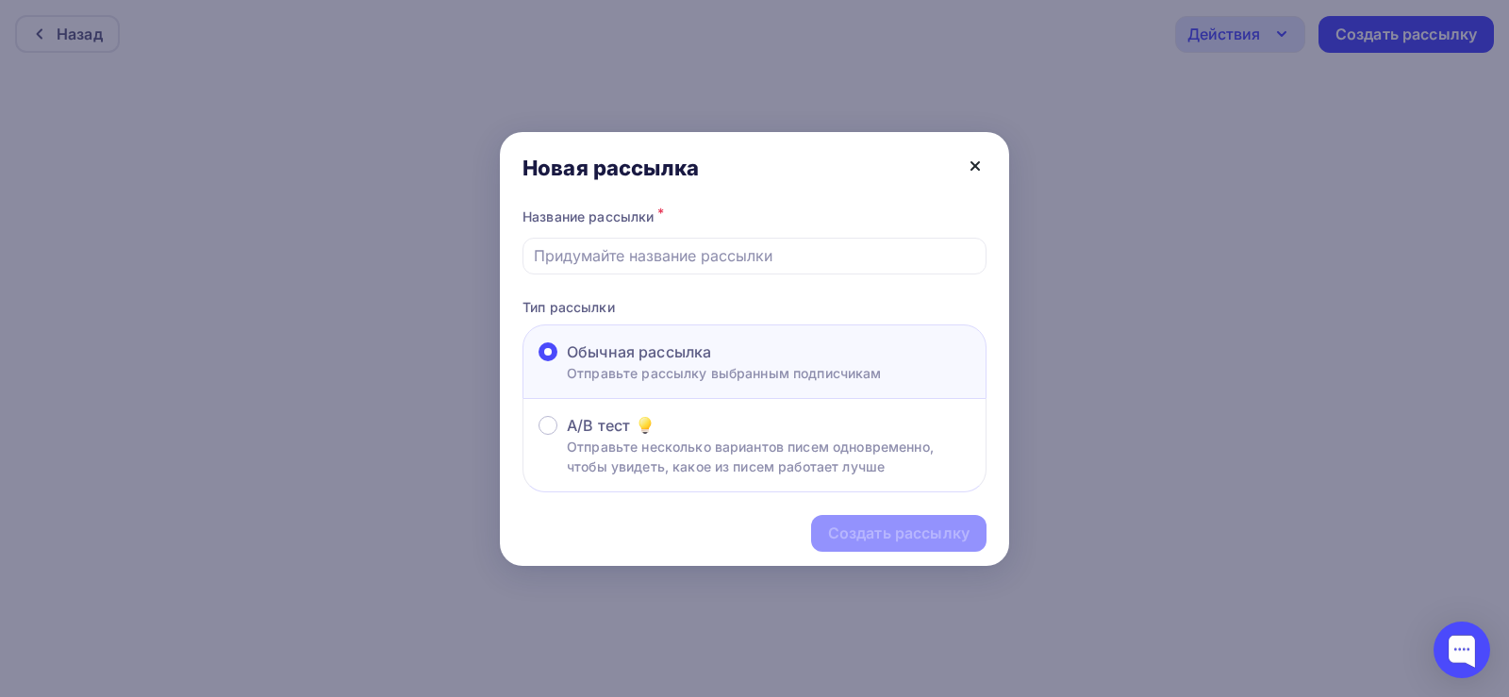
click at [979, 162] on icon at bounding box center [975, 166] width 8 height 8
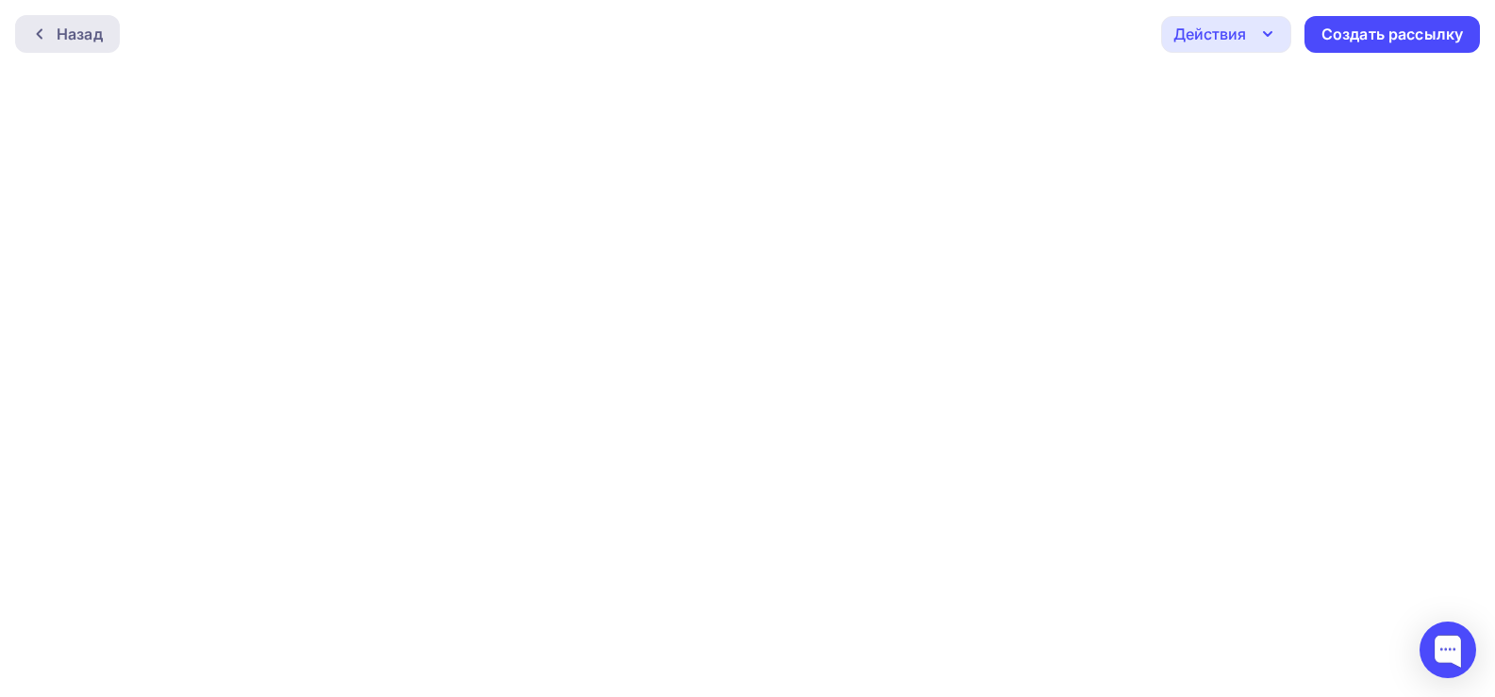
click at [68, 22] on div "Назад" at bounding box center [67, 34] width 105 height 38
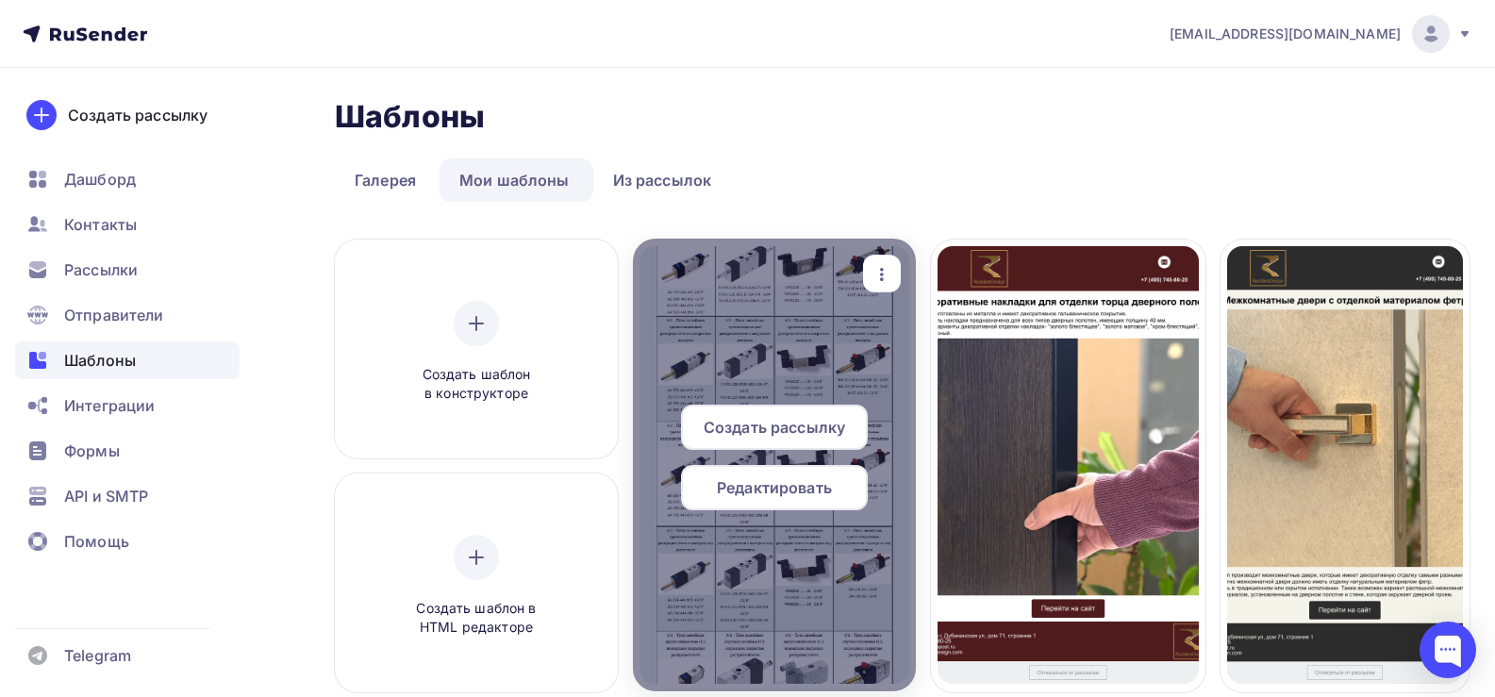
click at [770, 491] on span "Редактировать" at bounding box center [774, 487] width 115 height 23
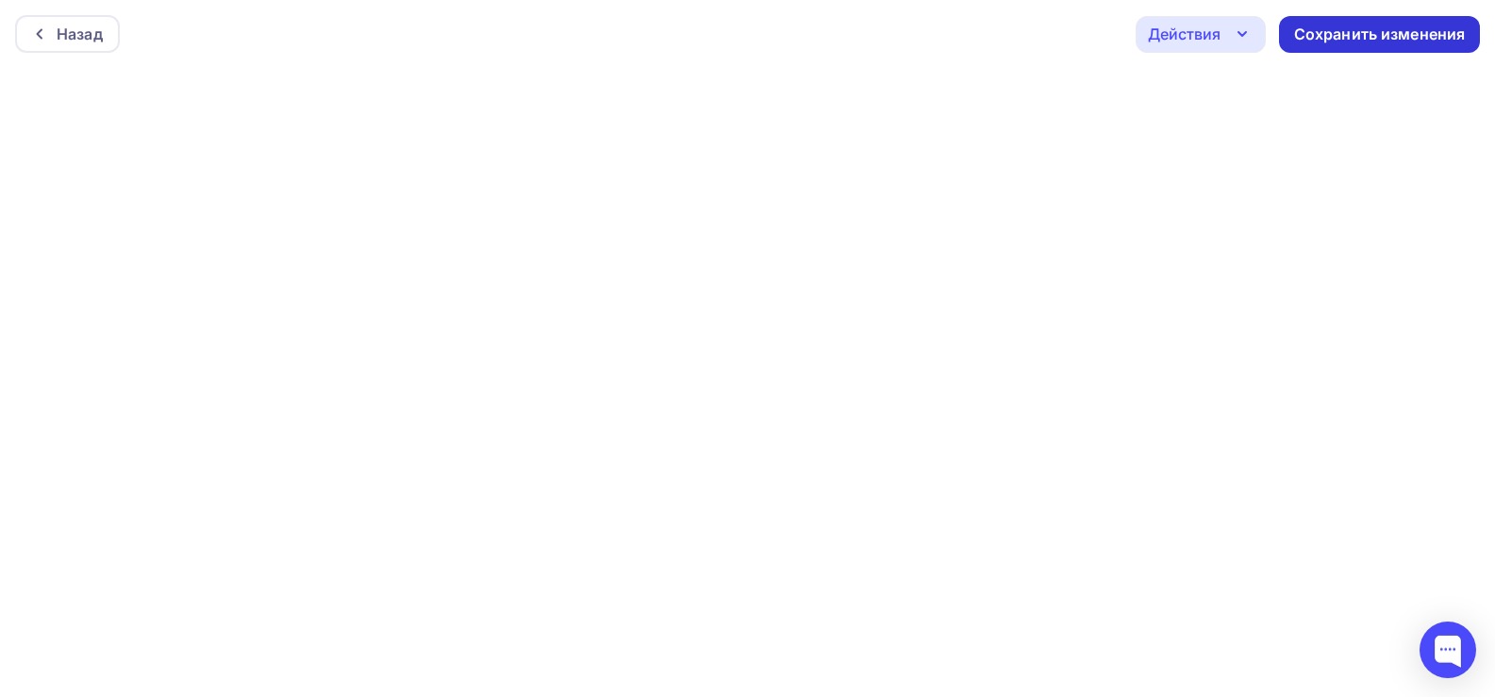
click at [1336, 34] on div "Сохранить изменения" at bounding box center [1380, 35] width 172 height 22
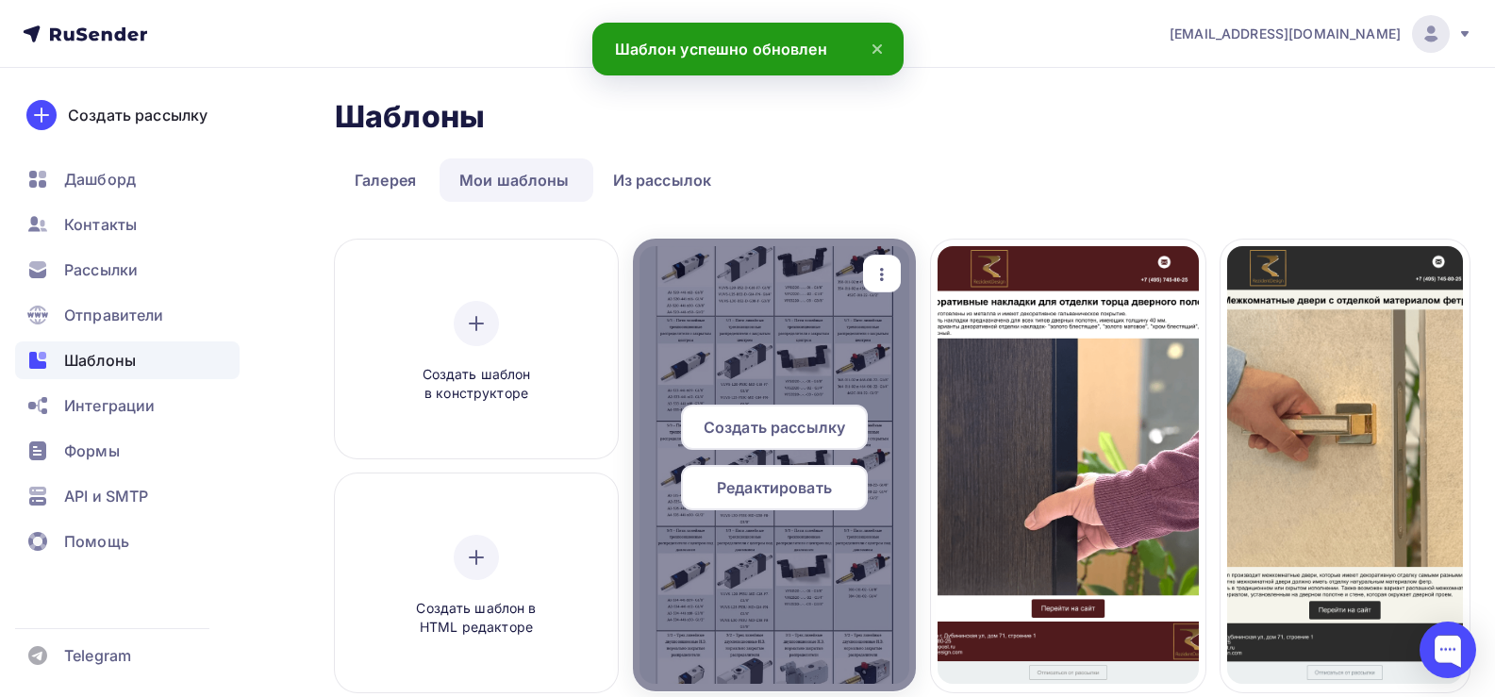
click at [776, 494] on span "Редактировать" at bounding box center [774, 487] width 115 height 23
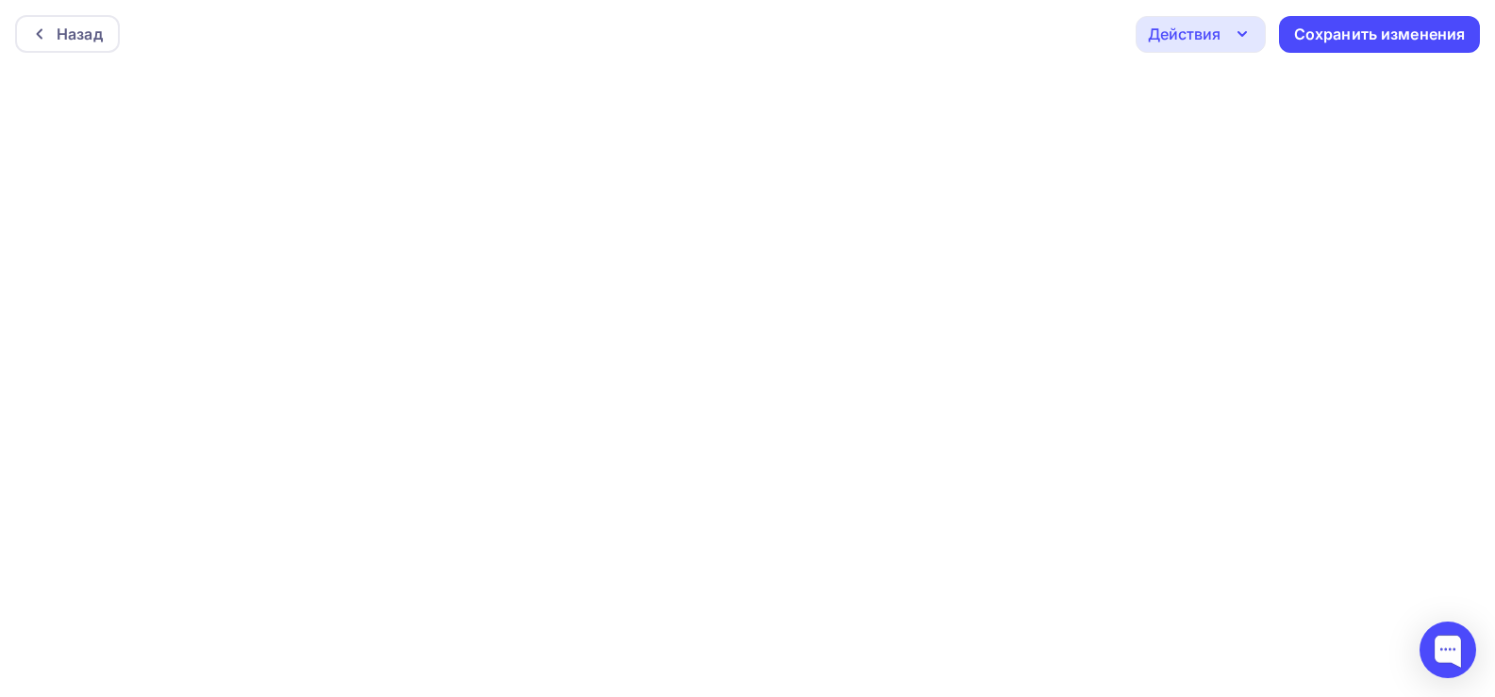
click at [1213, 41] on div "Действия" at bounding box center [1184, 34] width 73 height 23
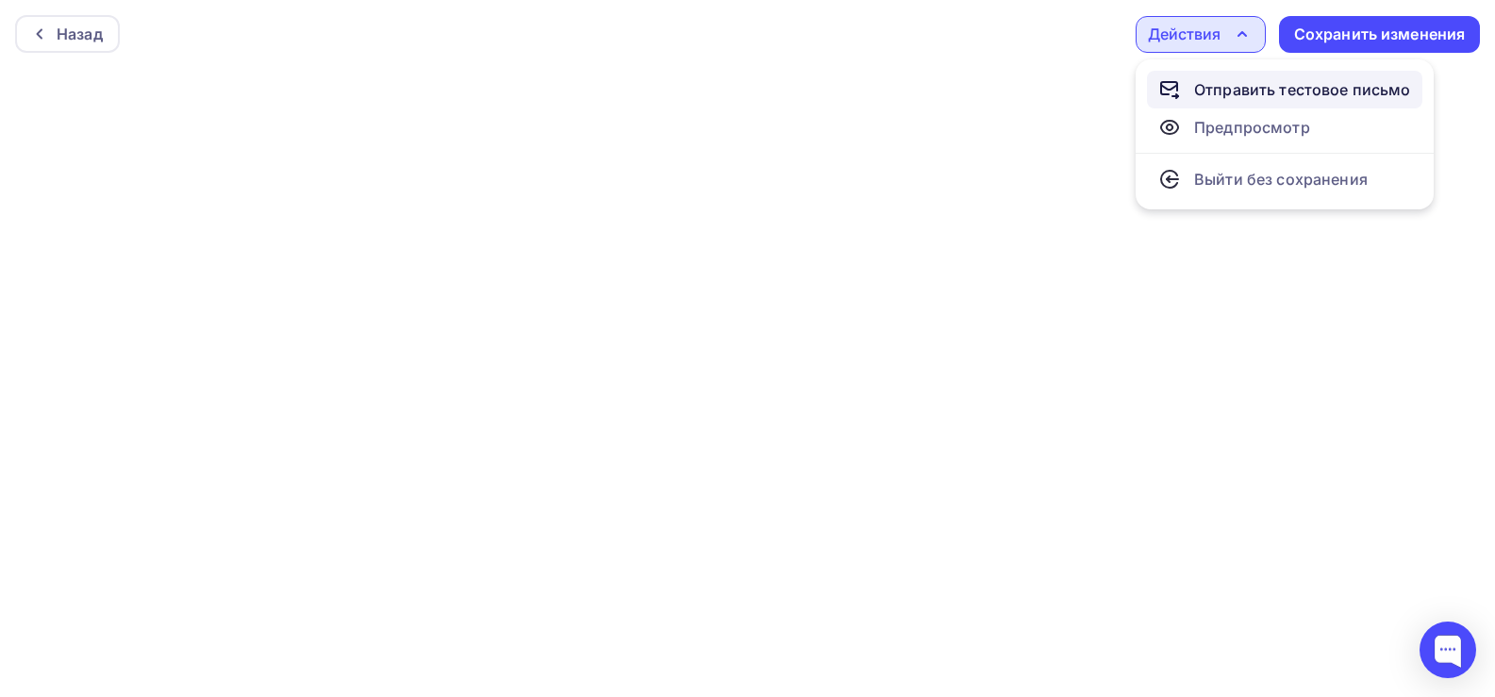
click at [1225, 89] on div "Отправить тестовое письмо" at bounding box center [1302, 89] width 217 height 23
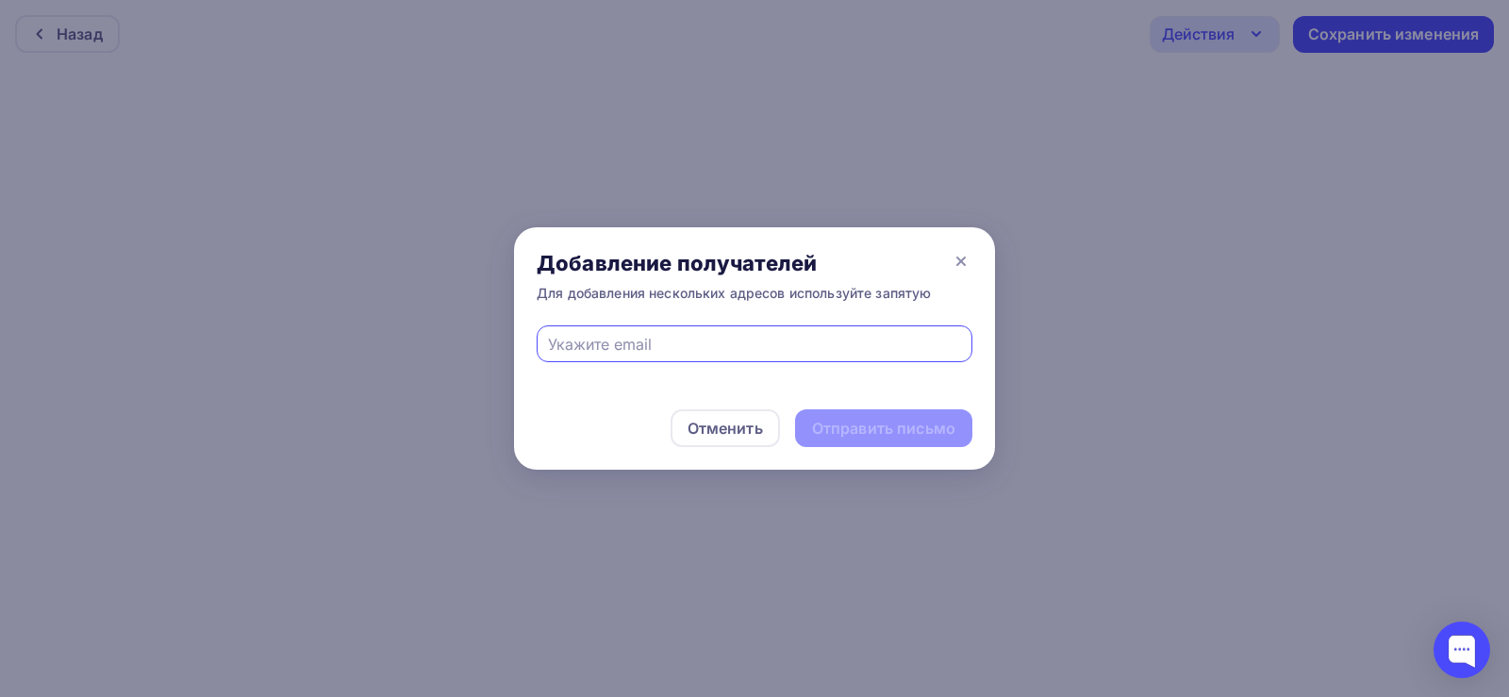
click at [671, 348] on input "text" at bounding box center [755, 344] width 414 height 23
type input "director@pnevmolux.com"
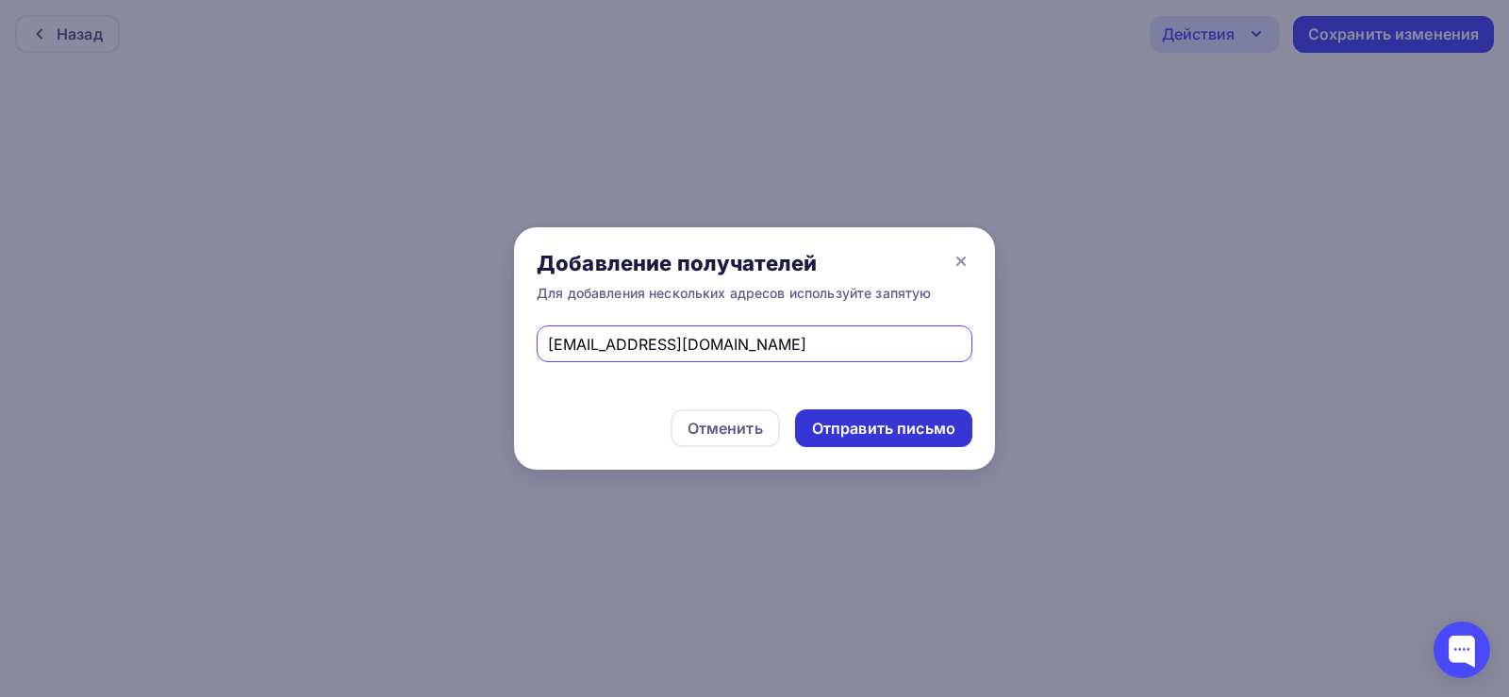
click at [868, 414] on div "Отправить письмо" at bounding box center [883, 428] width 177 height 38
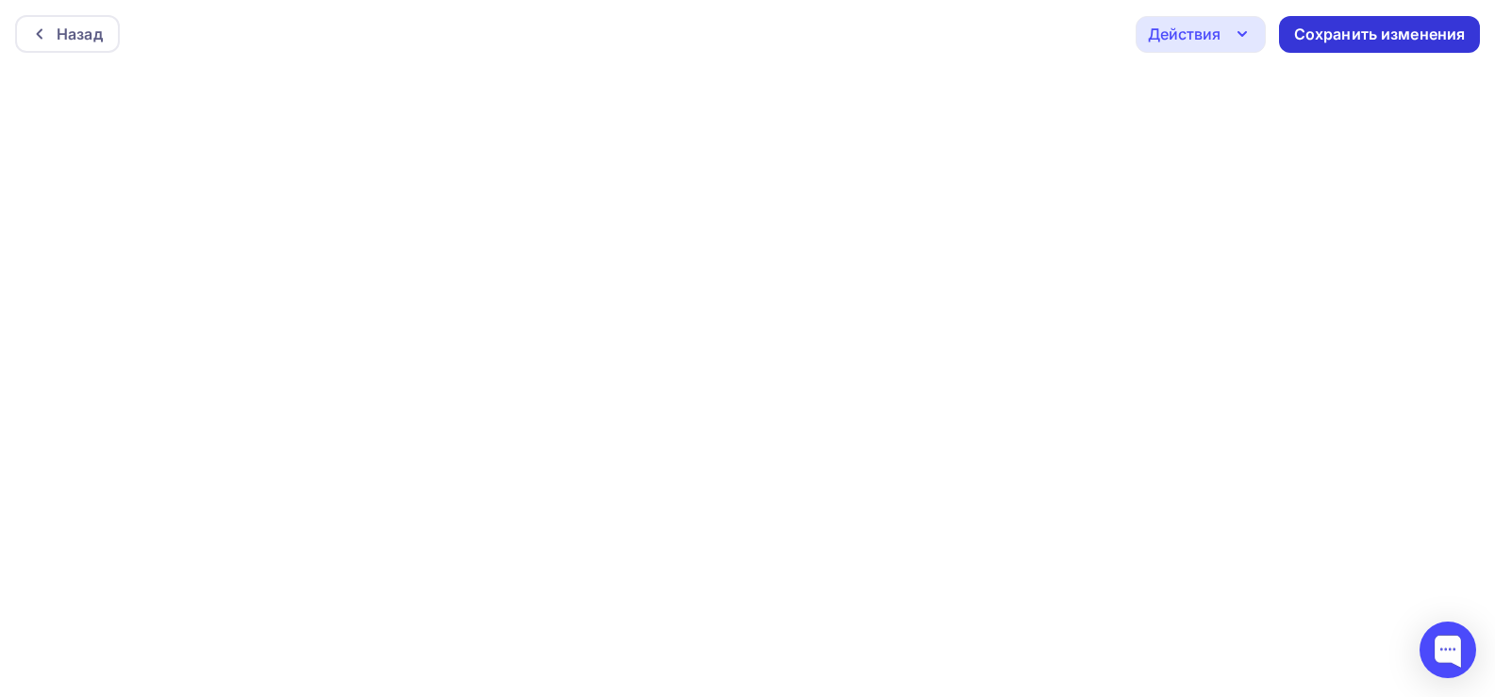
click at [1385, 32] on div "Сохранить изменения" at bounding box center [1380, 35] width 172 height 22
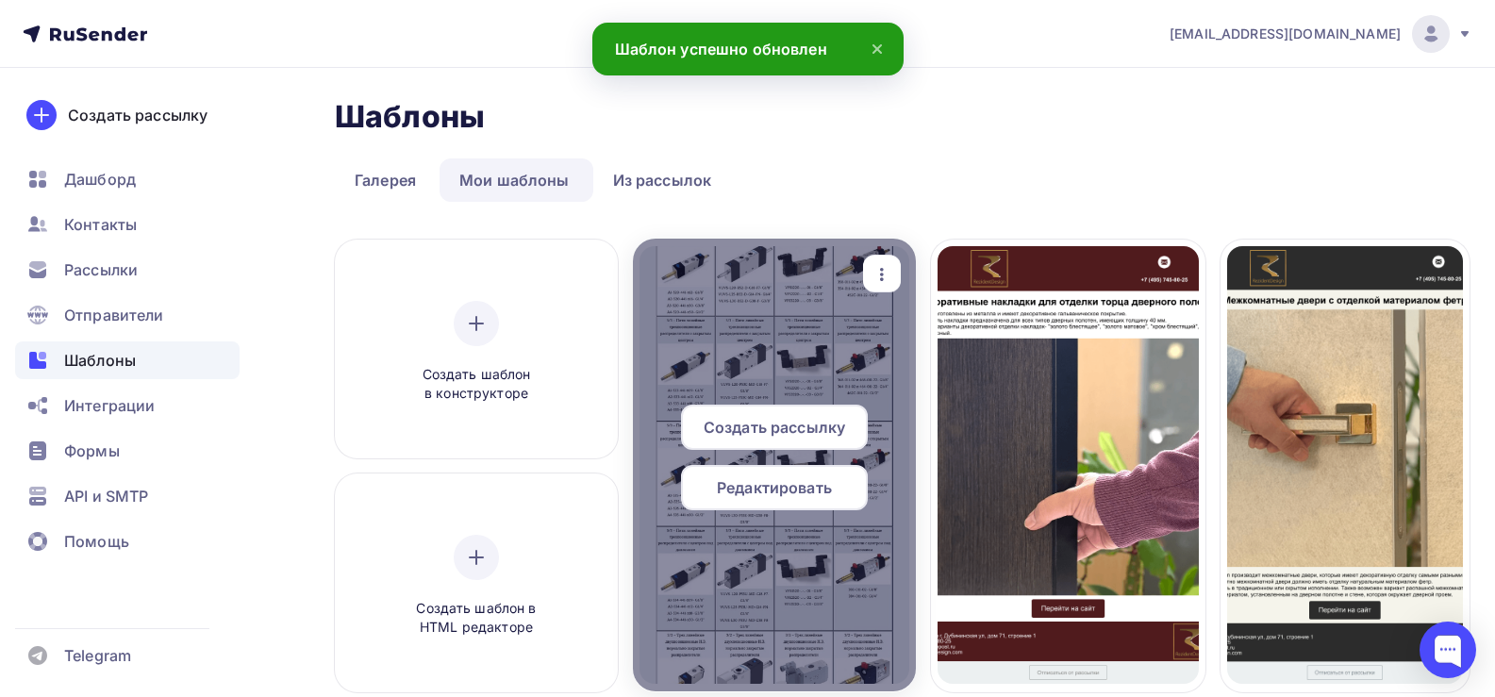
click at [889, 268] on icon "button" at bounding box center [881, 274] width 23 height 23
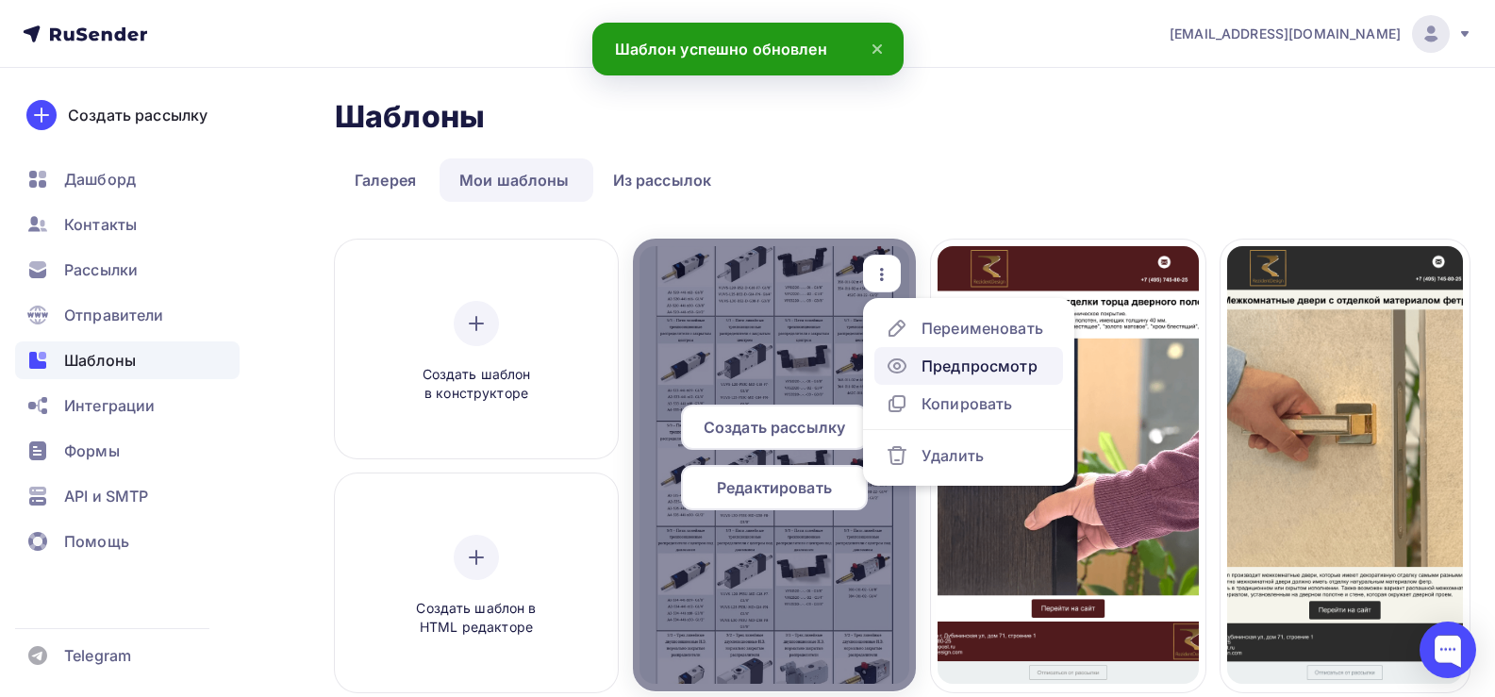
click at [968, 374] on div "Предпросмотр" at bounding box center [979, 366] width 116 height 23
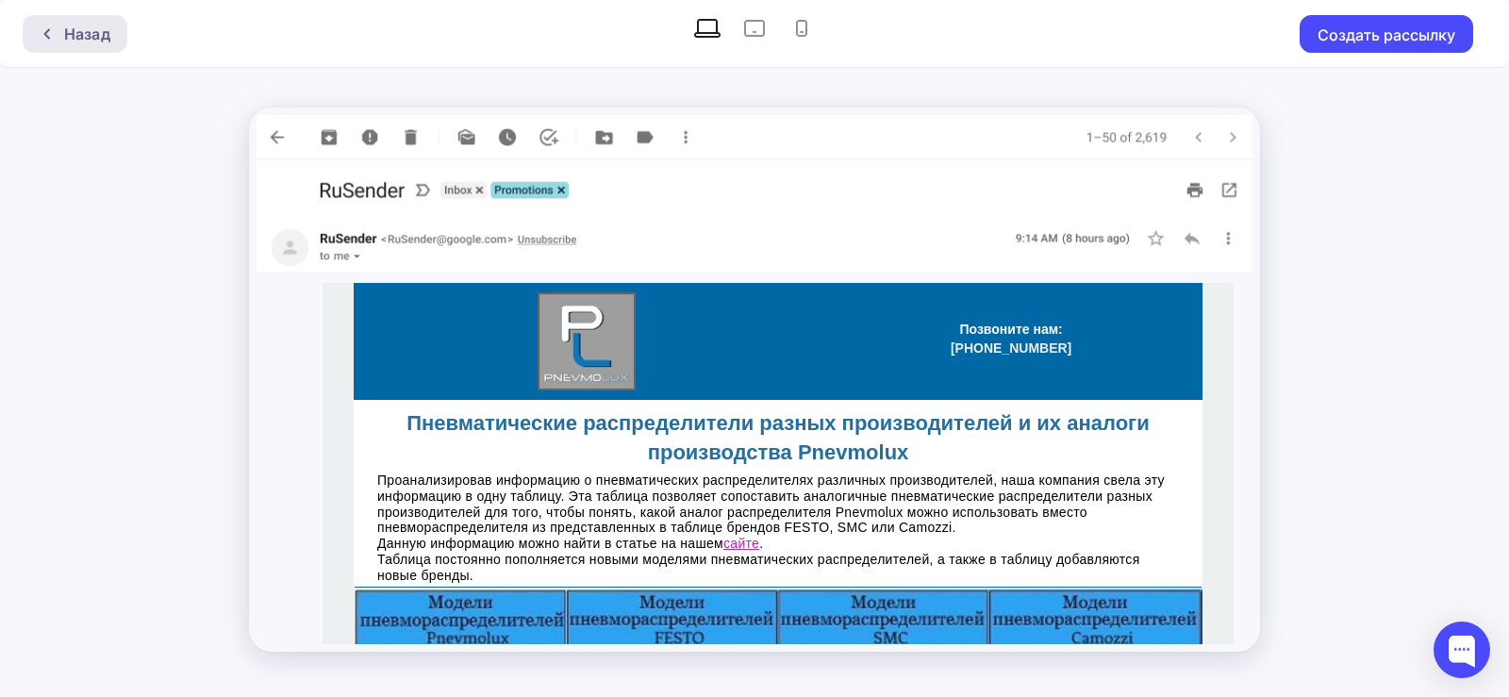
click at [58, 34] on div at bounding box center [52, 33] width 25 height 15
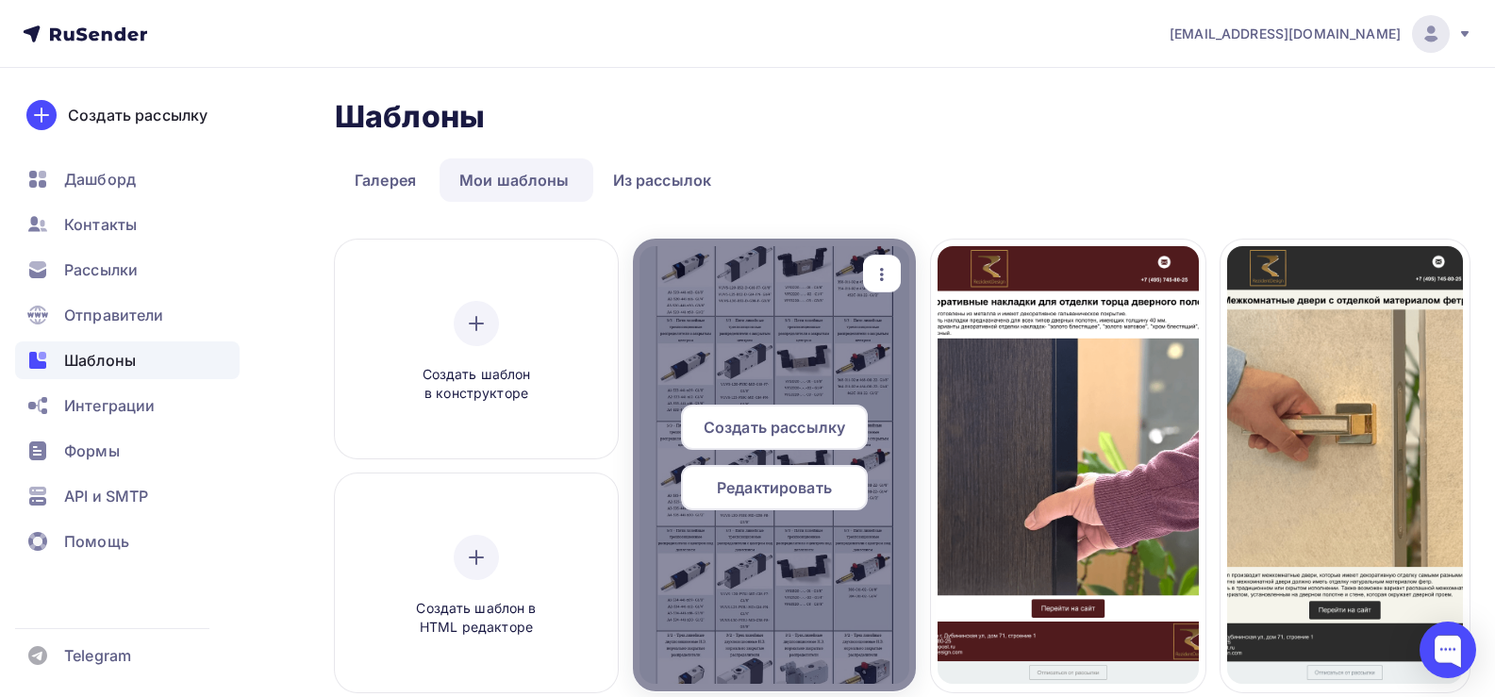
click at [786, 420] on span "Создать рассылку" at bounding box center [773, 427] width 141 height 23
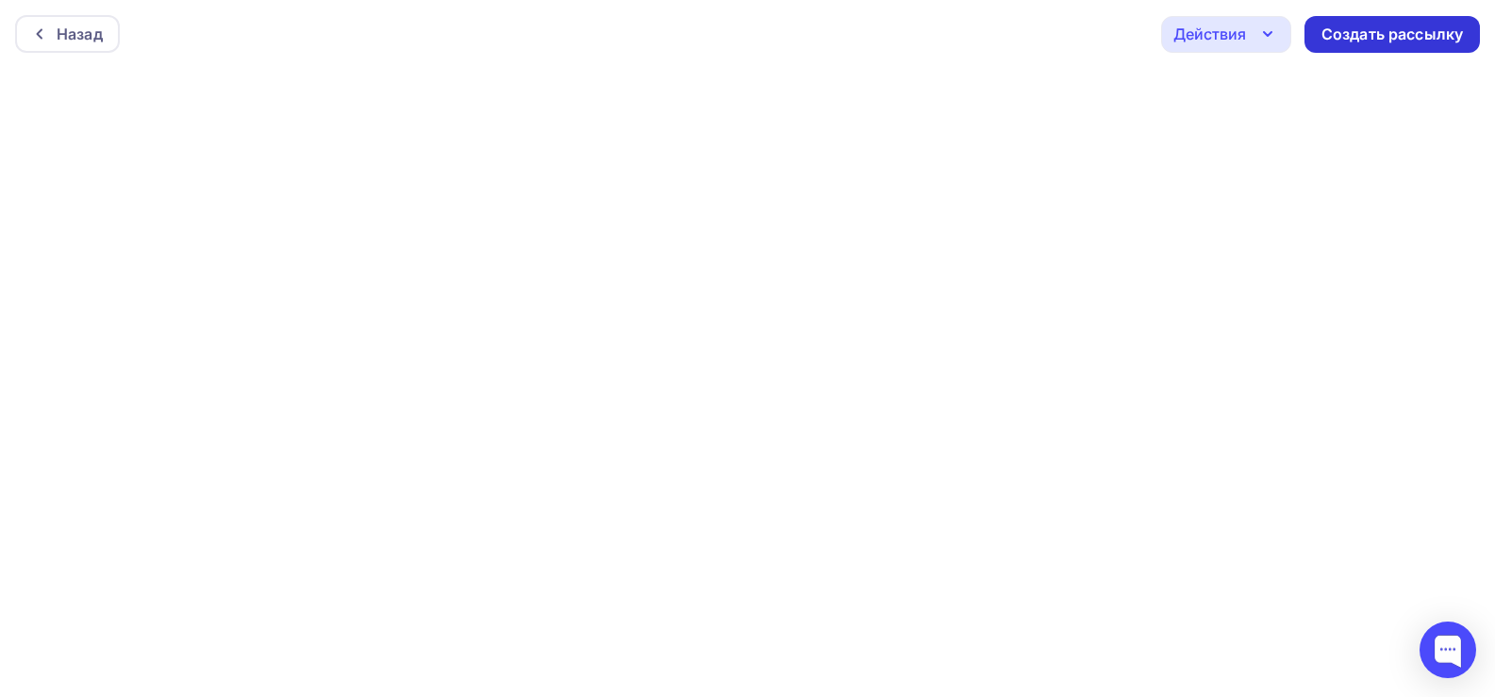
click at [1379, 18] on div "Создать рассылку" at bounding box center [1391, 34] width 175 height 37
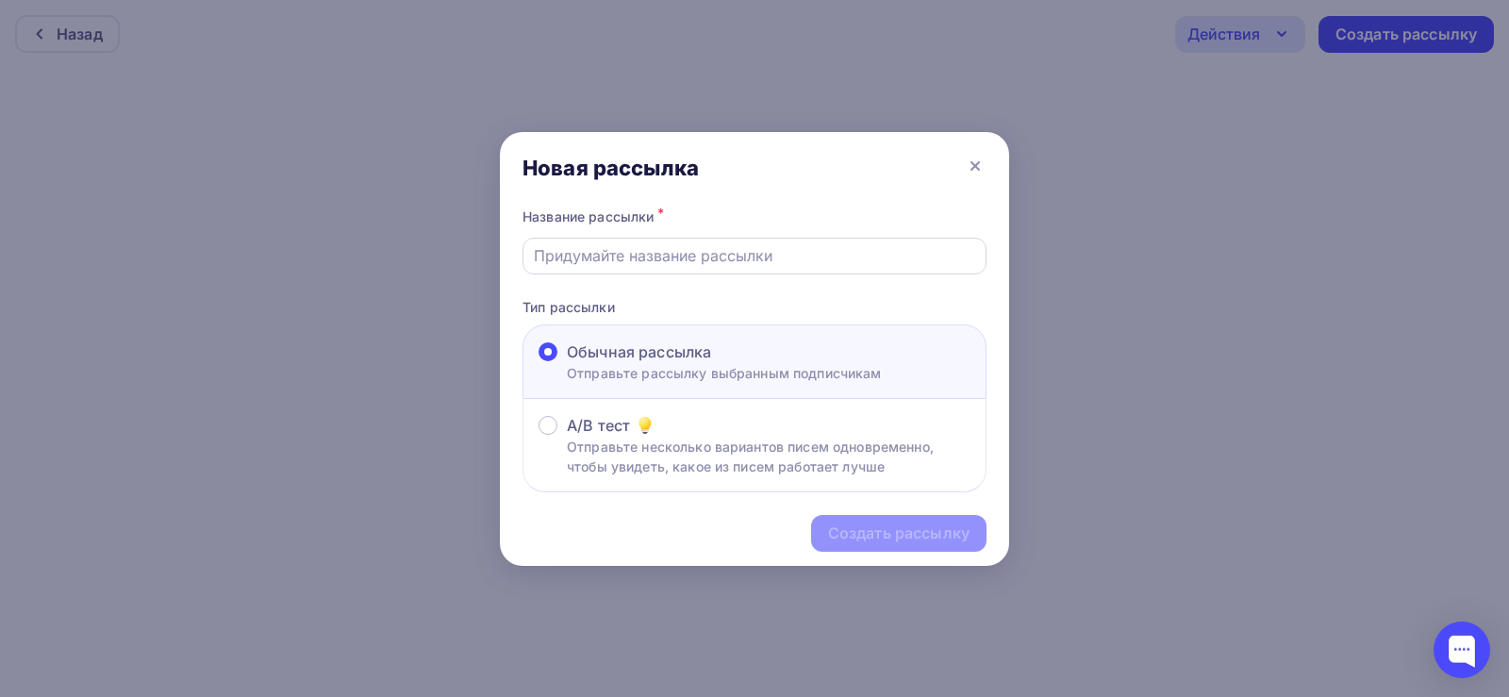
click at [605, 253] on input "text" at bounding box center [755, 255] width 442 height 23
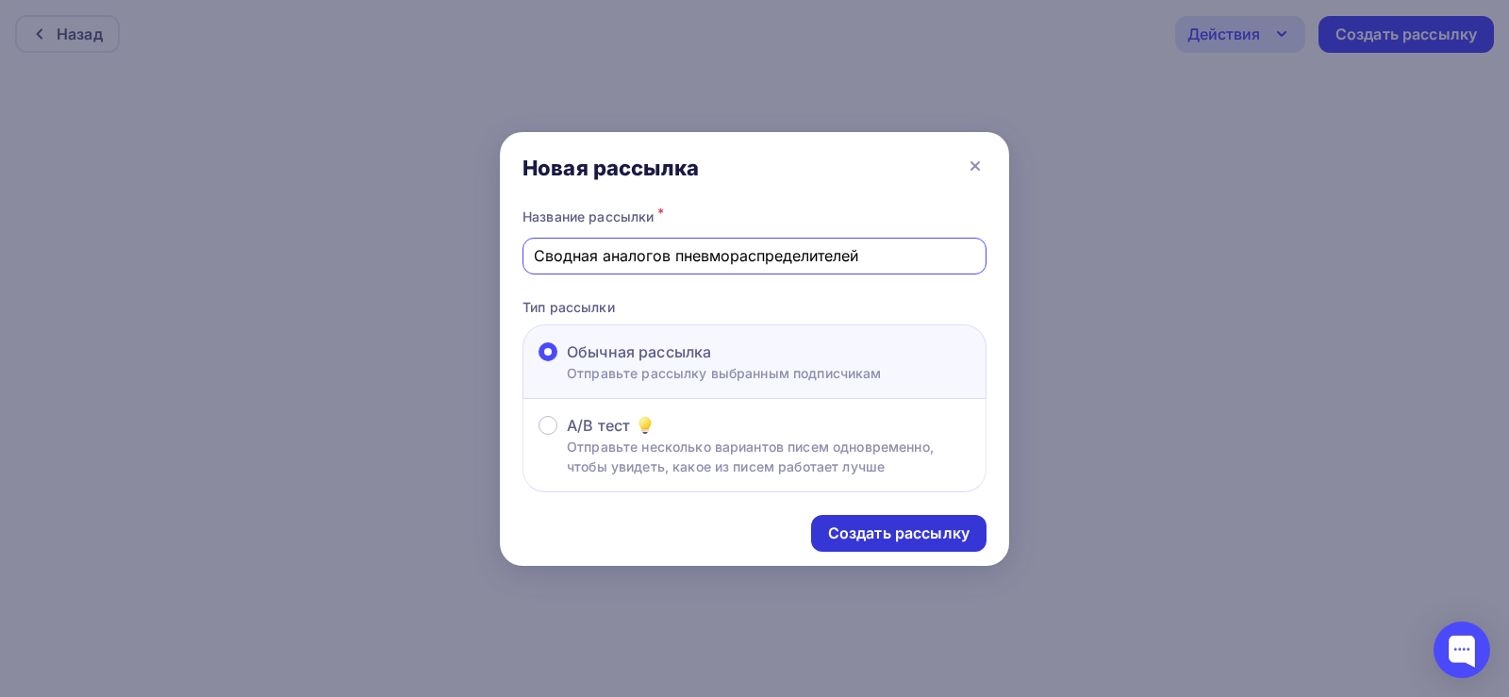
type input "Сводная аналогов пневмораспределителей"
click at [884, 537] on div "Создать рассылку" at bounding box center [898, 533] width 141 height 22
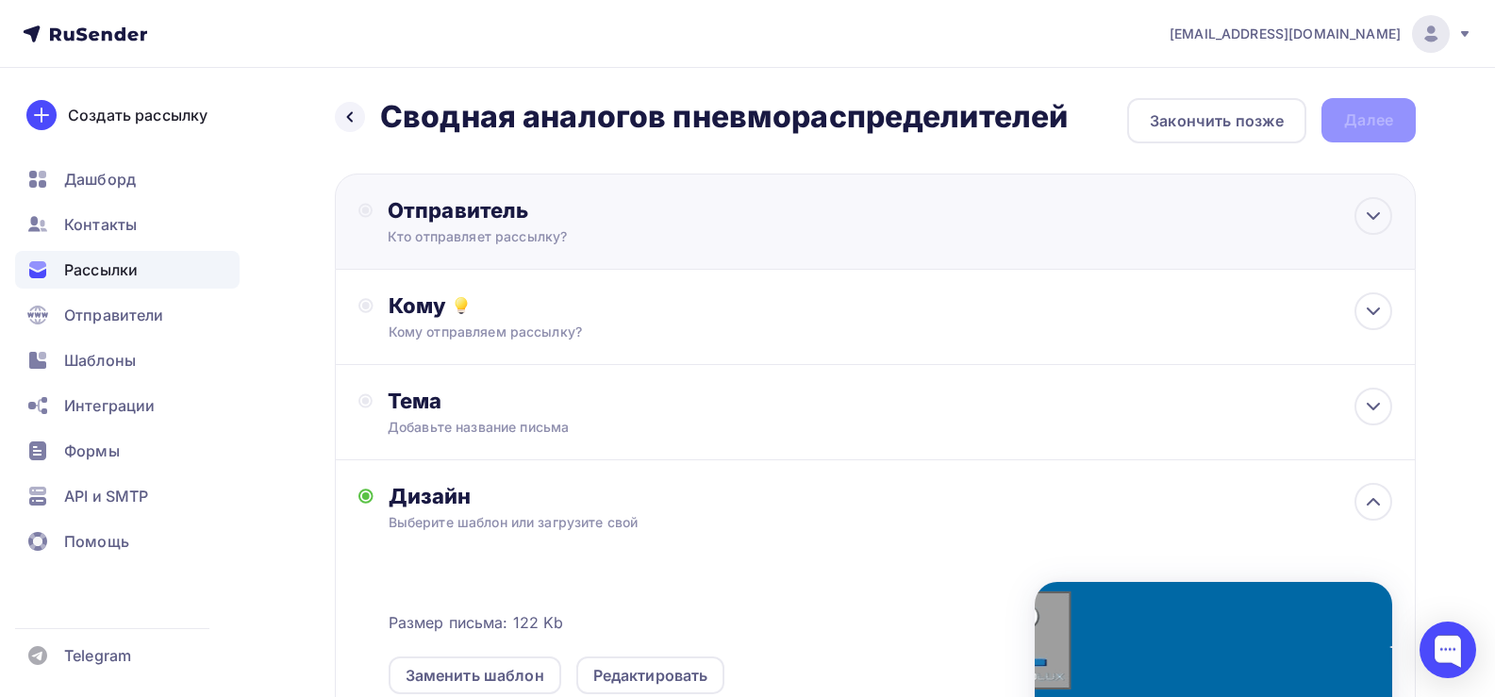
click at [515, 239] on div "Кто отправляет рассылку?" at bounding box center [572, 236] width 368 height 19
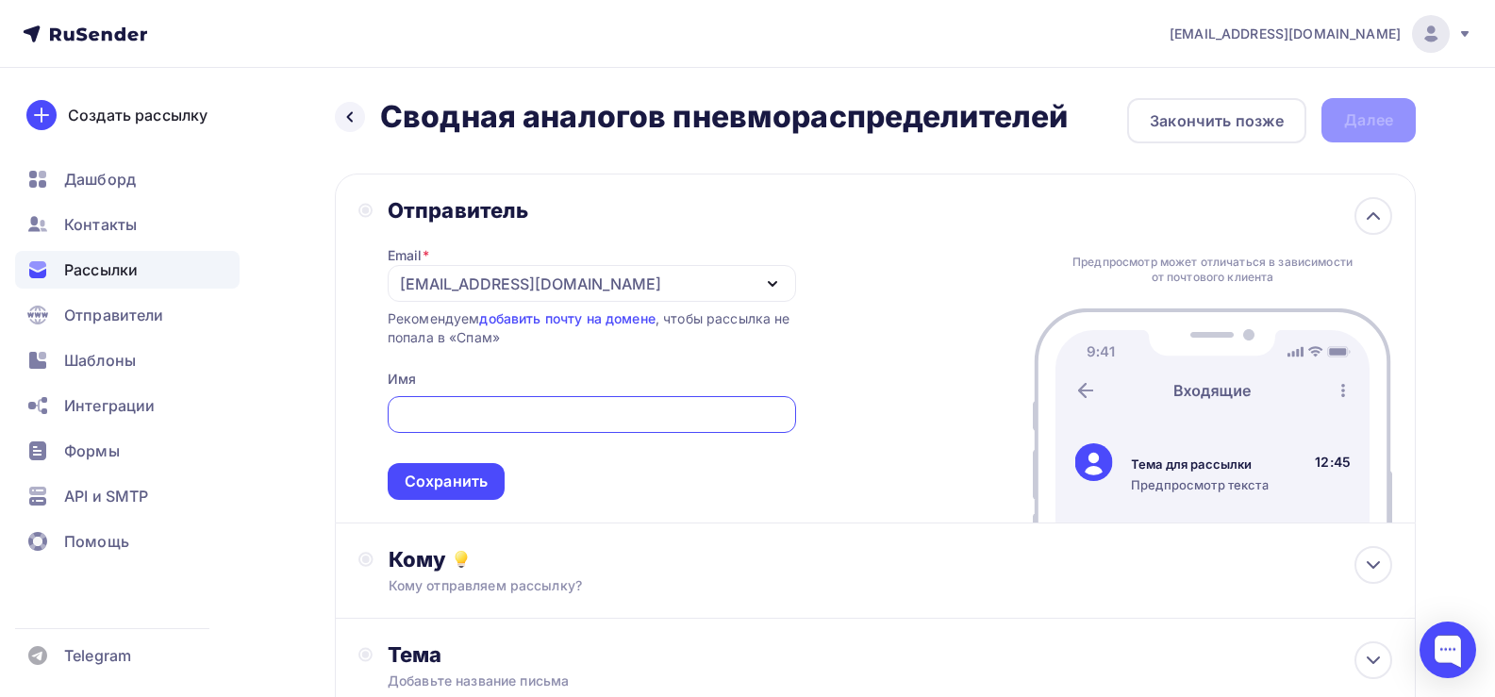
click at [503, 288] on div "[EMAIL_ADDRESS][DOMAIN_NAME]" at bounding box center [530, 284] width 261 height 23
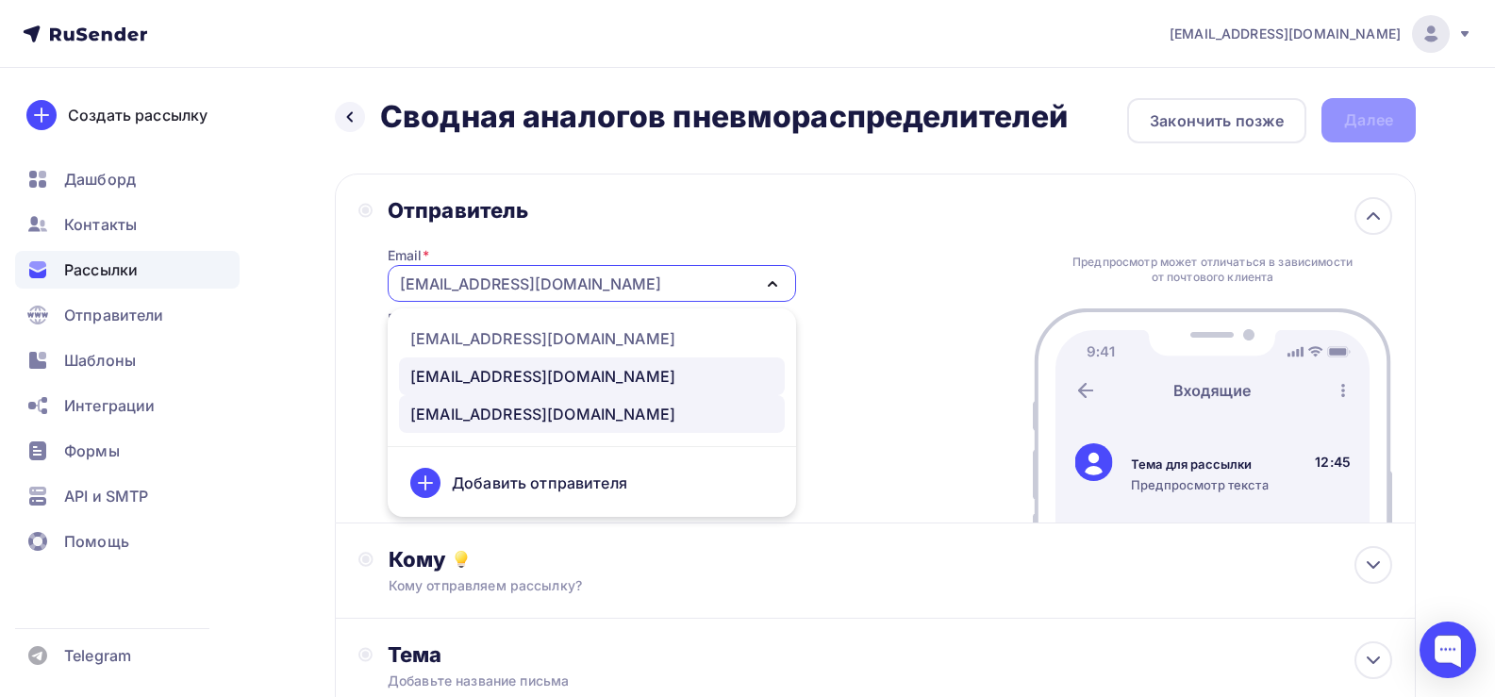
click at [472, 372] on div "info@pnevmolux.com" at bounding box center [542, 376] width 265 height 23
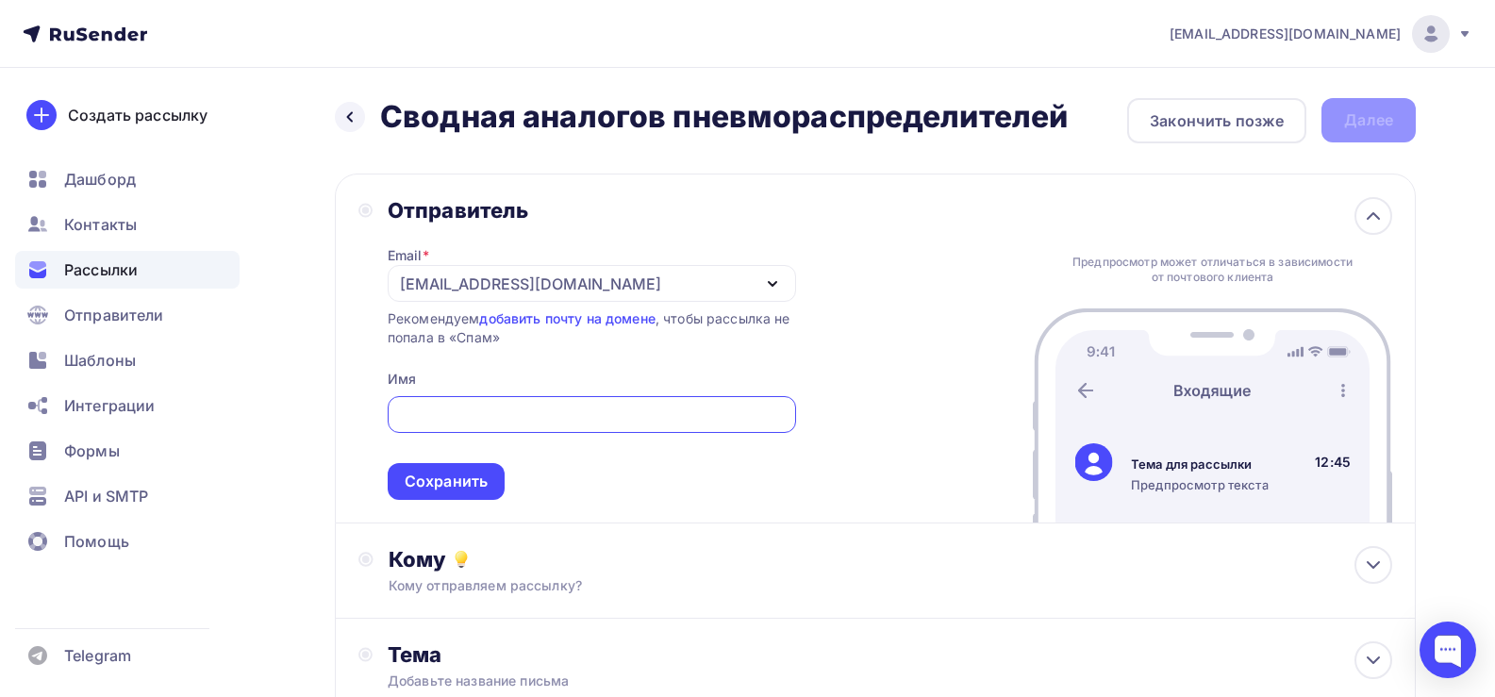
click at [452, 419] on input "text" at bounding box center [591, 415] width 387 height 23
type input "Pnevmolux"
click at [445, 483] on div "Сохранить" at bounding box center [446, 482] width 83 height 22
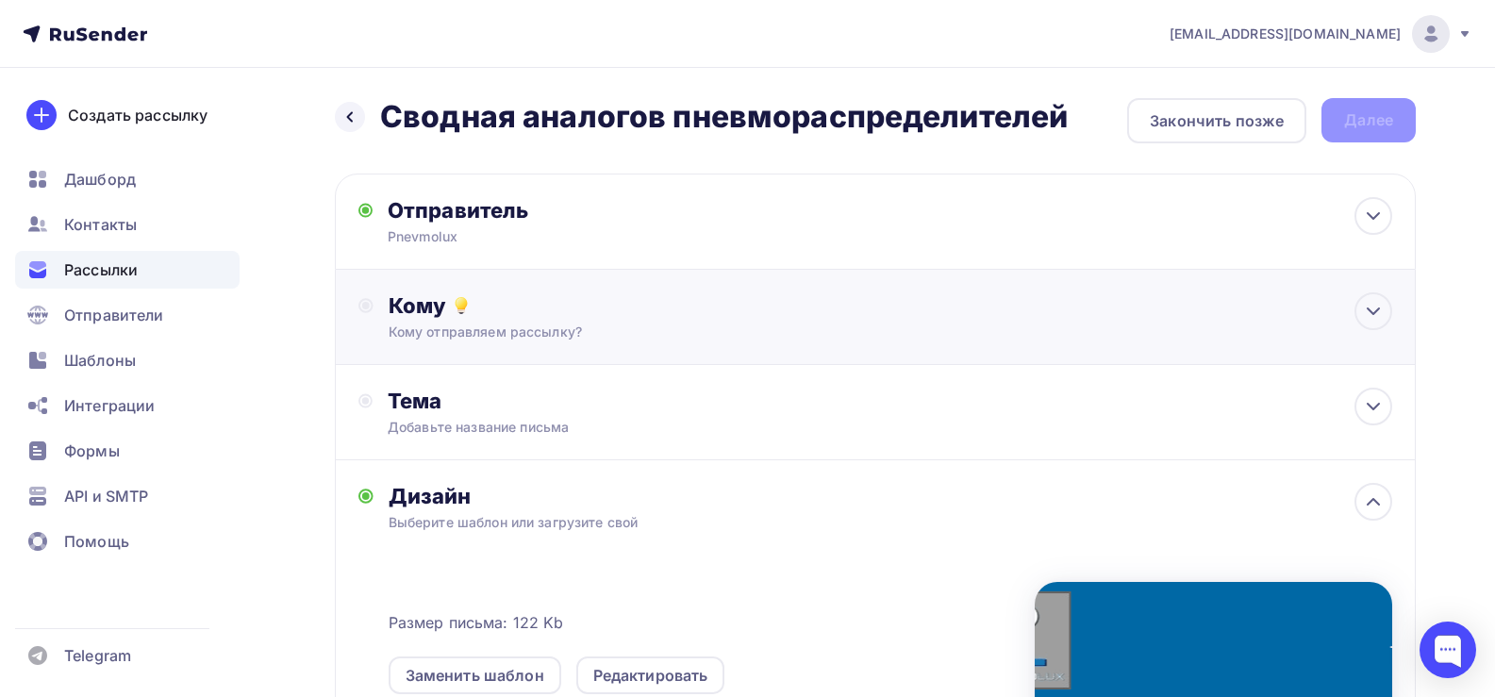
click at [451, 321] on div "Кому Кому отправляем рассылку? Списки получателей Выберите список Все списки id…" at bounding box center [890, 316] width 1003 height 49
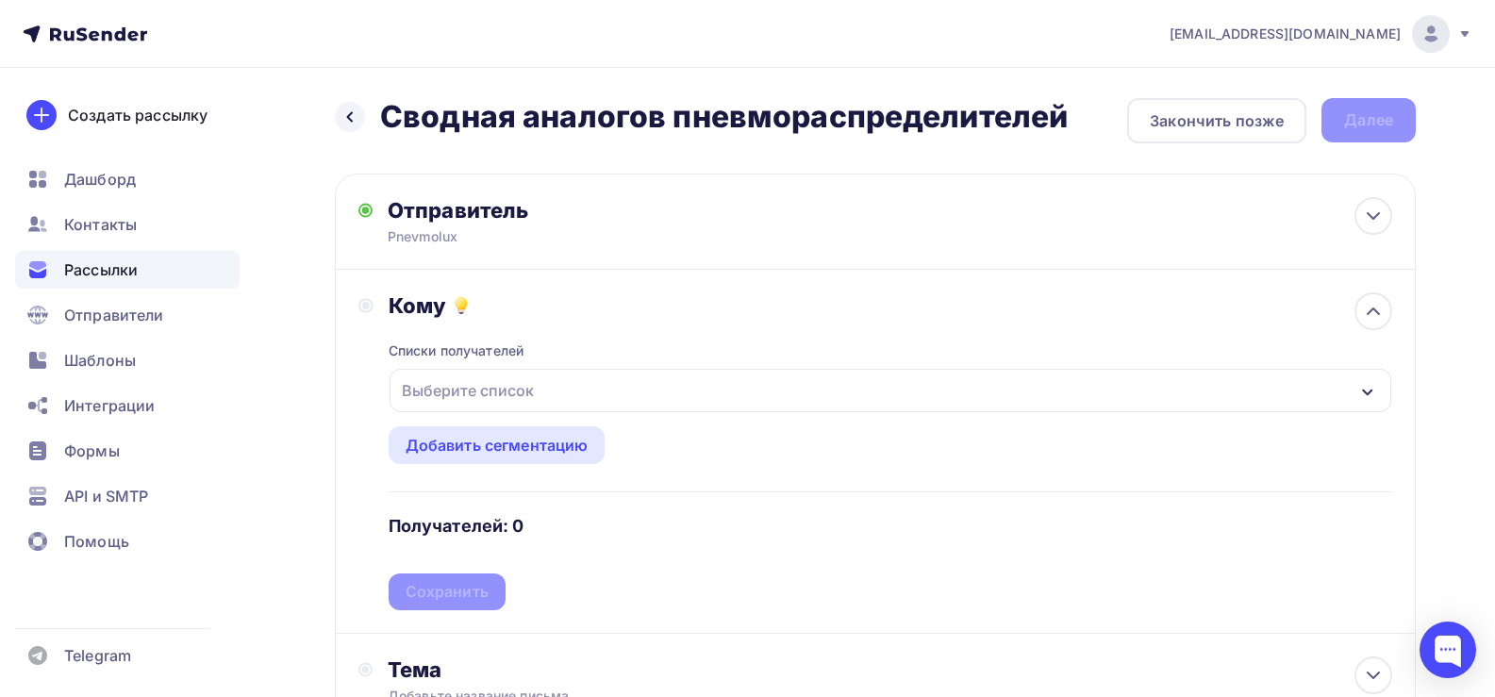
click at [477, 397] on div "Выберите список" at bounding box center [467, 390] width 147 height 34
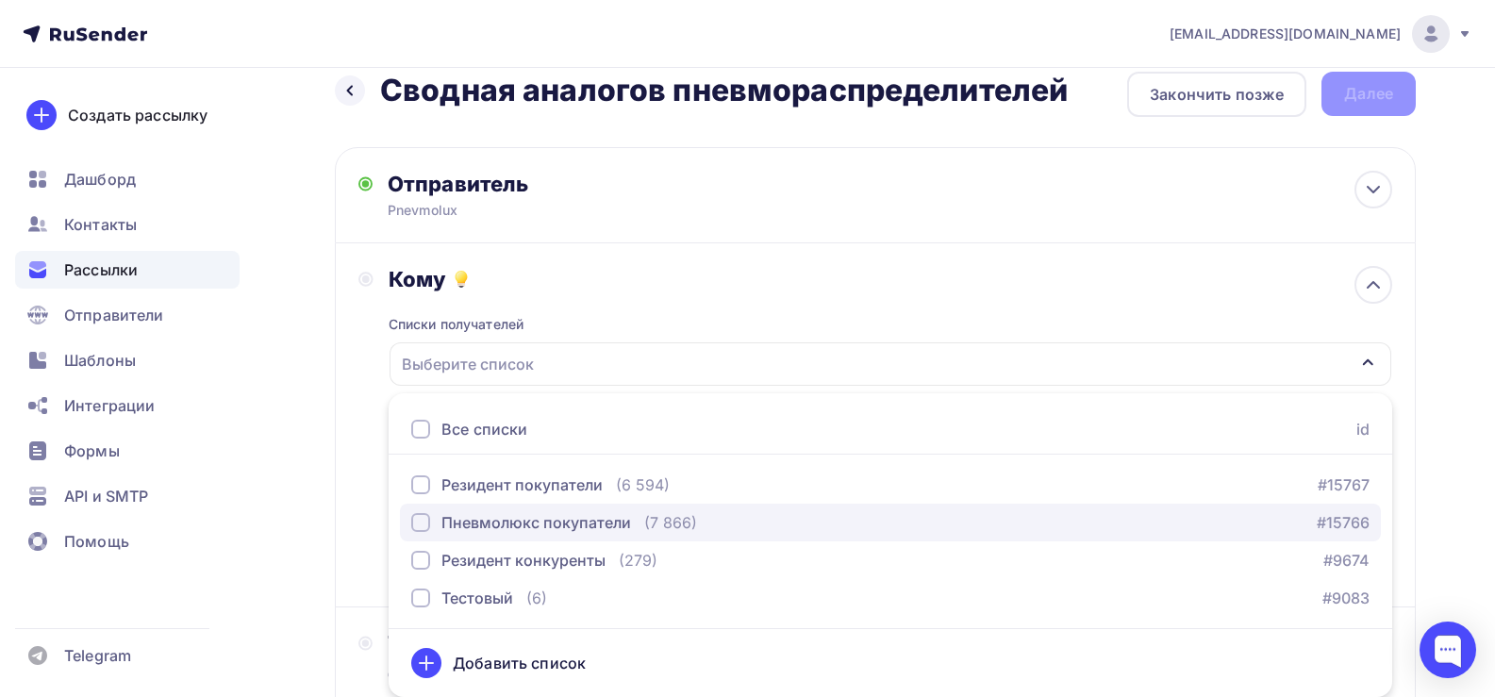
click at [504, 526] on div "Пневмолюкс покупатели" at bounding box center [536, 522] width 190 height 23
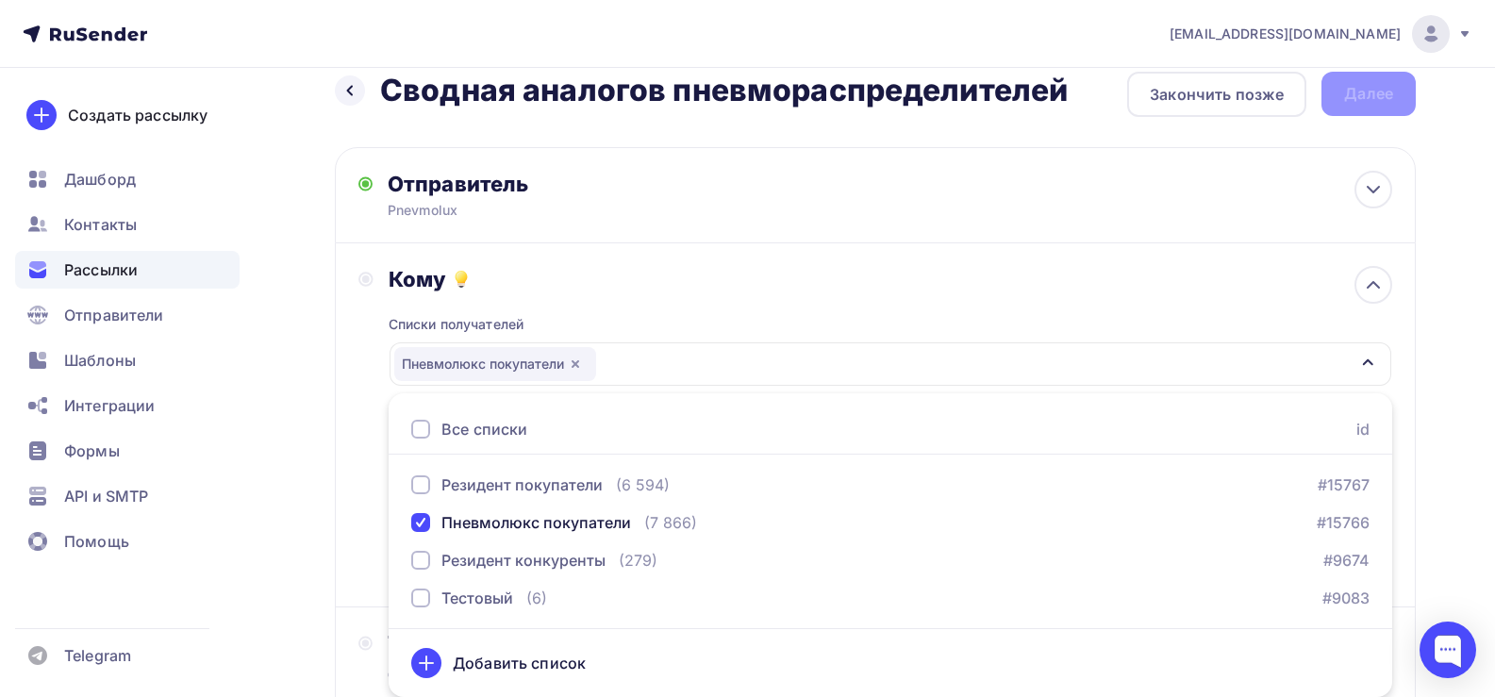
click at [355, 473] on div "Кому Списки получателей Пневмолюкс покупатели Все списки id Резидент покупатели…" at bounding box center [875, 425] width 1081 height 364
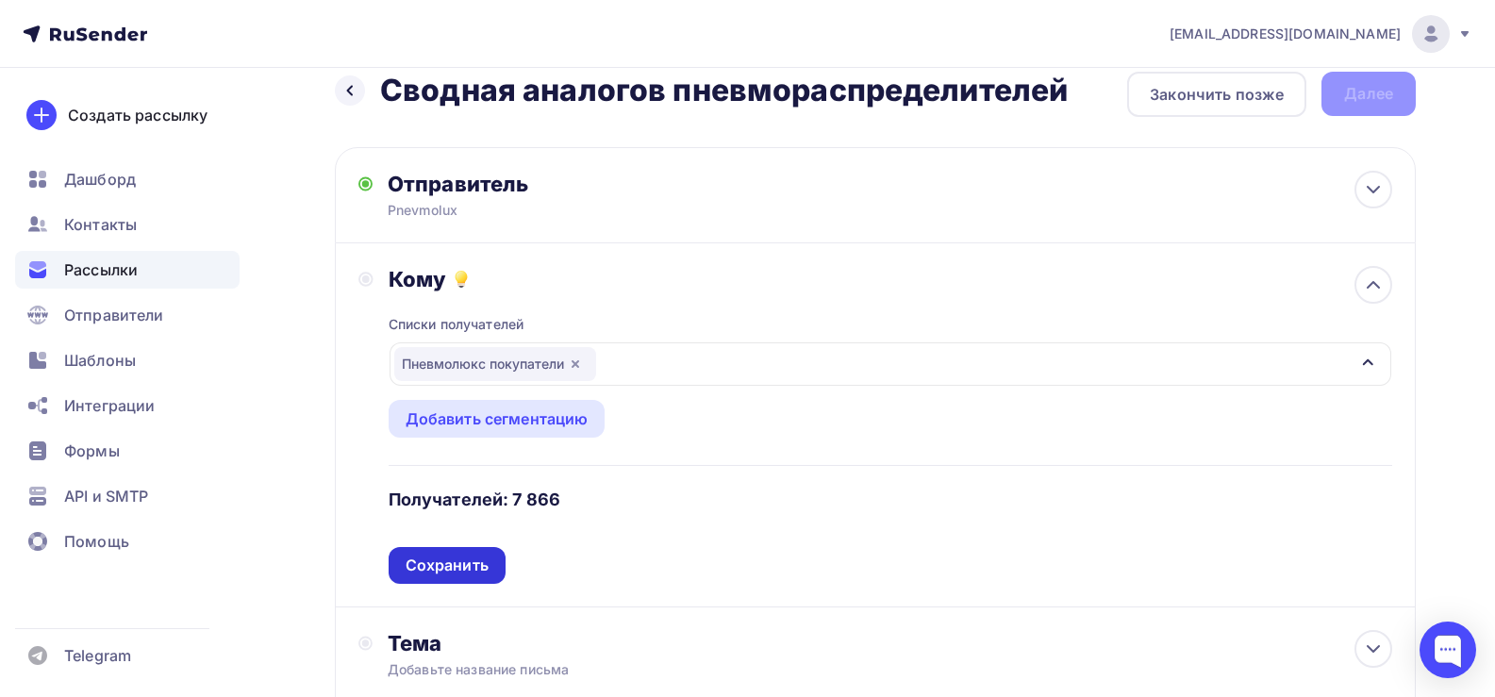
click at [455, 570] on div "Сохранить" at bounding box center [446, 565] width 83 height 22
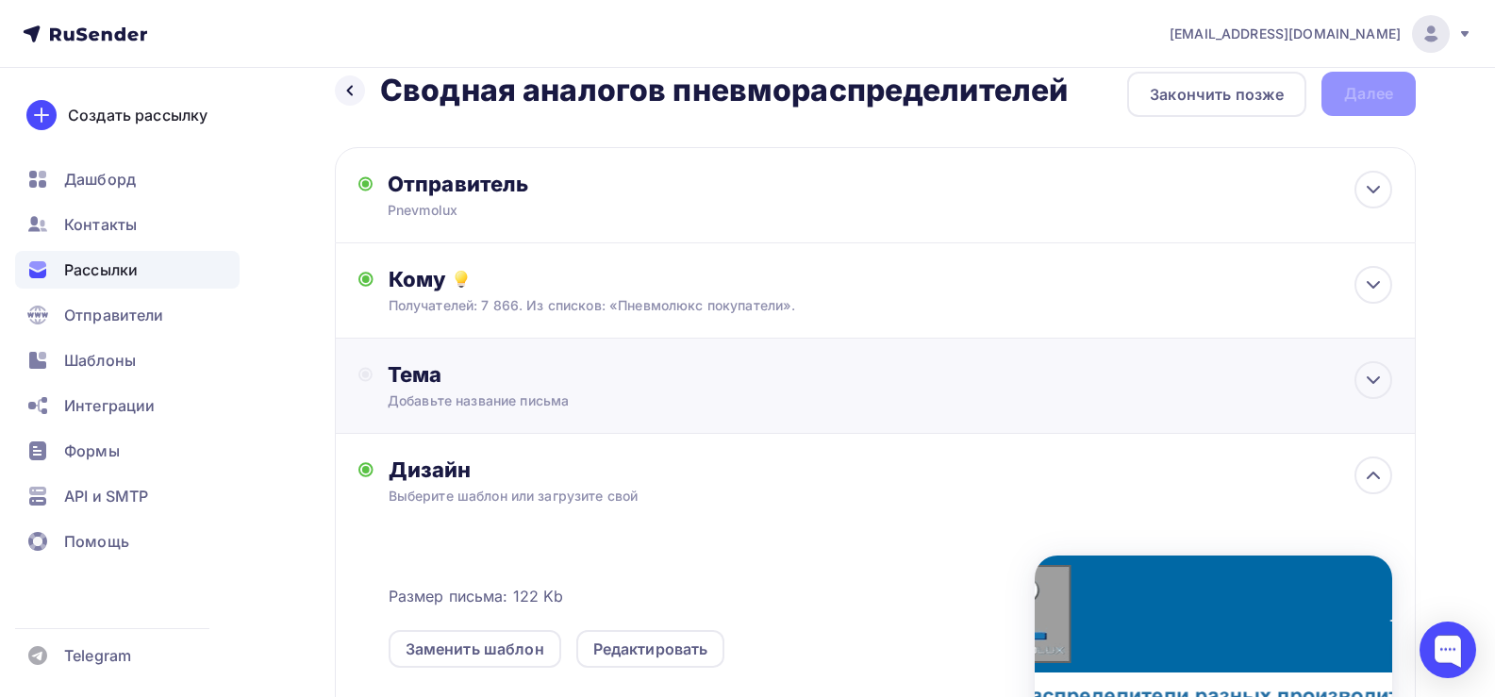
click at [455, 379] on div "Тема" at bounding box center [574, 374] width 372 height 26
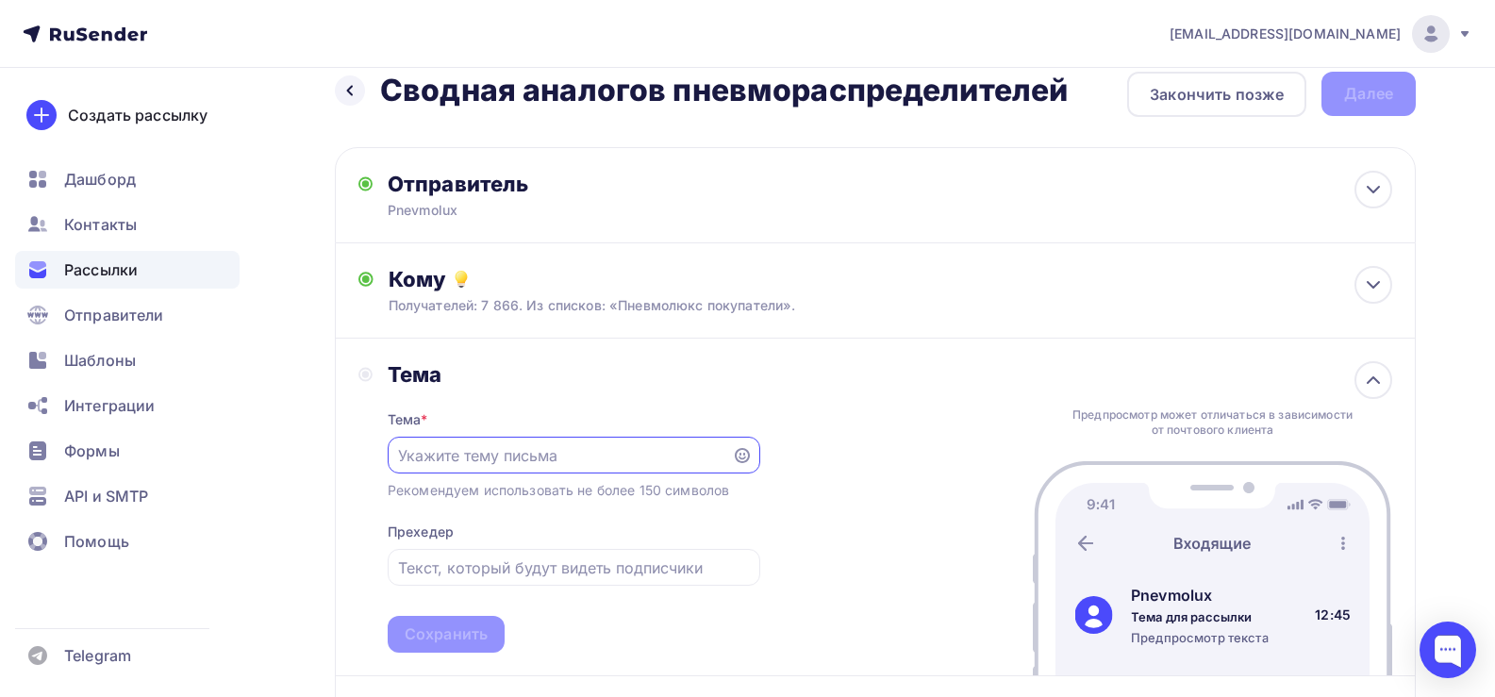
scroll to position [0, 0]
click at [478, 468] on div at bounding box center [574, 455] width 372 height 37
click at [479, 464] on input "text" at bounding box center [559, 455] width 322 height 23
drag, startPoint x: 590, startPoint y: 452, endPoint x: 308, endPoint y: 463, distance: 282.2
click at [308, 463] on div "Назад Сводная аналогов пневмораспределителей Сводная аналогов пневмораспределит…" at bounding box center [747, 675] width 1495 height 1268
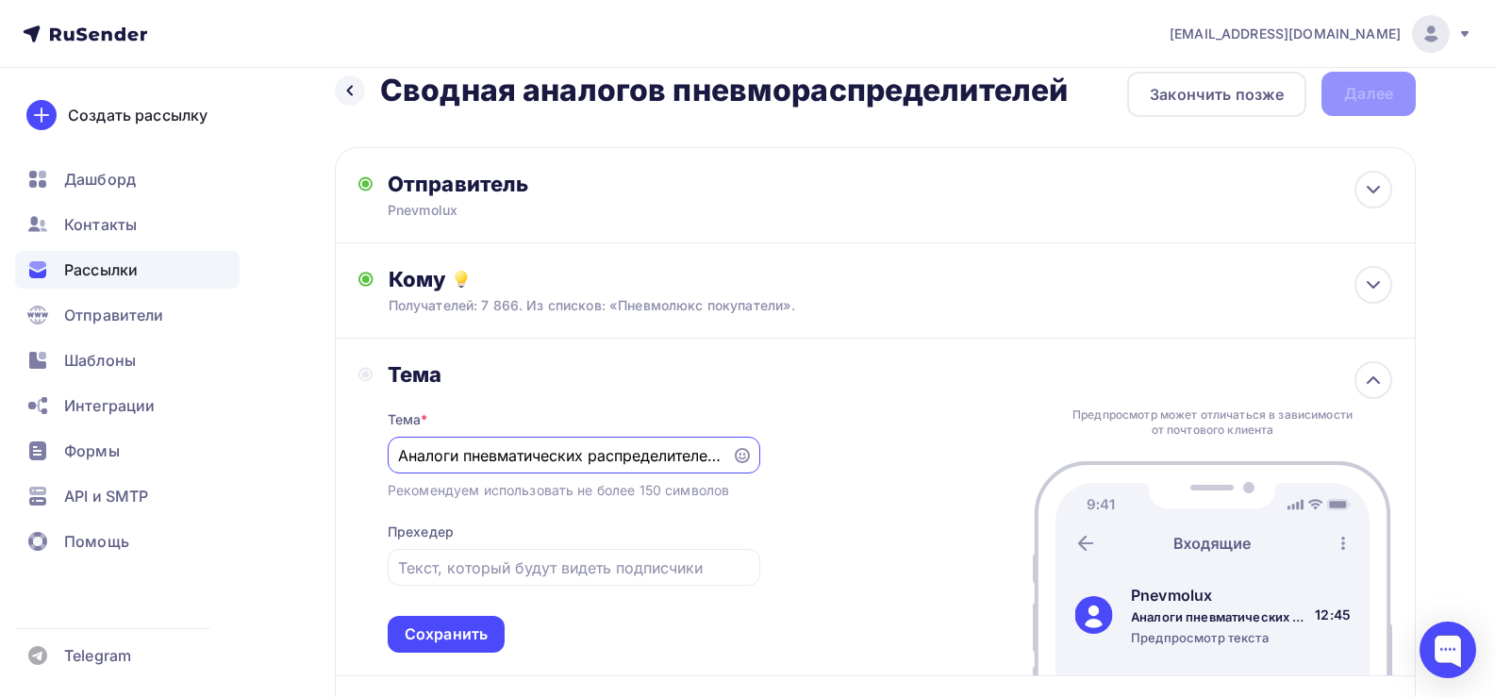
click at [472, 458] on input "Аналоги пневматических распределителей разных производителей" at bounding box center [559, 455] width 322 height 23
drag, startPoint x: 400, startPoint y: 457, endPoint x: 824, endPoint y: 467, distance: 424.4
click at [823, 467] on div "Тема Тема * Аналоги пневматических распределителей разных производителей Рекоме…" at bounding box center [875, 508] width 1081 height 338
type input "Аналоги пневматических распределителей разных производителей"
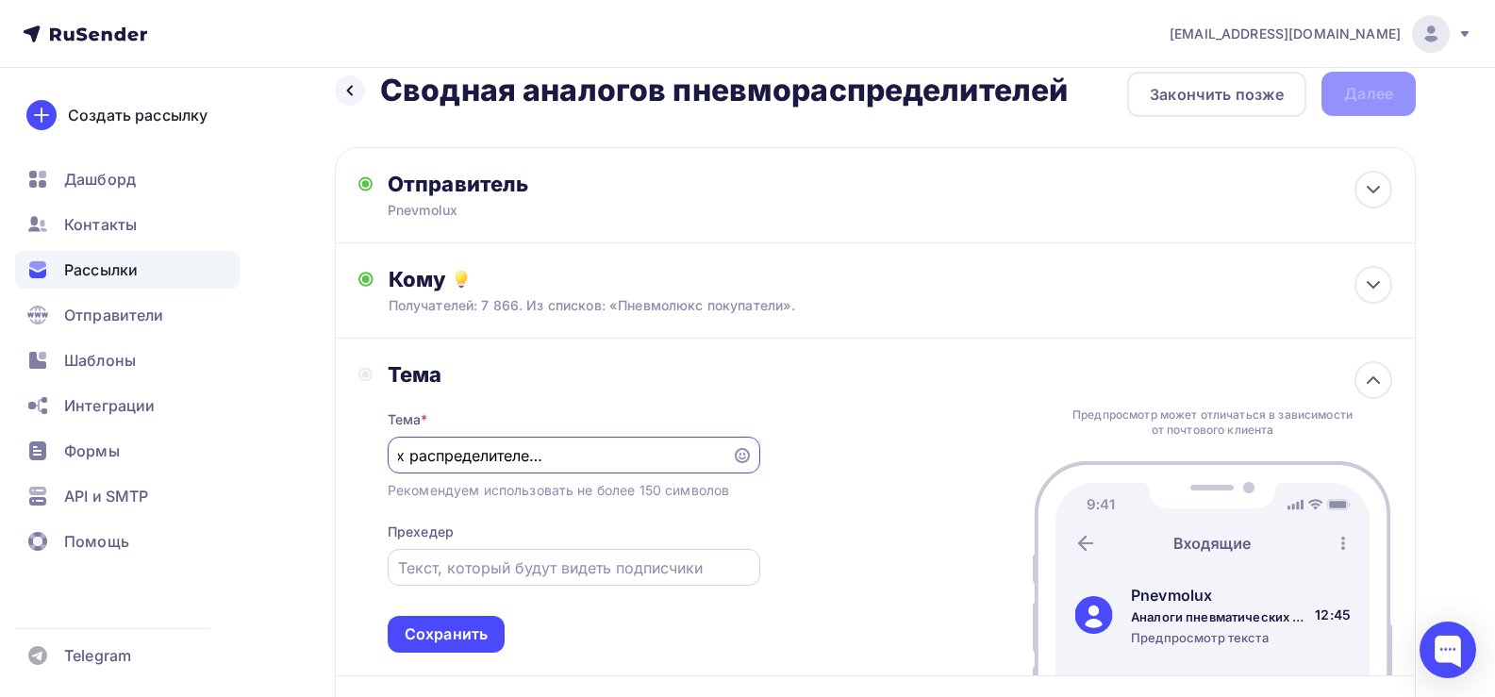
click at [511, 565] on input "text" at bounding box center [573, 567] width 351 height 23
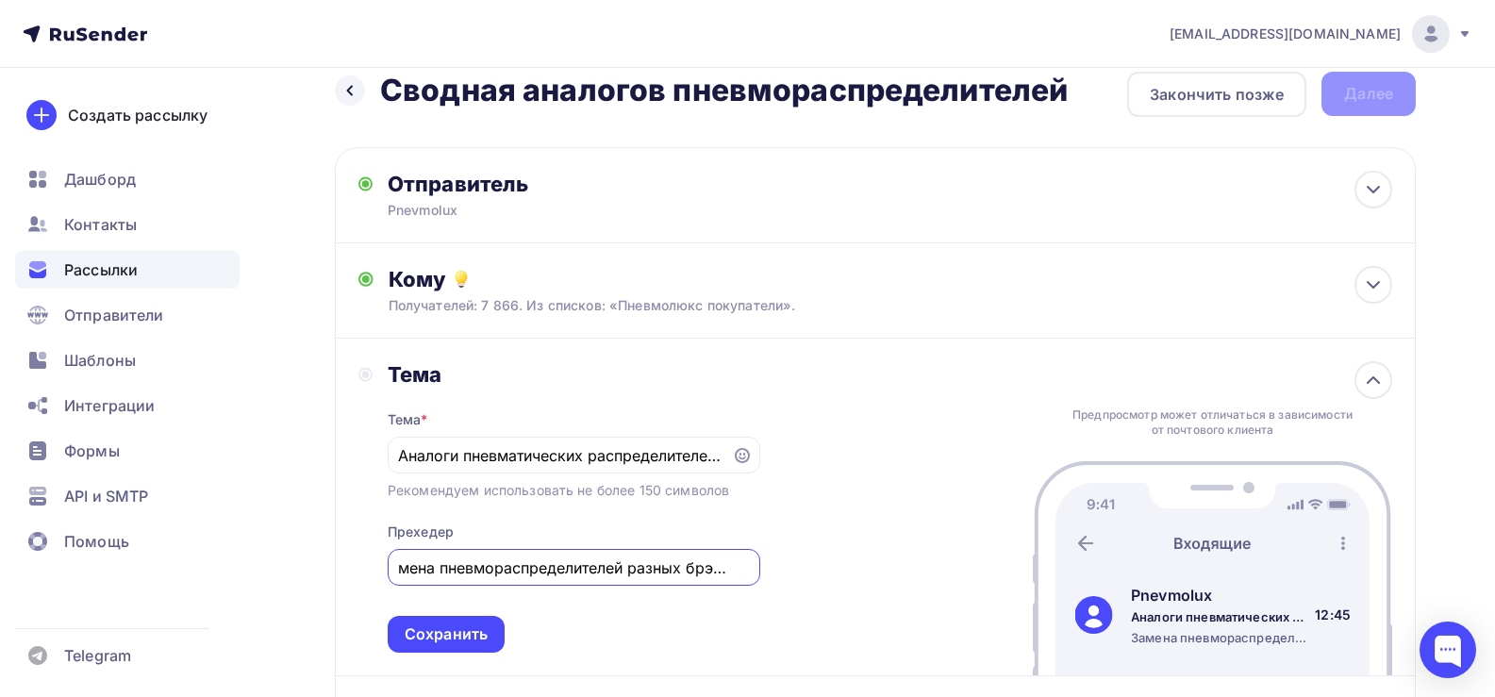
scroll to position [0, 0]
click at [725, 561] on input "Замена пневмораспределителей разных брэндов" at bounding box center [573, 567] width 351 height 23
type input "Замена пневмораспределителей разных брендов"
click at [447, 631] on div "Сохранить" at bounding box center [446, 634] width 83 height 22
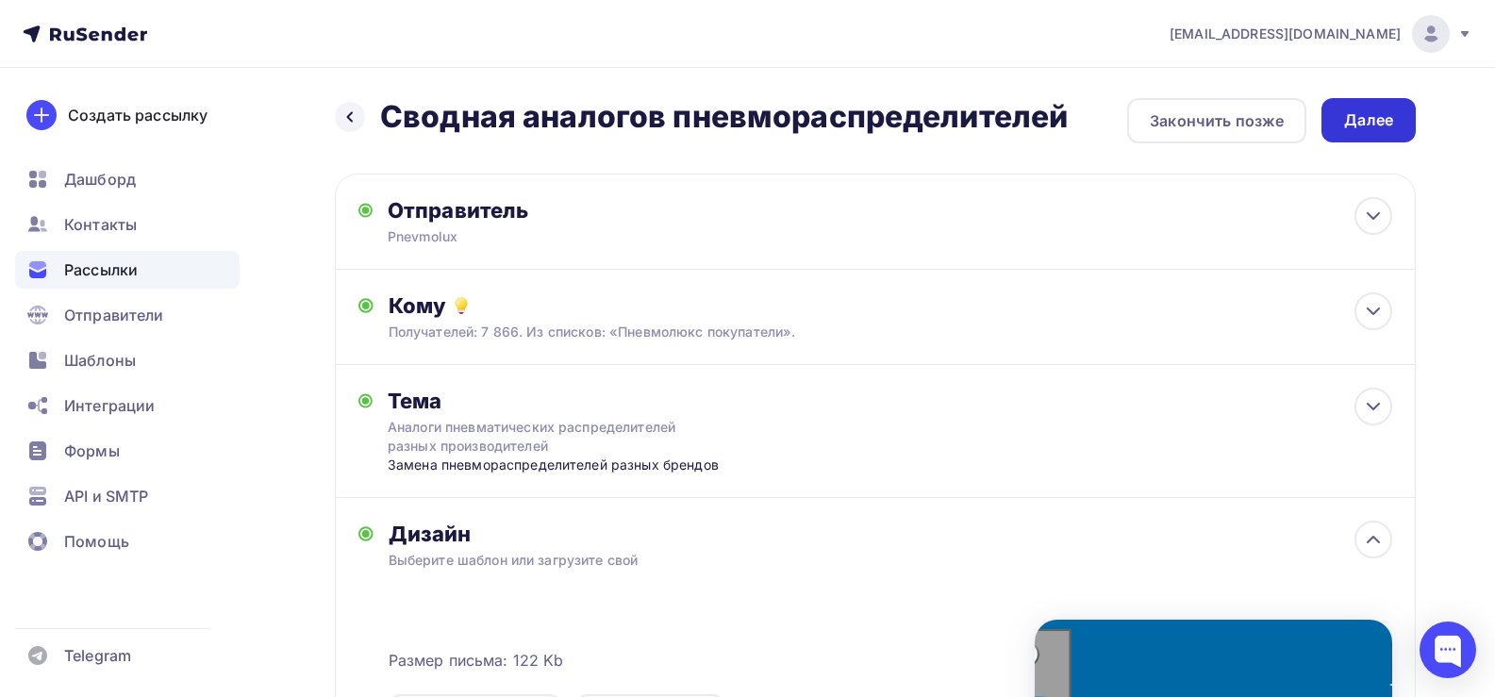
click at [1346, 122] on div "Далее" at bounding box center [1368, 120] width 49 height 22
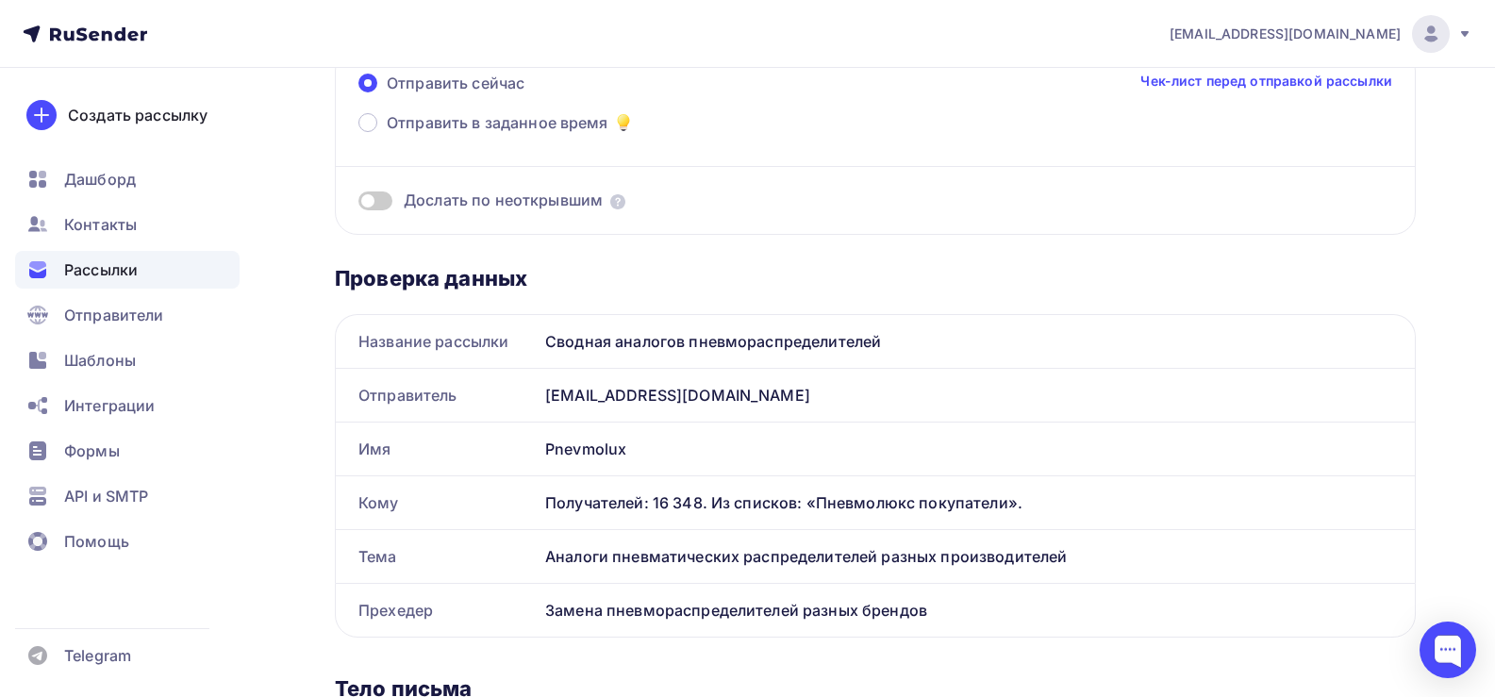
scroll to position [189, 0]
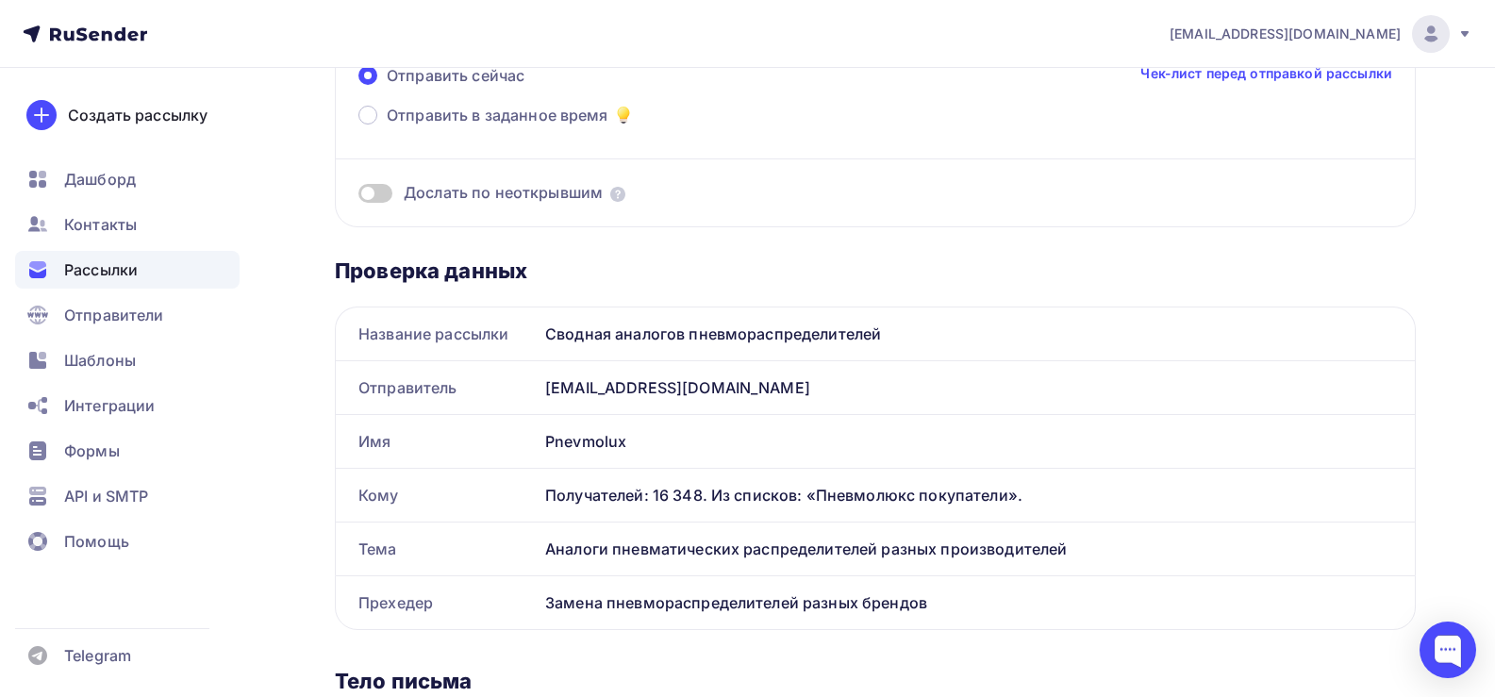
click at [756, 549] on div "Аналоги пневматических распределителей разных производителей" at bounding box center [975, 548] width 877 height 53
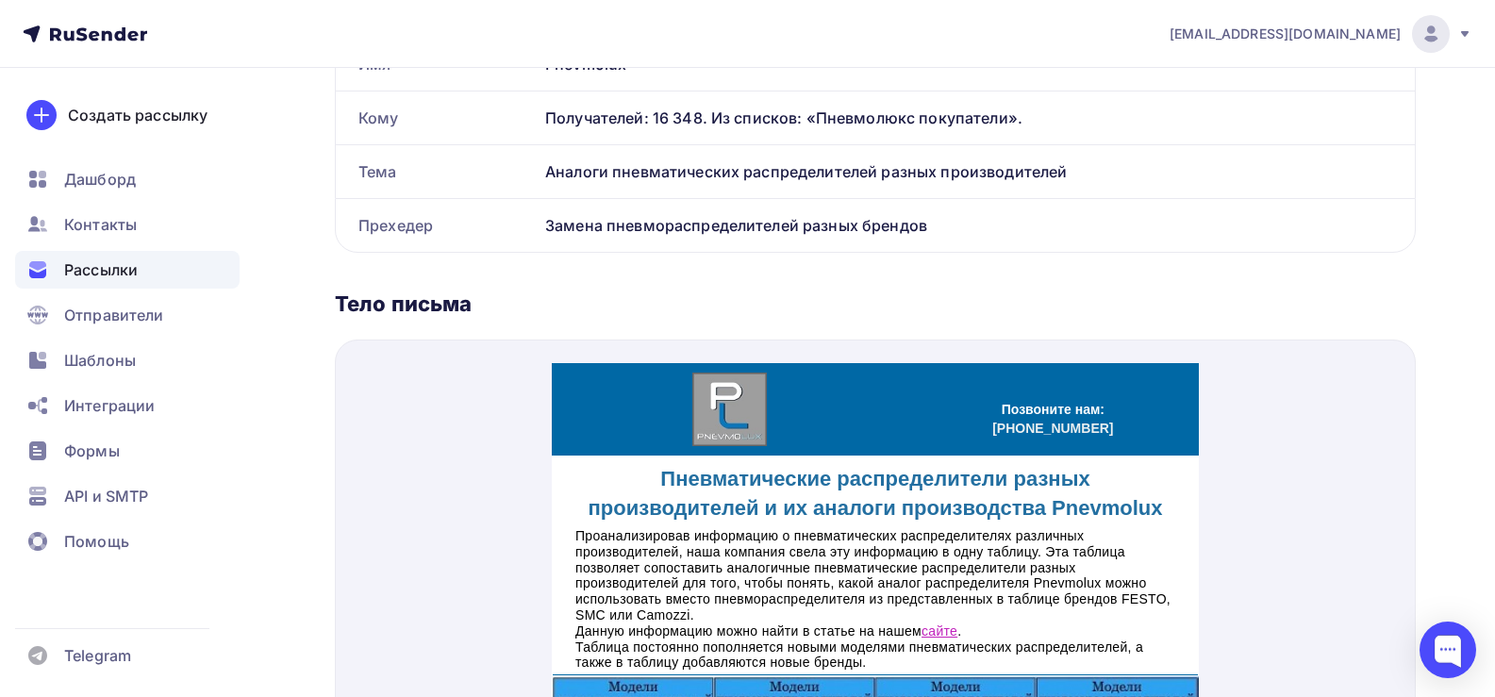
scroll to position [0, 0]
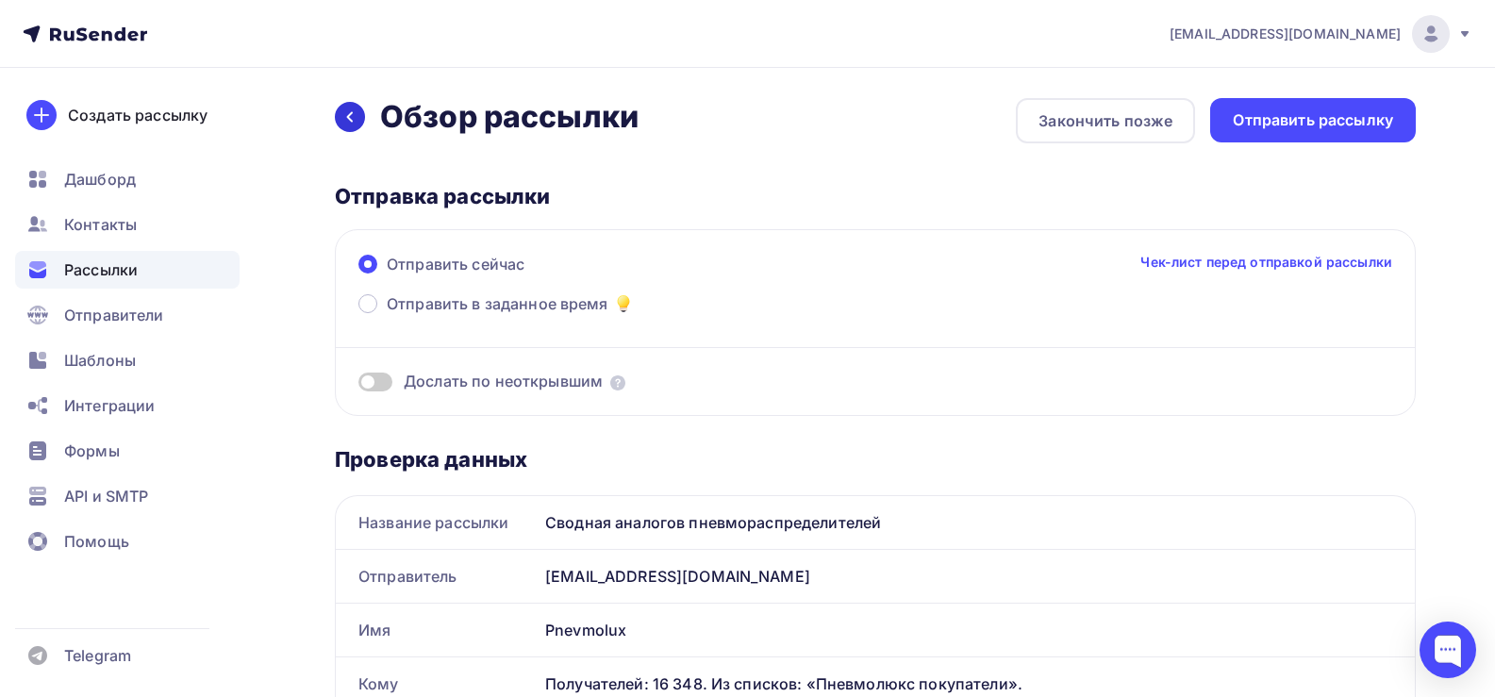
click at [346, 120] on icon at bounding box center [349, 116] width 15 height 15
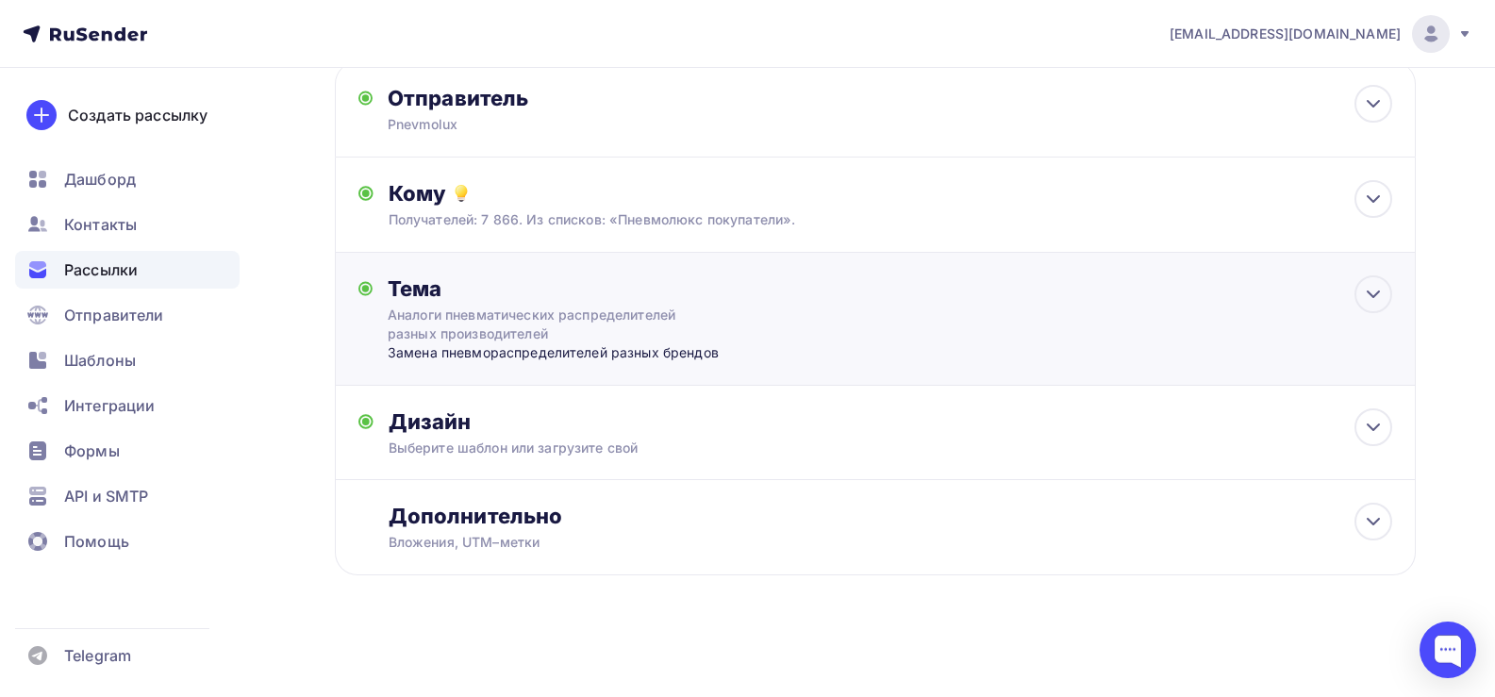
click at [495, 320] on div "Аналоги пневматических распределителей разных производителей" at bounding box center [556, 325] width 336 height 38
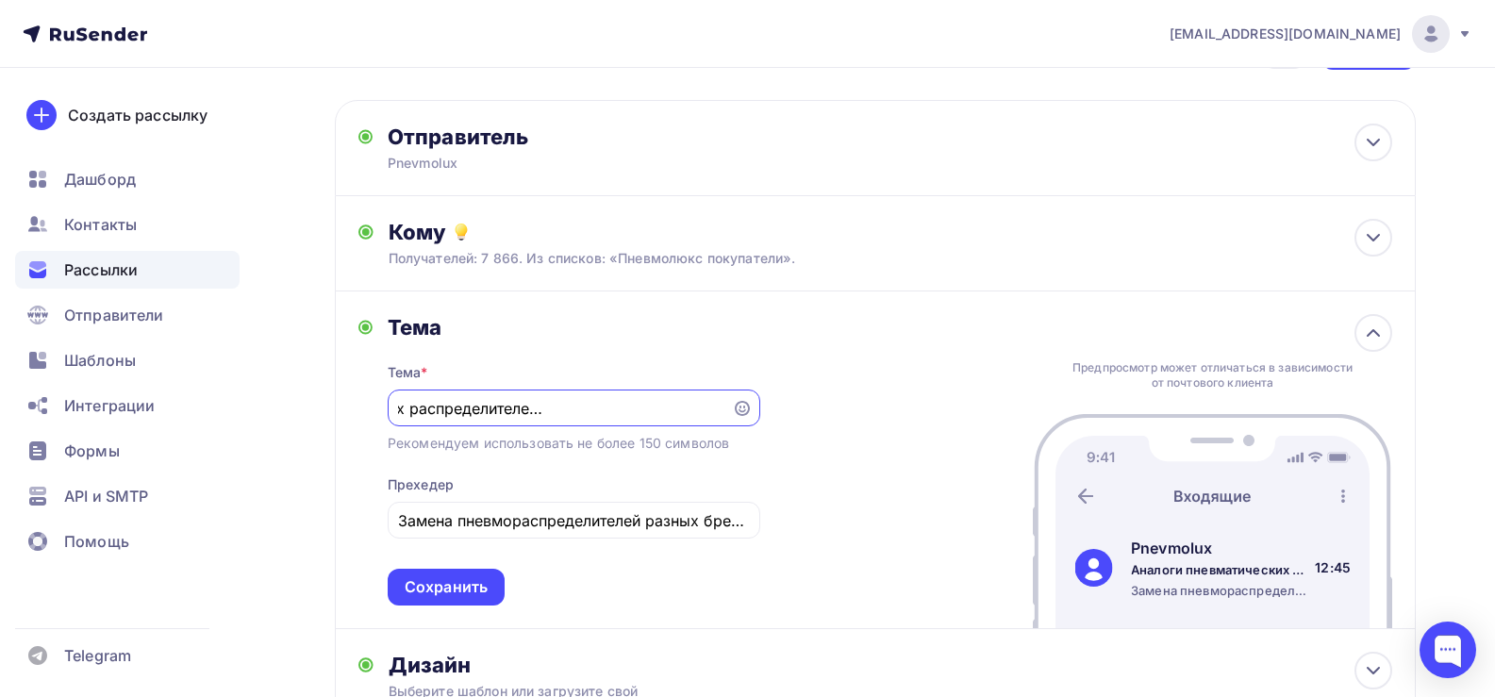
click at [567, 401] on input "Аналоги пневматических распределителей разных производителей" at bounding box center [559, 408] width 322 height 23
type input "Аналоги пневматических распределителей различных производителей"
click at [471, 582] on div "Сохранить" at bounding box center [446, 587] width 83 height 22
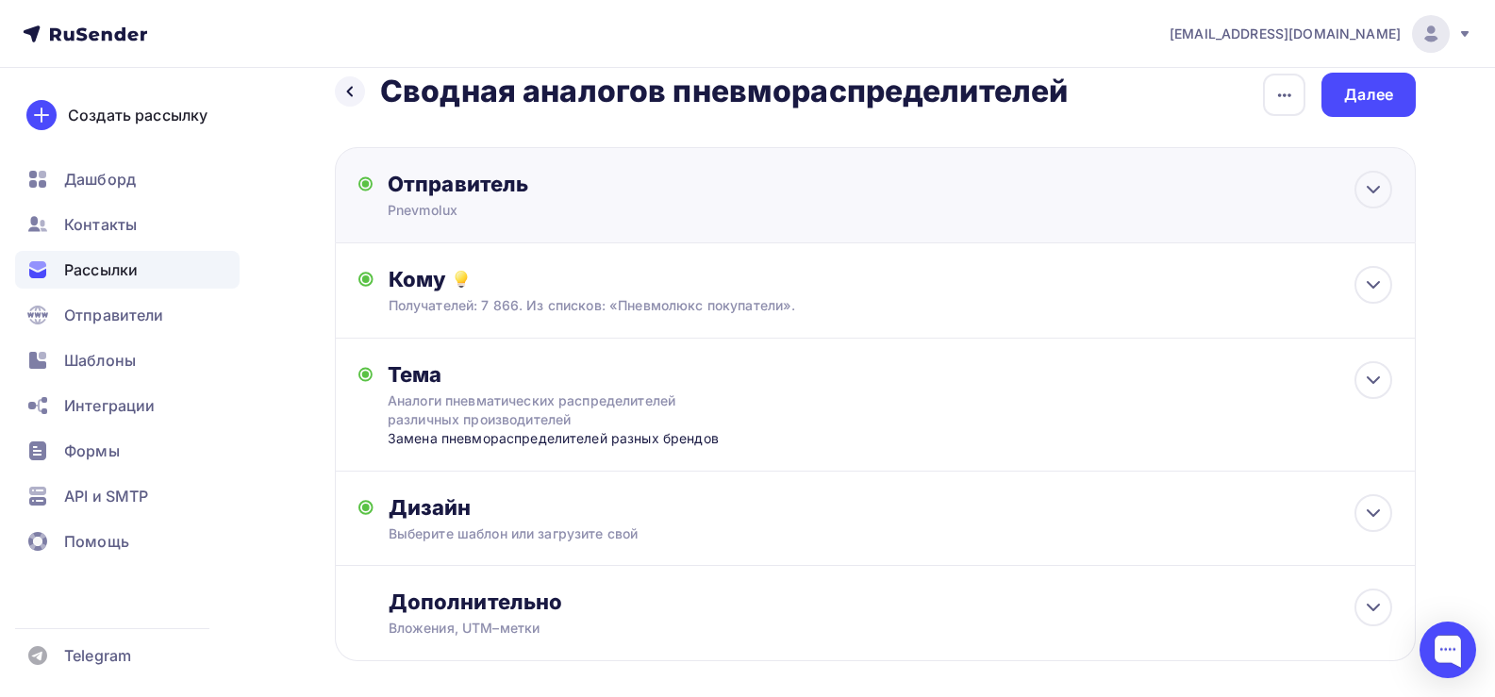
scroll to position [0, 0]
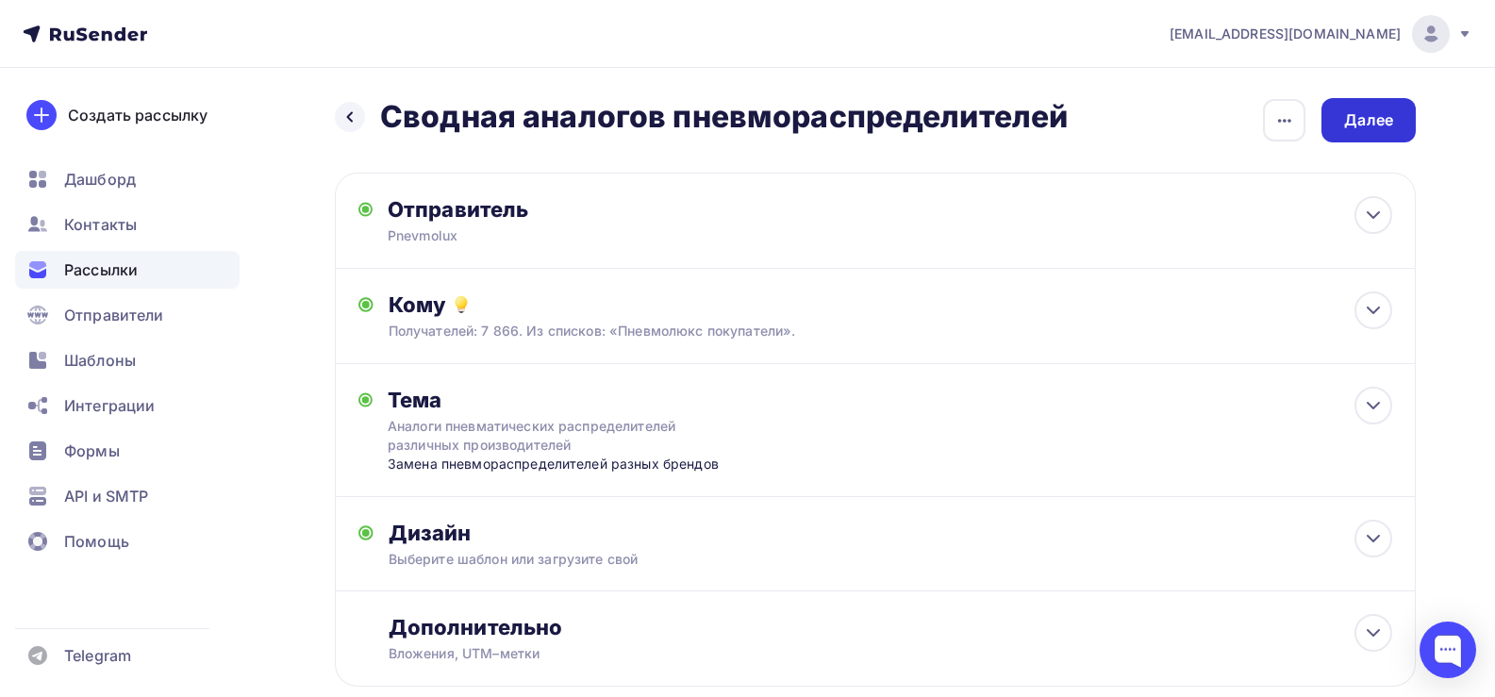
click at [1360, 121] on div "Далее" at bounding box center [1368, 120] width 49 height 22
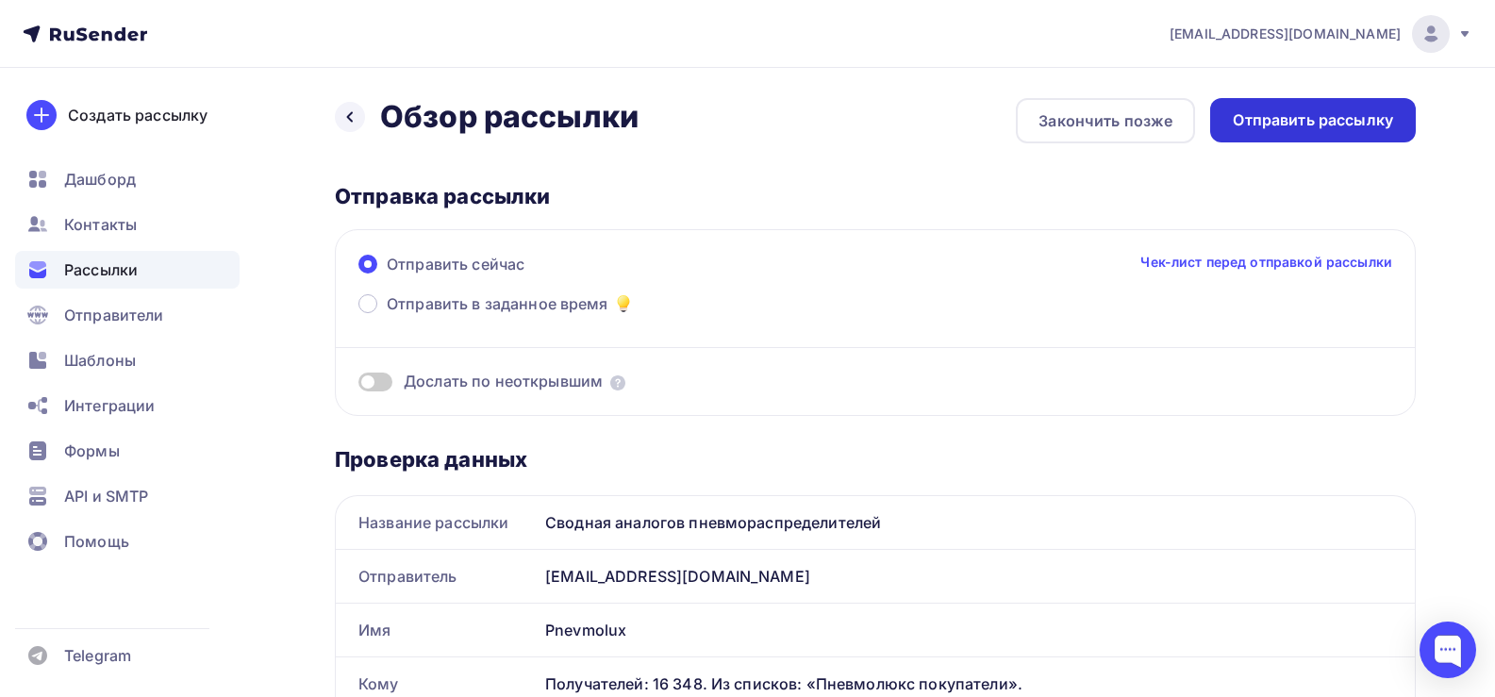
click at [1339, 119] on div "Отправить рассылку" at bounding box center [1312, 120] width 160 height 22
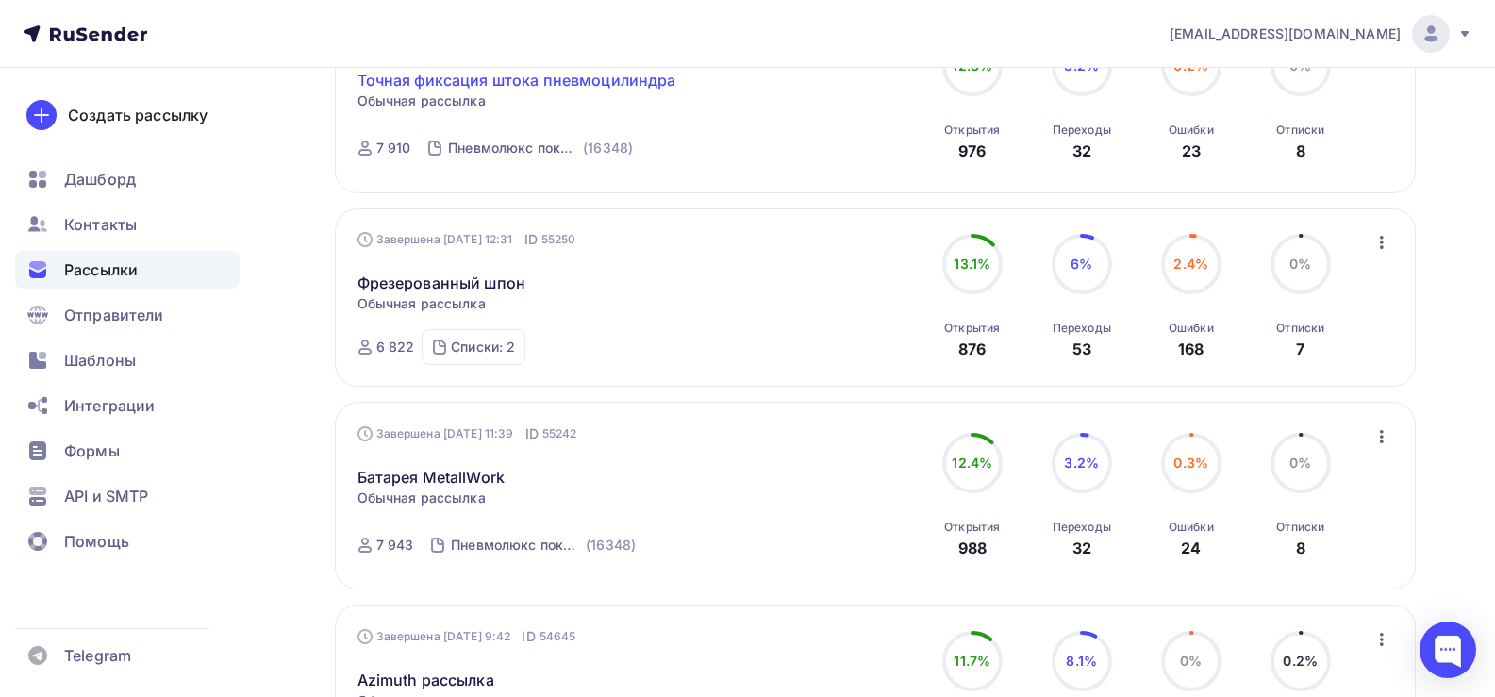
scroll to position [1436, 0]
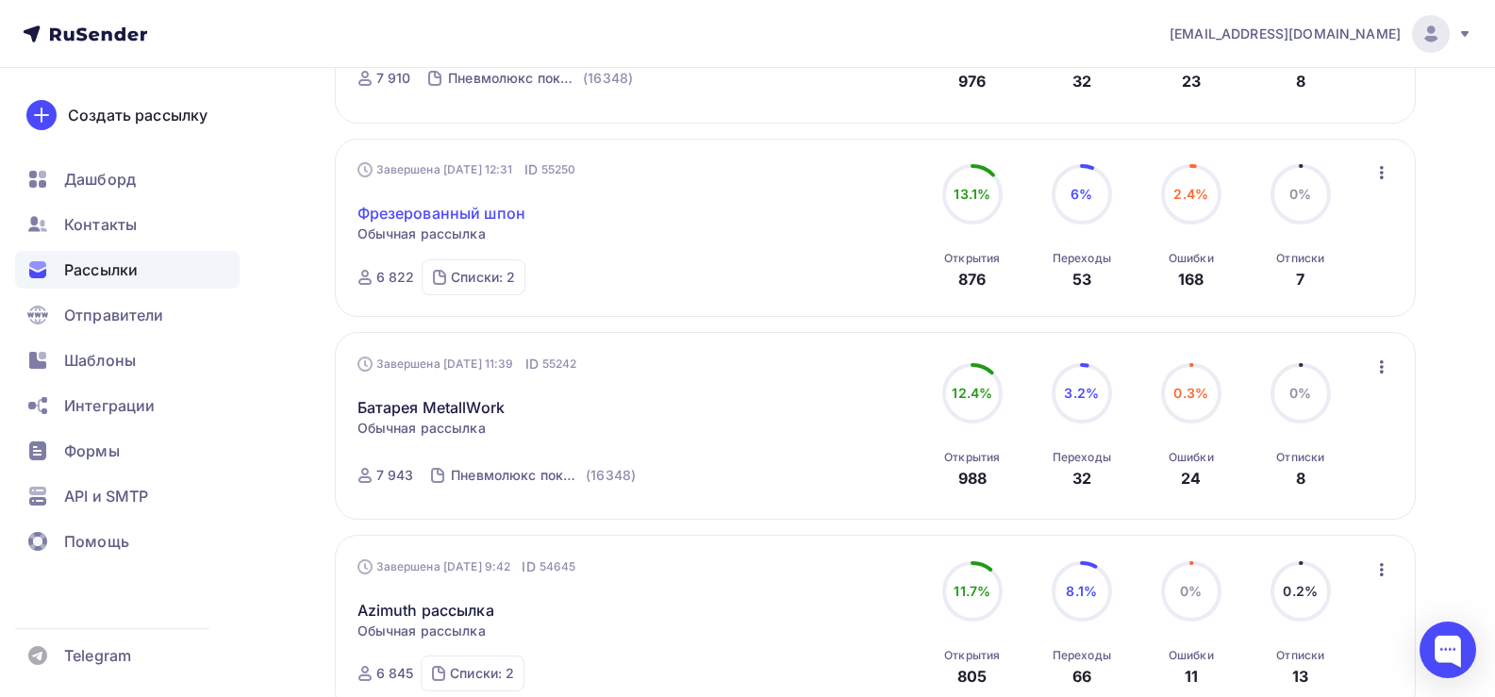
click at [452, 210] on link "Фрезерованный шпон" at bounding box center [441, 213] width 169 height 23
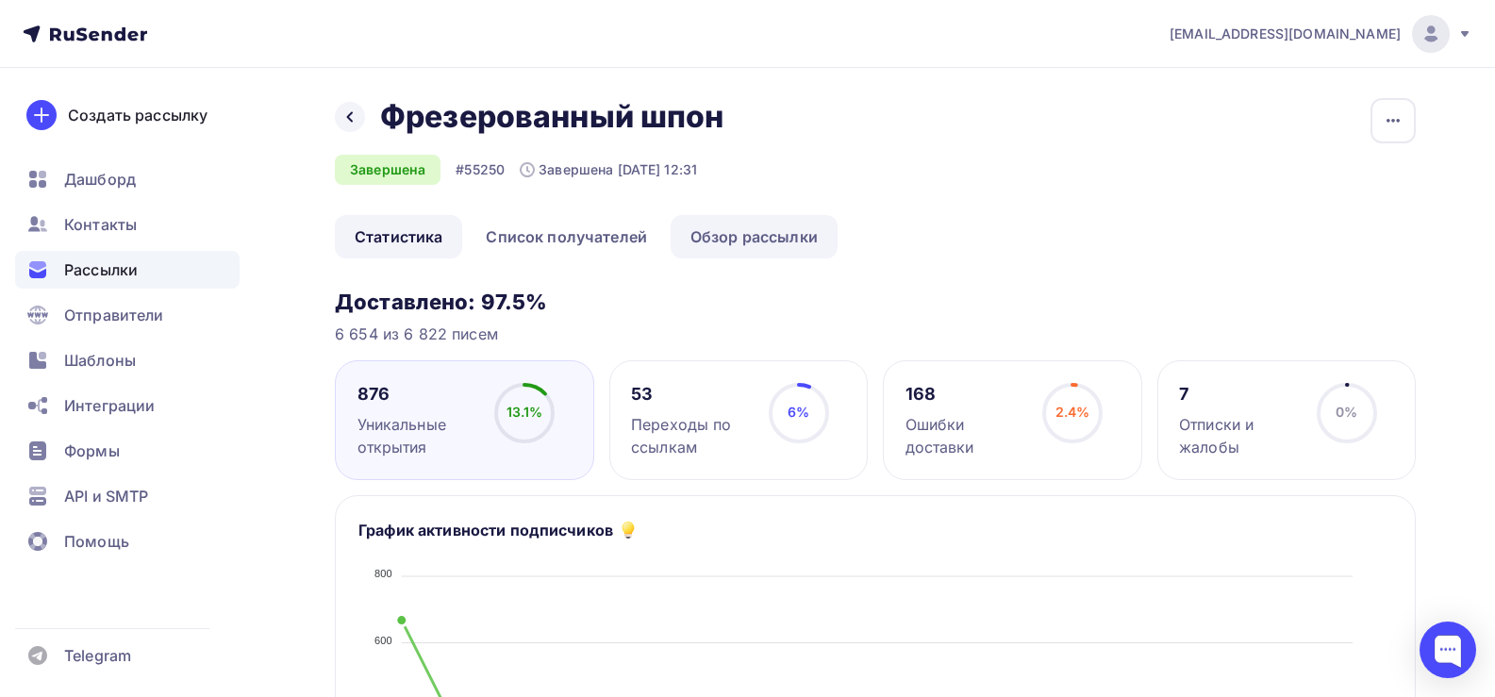
click at [764, 235] on link "Обзор рассылки" at bounding box center [753, 236] width 167 height 43
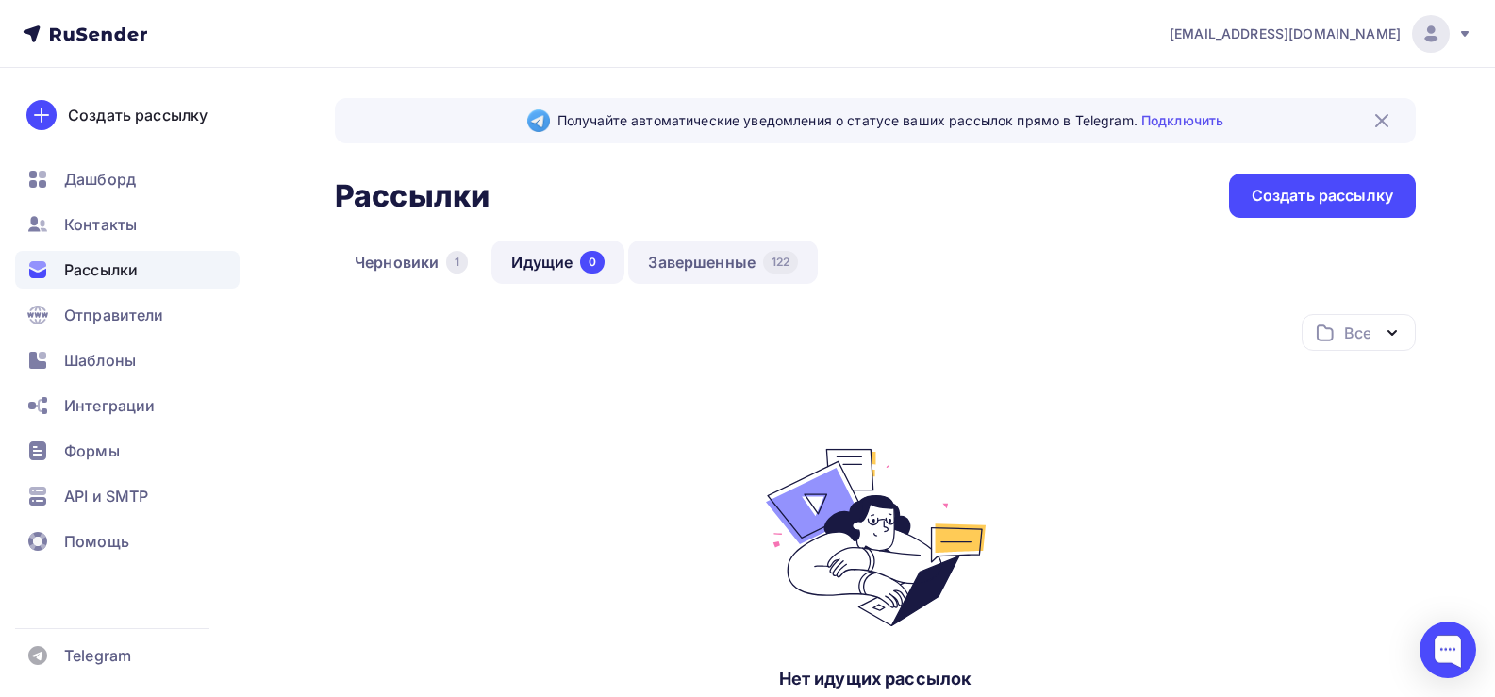
click at [707, 275] on link "Завершенные 122" at bounding box center [723, 261] width 190 height 43
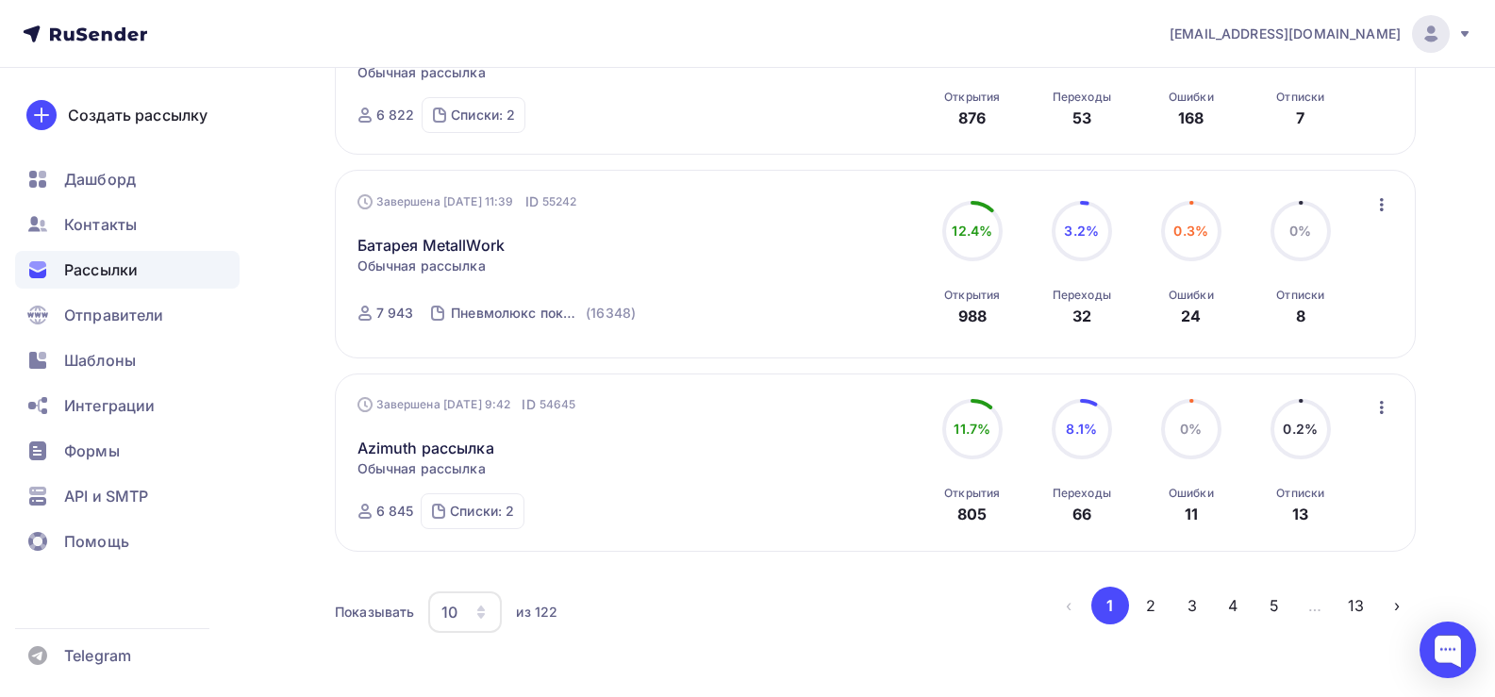
scroll to position [1874, 0]
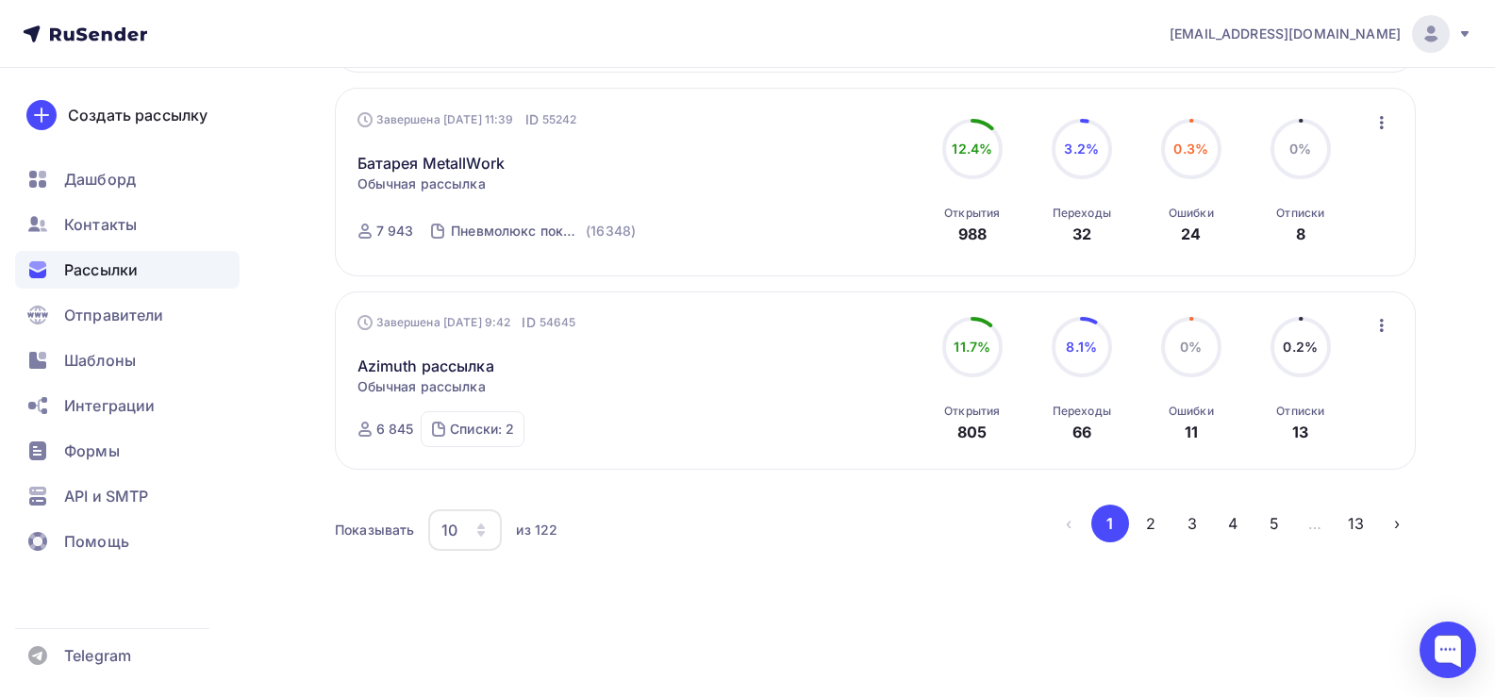
click at [485, 536] on icon "button" at bounding box center [480, 529] width 15 height 15
click at [471, 474] on div "100" at bounding box center [540, 471] width 181 height 23
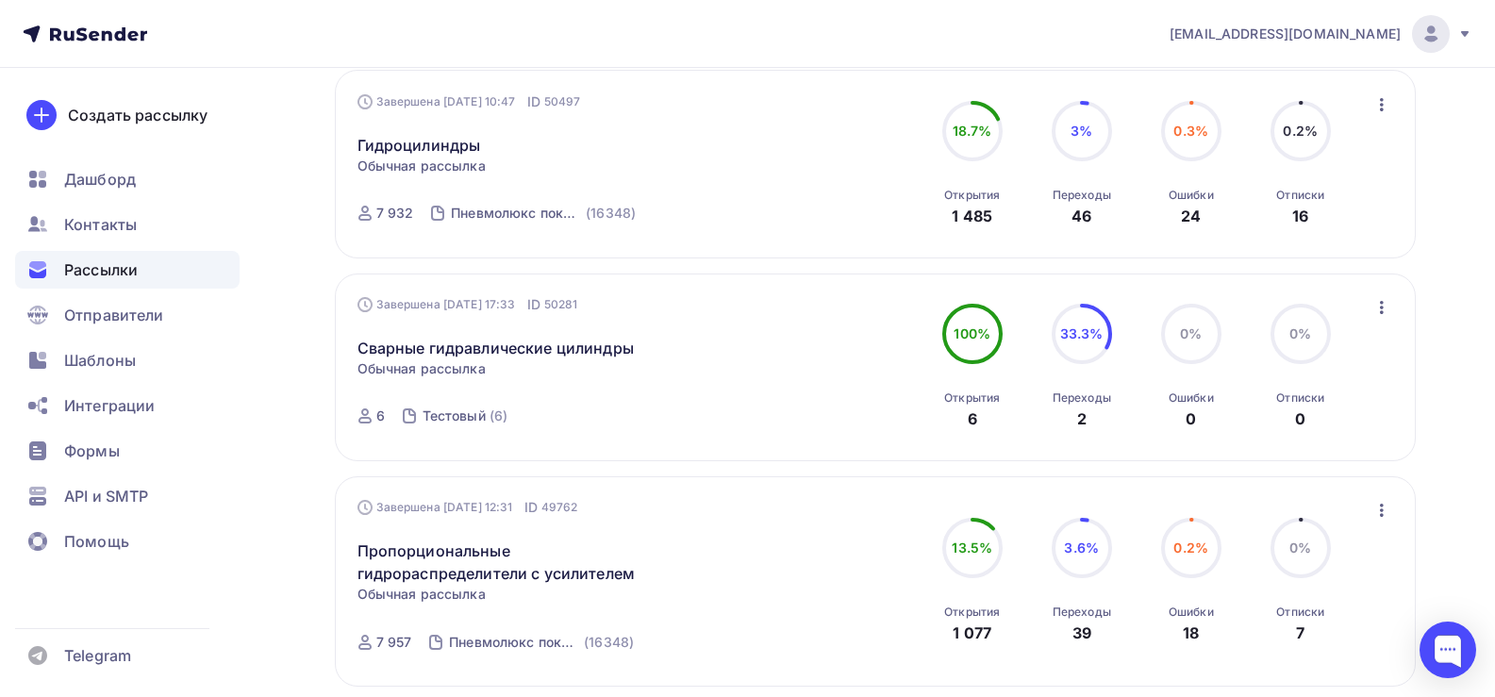
scroll to position [4935, 0]
